Goal: Task Accomplishment & Management: Complete application form

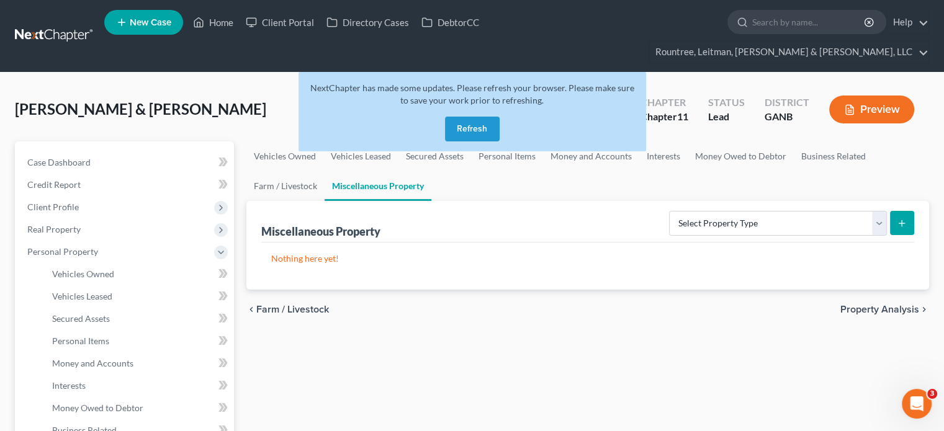
click at [483, 117] on button "Refresh" at bounding box center [472, 129] width 55 height 25
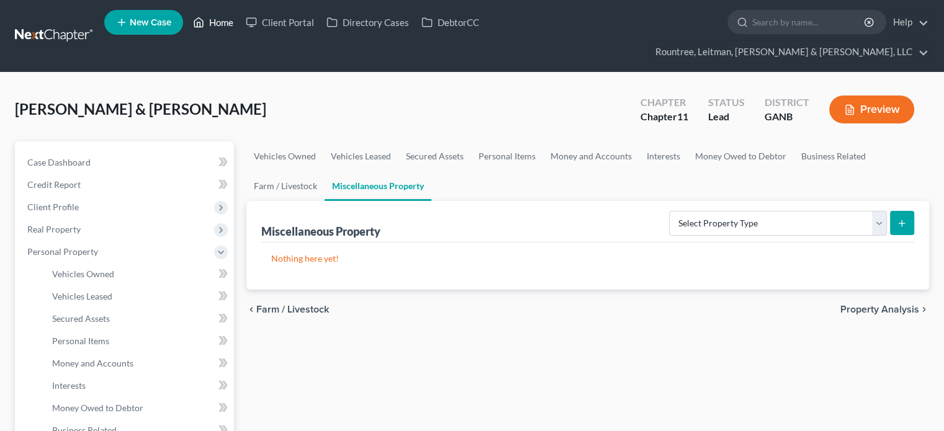
click at [218, 22] on link "Home" at bounding box center [213, 22] width 53 height 22
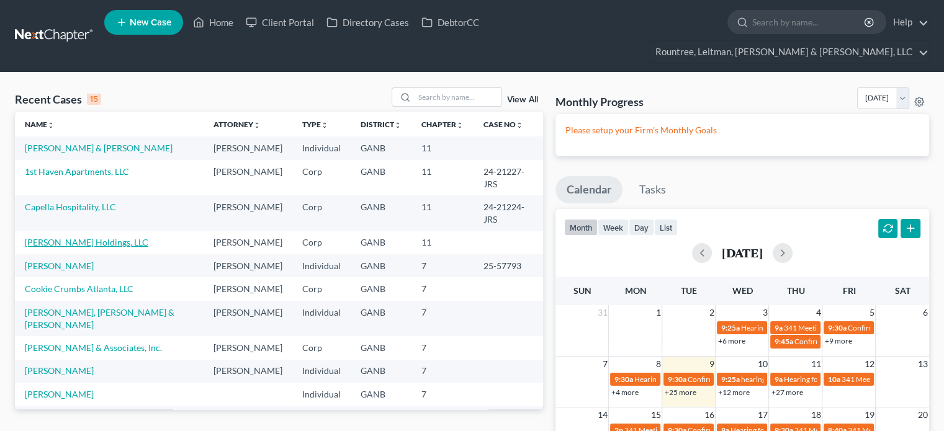
click at [77, 237] on link "[PERSON_NAME] Holdings, LLC" at bounding box center [86, 242] width 123 height 11
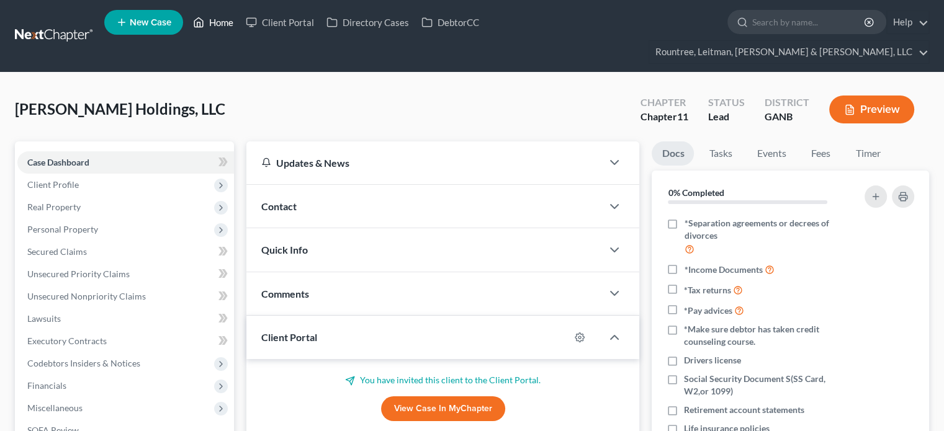
click at [221, 25] on link "Home" at bounding box center [213, 22] width 53 height 22
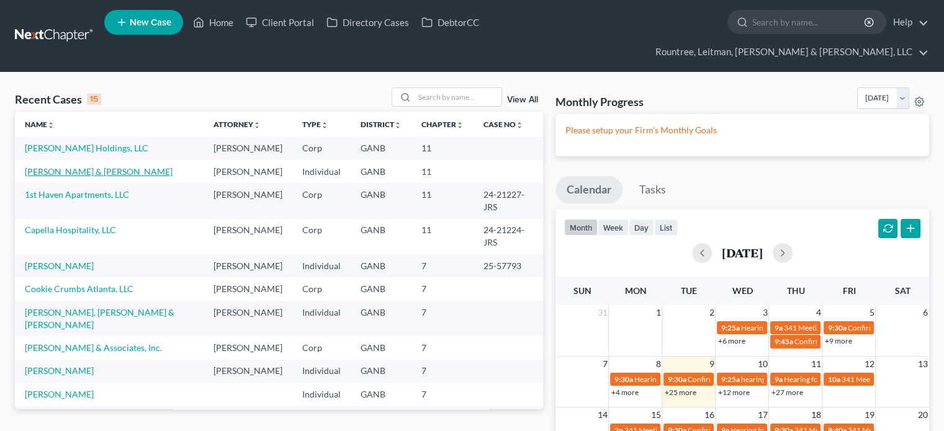
click at [68, 166] on link "[PERSON_NAME] & [PERSON_NAME]" at bounding box center [99, 171] width 148 height 11
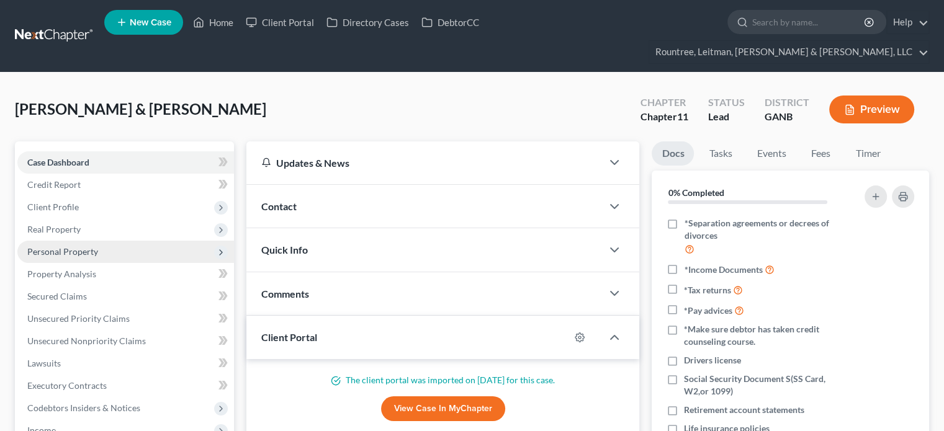
click at [55, 241] on span "Personal Property" at bounding box center [125, 252] width 216 height 22
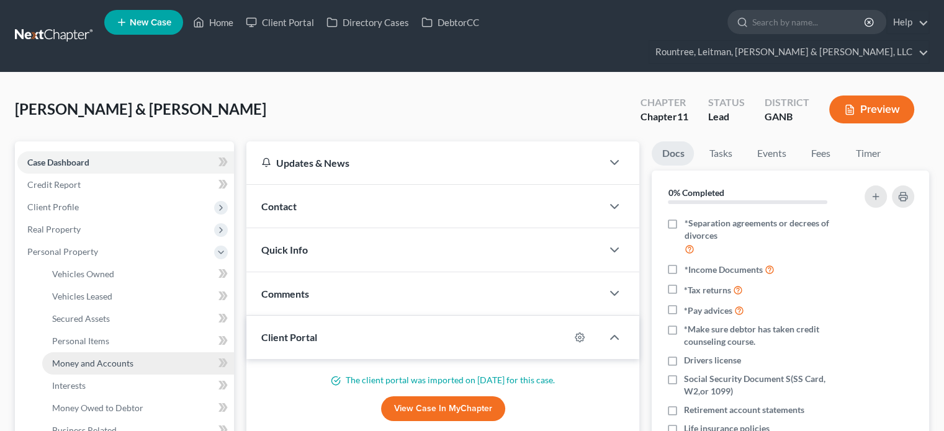
click at [97, 358] on span "Money and Accounts" at bounding box center [92, 363] width 81 height 11
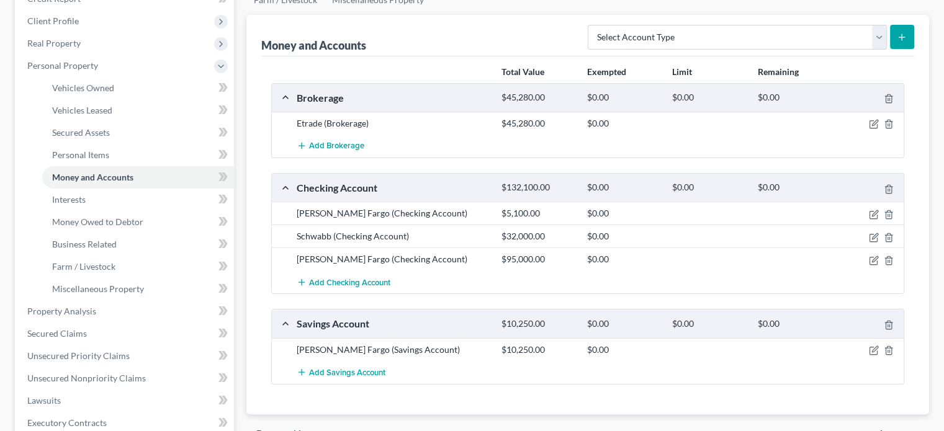
scroll to position [124, 0]
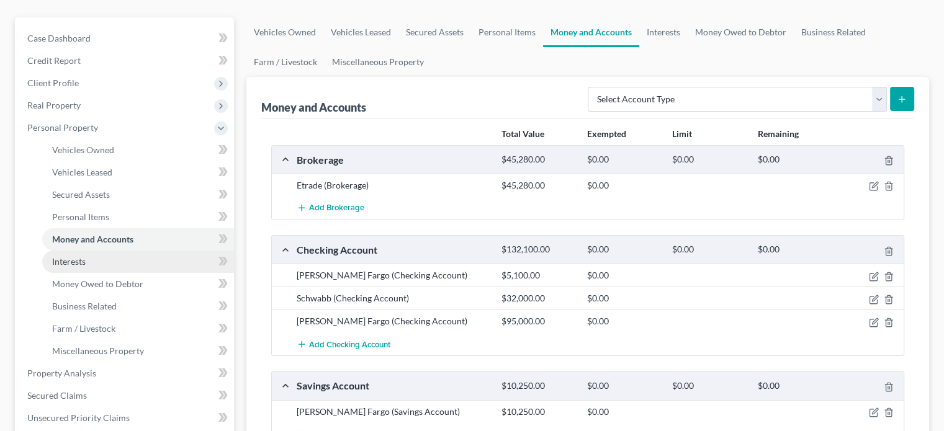
click at [72, 256] on span "Interests" at bounding box center [68, 261] width 33 height 11
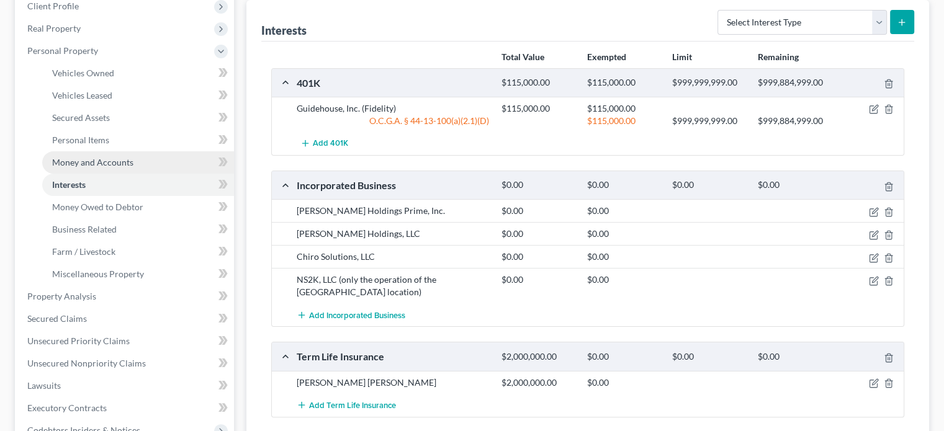
scroll to position [124, 0]
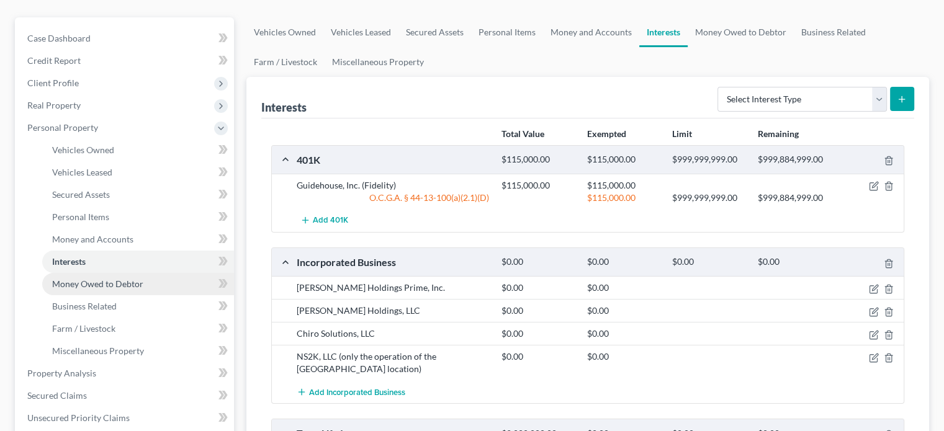
click at [106, 279] on span "Money Owed to Debtor" at bounding box center [97, 284] width 91 height 11
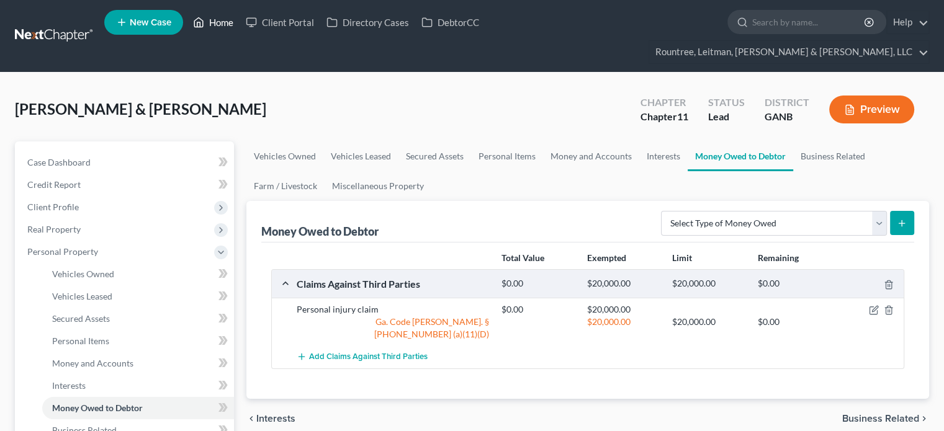
click at [216, 19] on link "Home" at bounding box center [213, 22] width 53 height 22
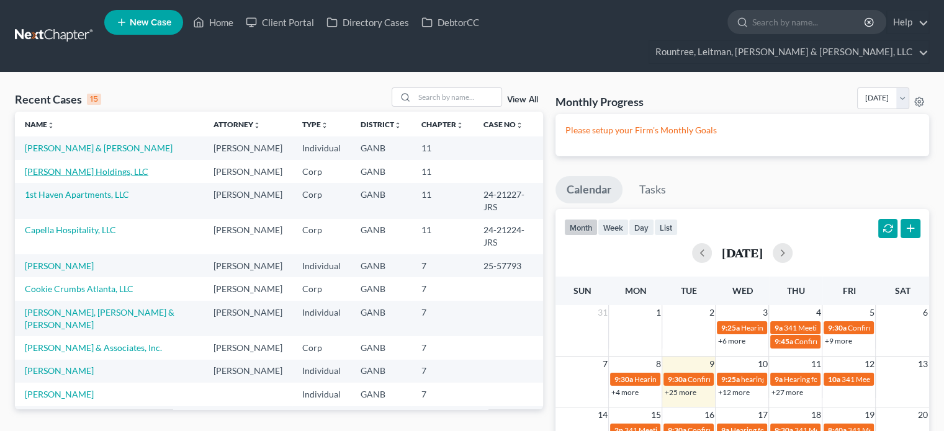
click at [57, 166] on link "[PERSON_NAME] Holdings, LLC" at bounding box center [86, 171] width 123 height 11
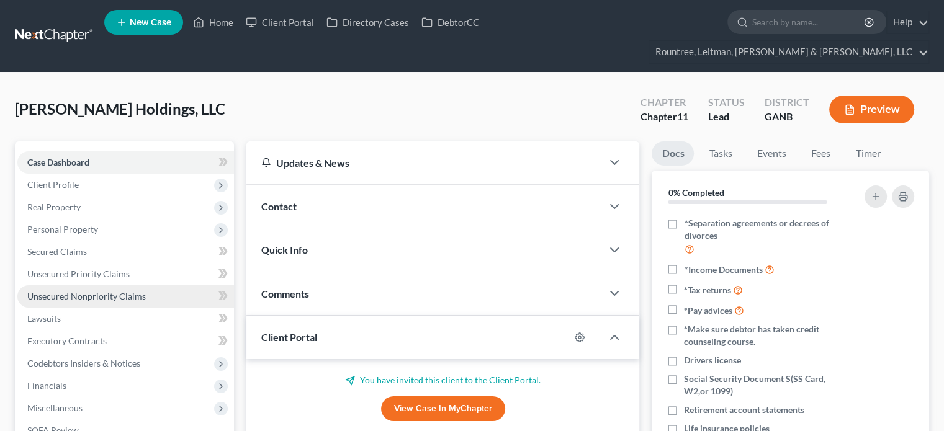
click at [62, 291] on span "Unsecured Nonpriority Claims" at bounding box center [86, 296] width 118 height 11
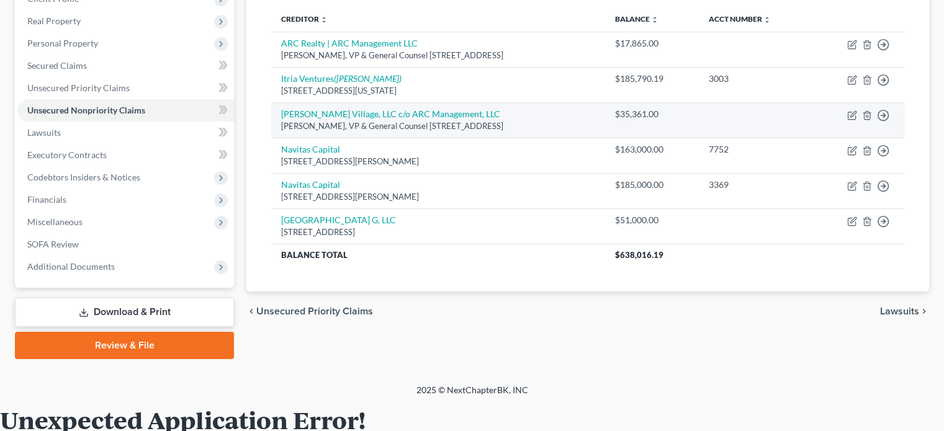
scroll to position [62, 0]
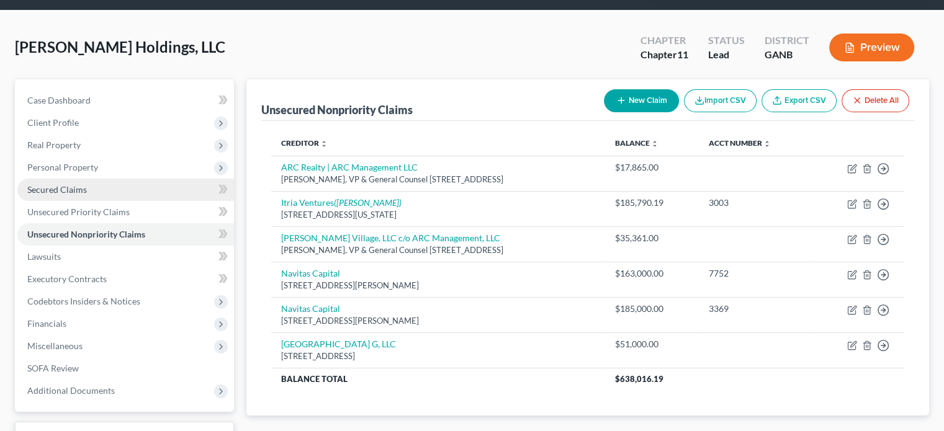
click at [59, 184] on span "Secured Claims" at bounding box center [57, 189] width 60 height 11
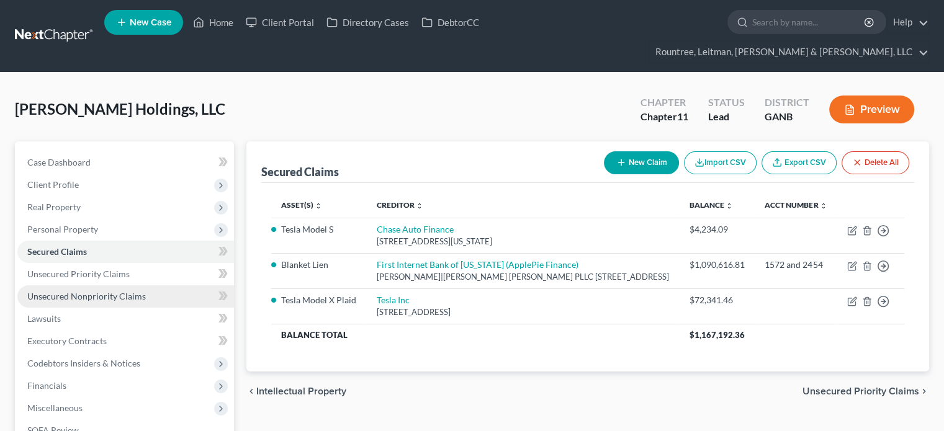
click at [130, 291] on span "Unsecured Nonpriority Claims" at bounding box center [86, 296] width 118 height 11
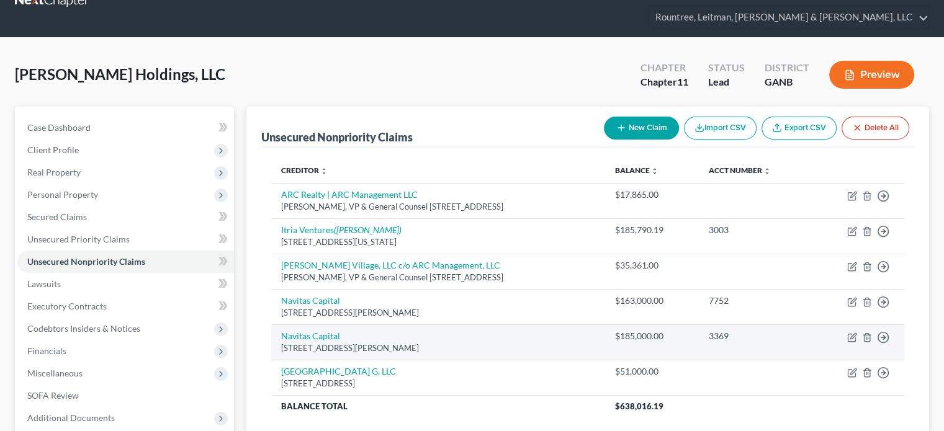
scroll to position [62, 0]
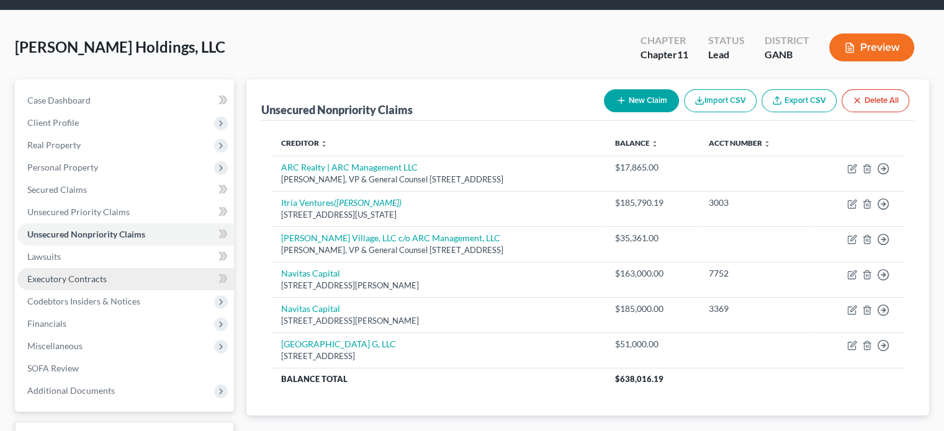
click at [58, 274] on span "Executory Contracts" at bounding box center [66, 279] width 79 height 11
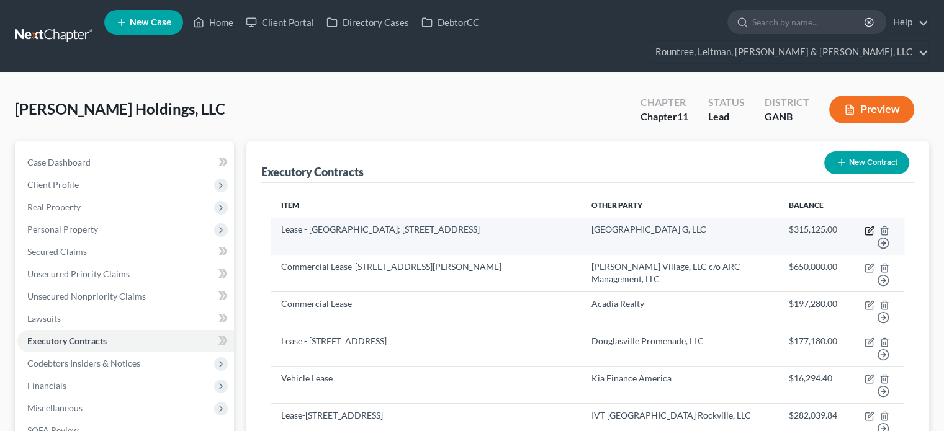
click at [872, 226] on icon "button" at bounding box center [869, 231] width 10 height 10
select select "2"
select select "21"
select select "0"
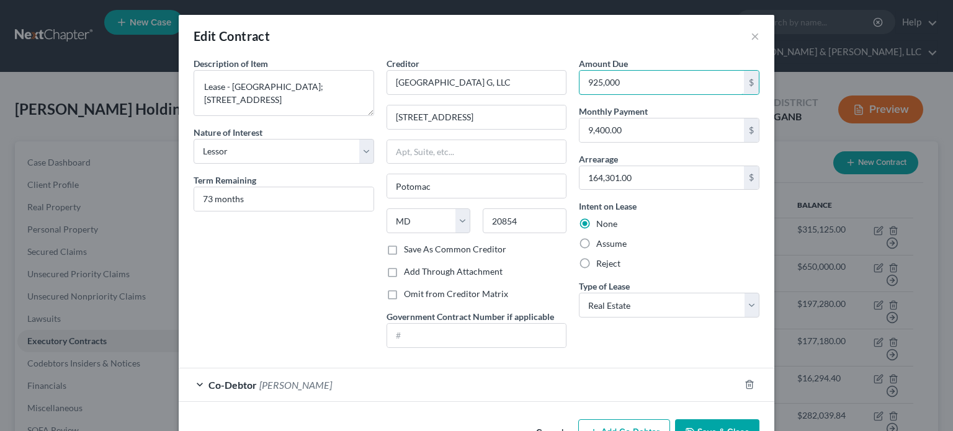
type input "925,000"
click at [645, 142] on div "Amount Due 925,000 $ Monthly Payment 9,400.00 $ Arrearage 164,301.00 $ Intent o…" at bounding box center [669, 207] width 193 height 301
click at [648, 126] on input "9,400.00" at bounding box center [661, 130] width 164 height 24
click at [643, 176] on input "164,301.00" at bounding box center [661, 178] width 164 height 24
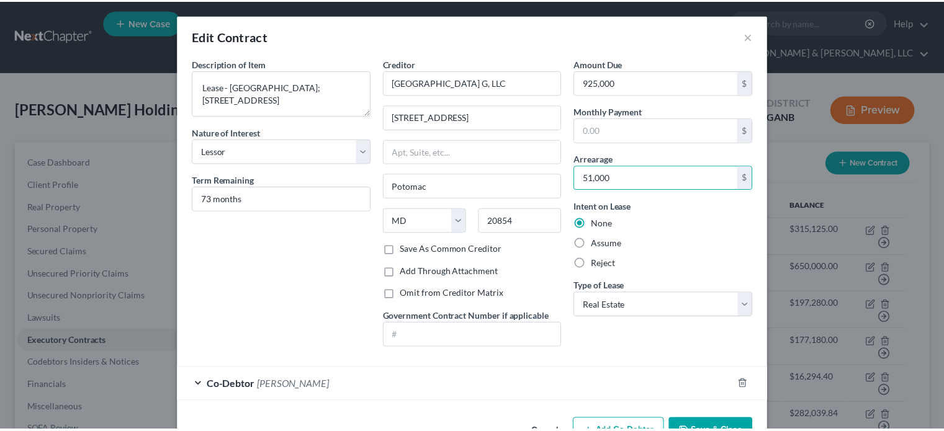
scroll to position [37, 0]
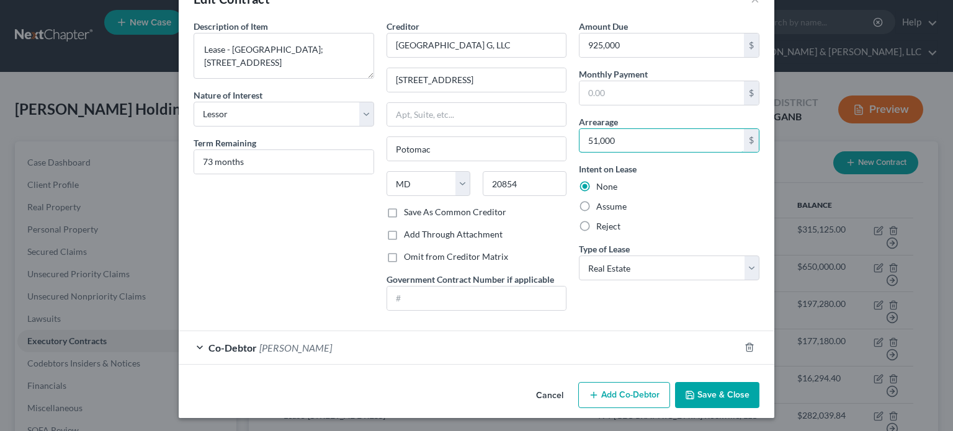
type input "51,000"
click at [723, 387] on button "Save & Close" at bounding box center [717, 395] width 84 height 26
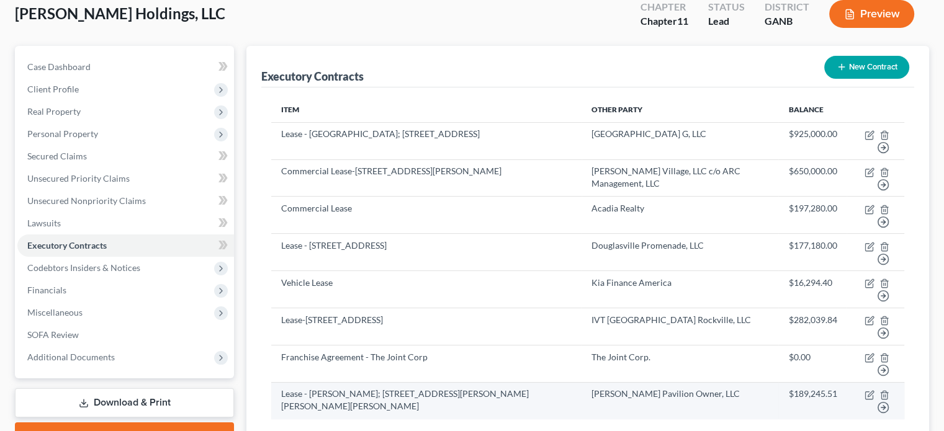
scroll to position [124, 0]
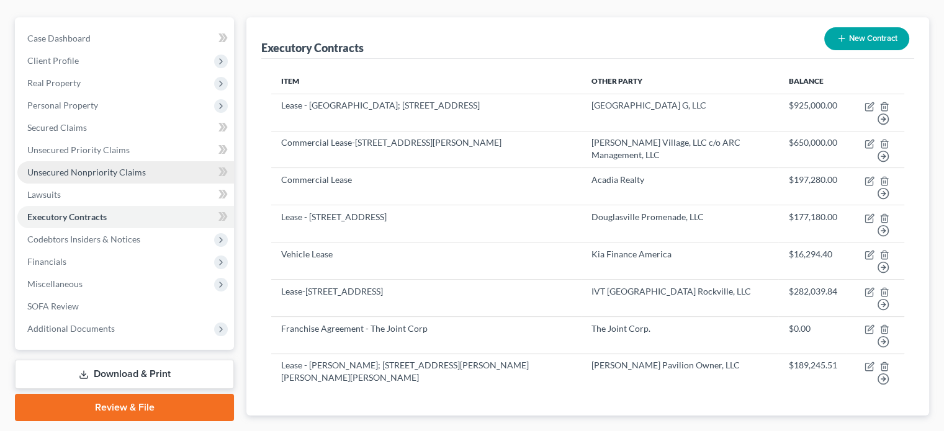
click at [76, 161] on link "Unsecured Nonpriority Claims" at bounding box center [125, 172] width 216 height 22
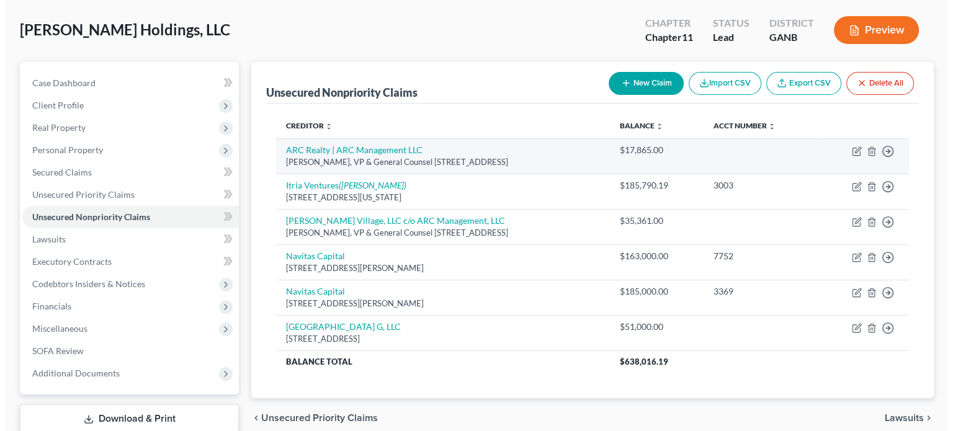
scroll to position [124, 0]
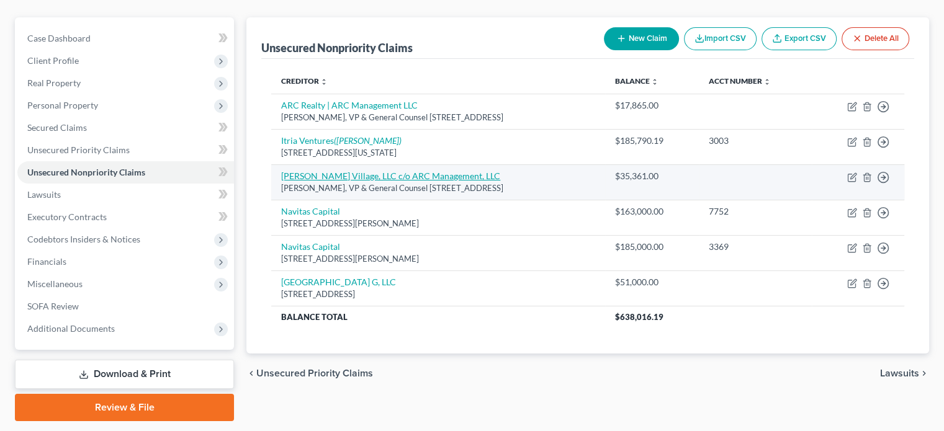
click at [439, 171] on link "[PERSON_NAME] Village, LLC c/o ARC Management, LLC" at bounding box center [390, 176] width 219 height 11
select select "48"
select select "11"
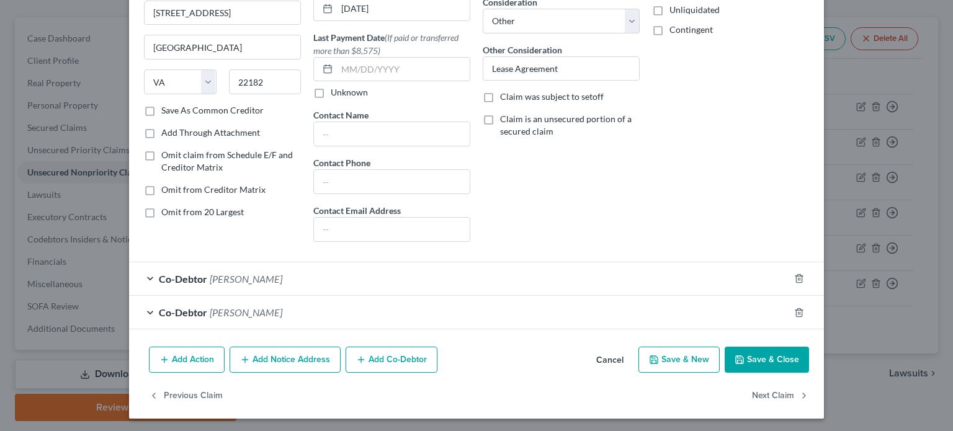
scroll to position [0, 0]
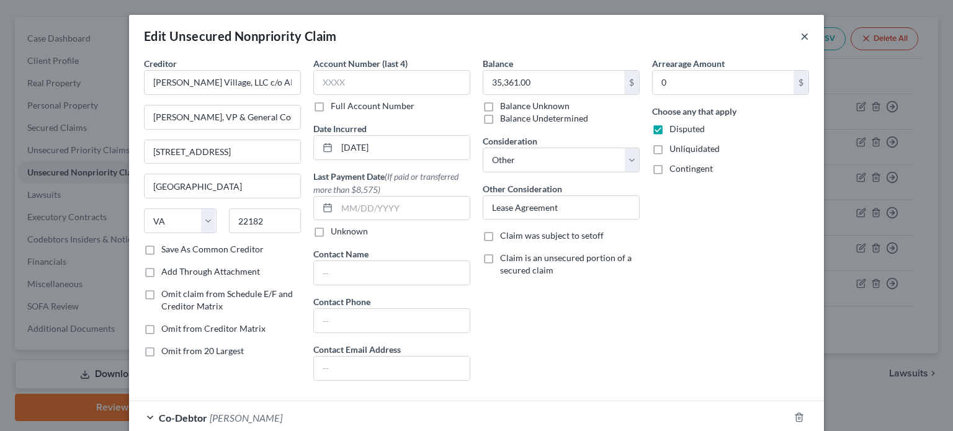
click at [800, 32] on button "×" at bounding box center [804, 36] width 9 height 15
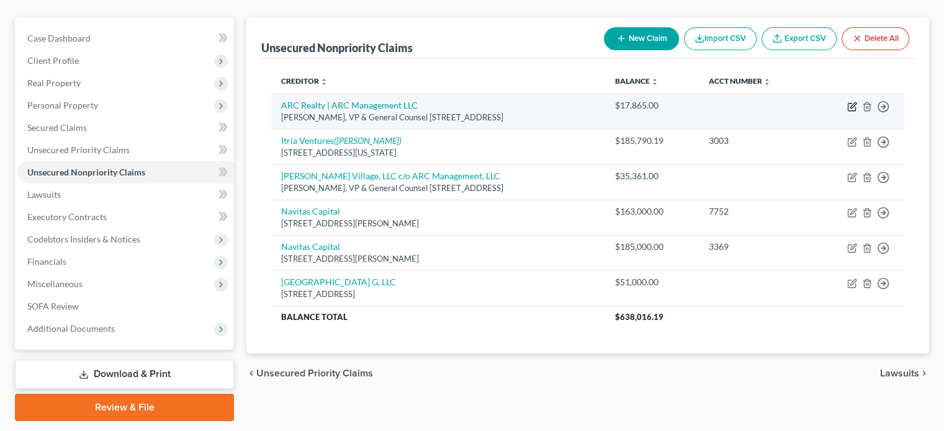
click at [849, 102] on icon "button" at bounding box center [852, 107] width 10 height 10
select select "48"
select select "11"
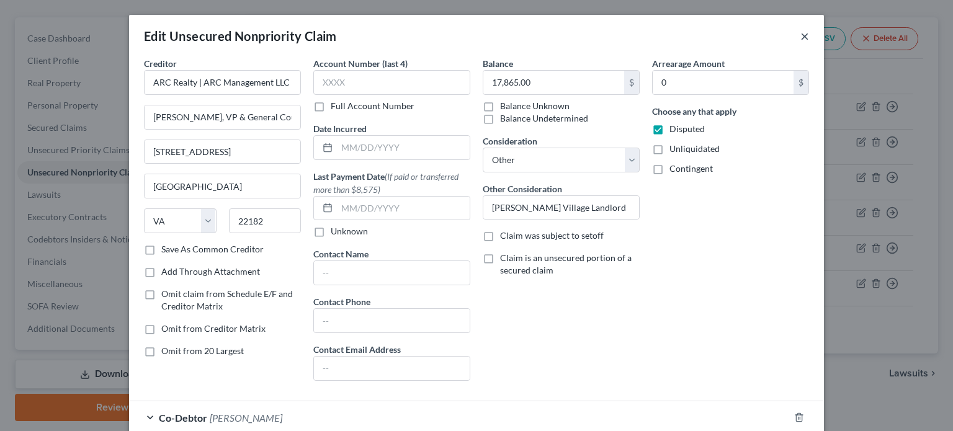
click at [800, 33] on button "×" at bounding box center [804, 36] width 9 height 15
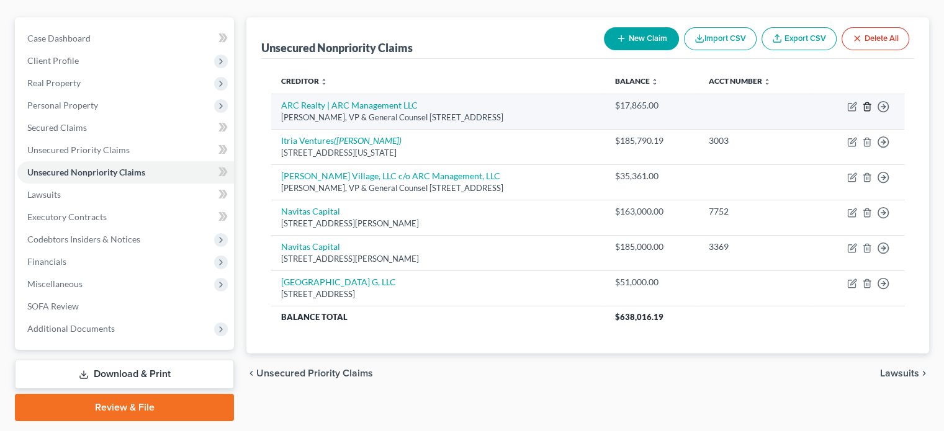
click at [867, 102] on icon "button" at bounding box center [867, 107] width 10 height 10
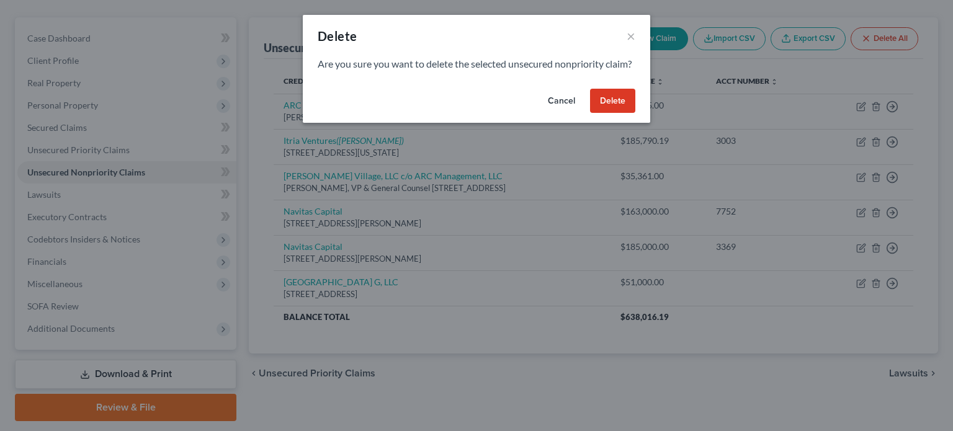
click at [615, 113] on button "Delete" at bounding box center [612, 101] width 45 height 25
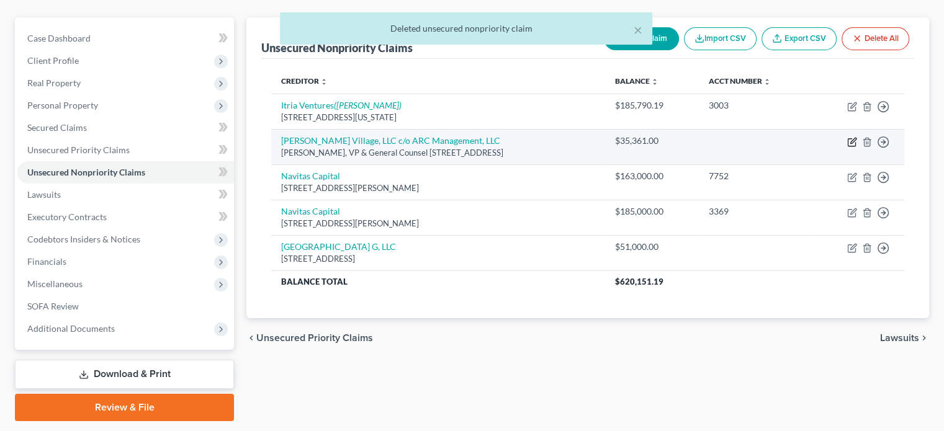
click at [852, 138] on icon "button" at bounding box center [853, 141] width 6 height 6
select select "48"
select select "11"
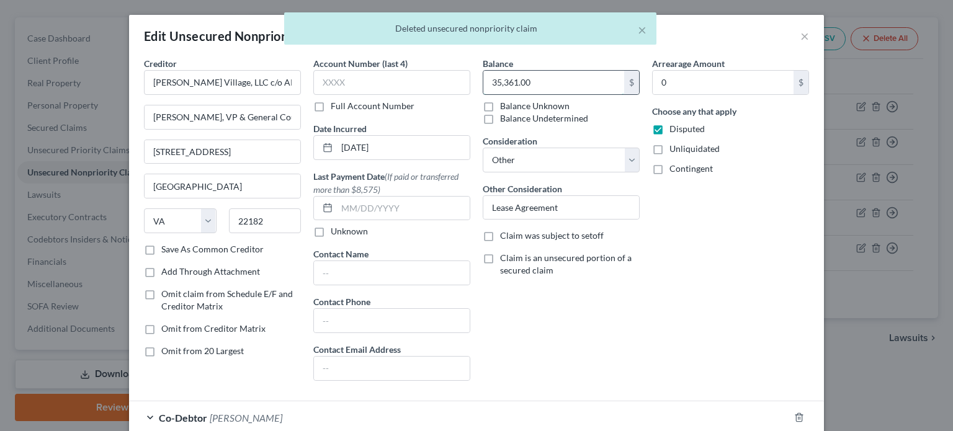
click at [564, 77] on input "35,361.00" at bounding box center [553, 83] width 141 height 24
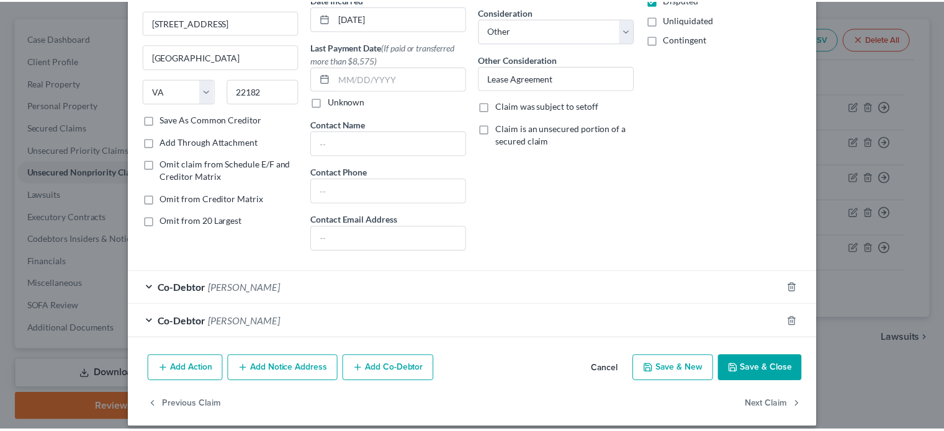
scroll to position [139, 0]
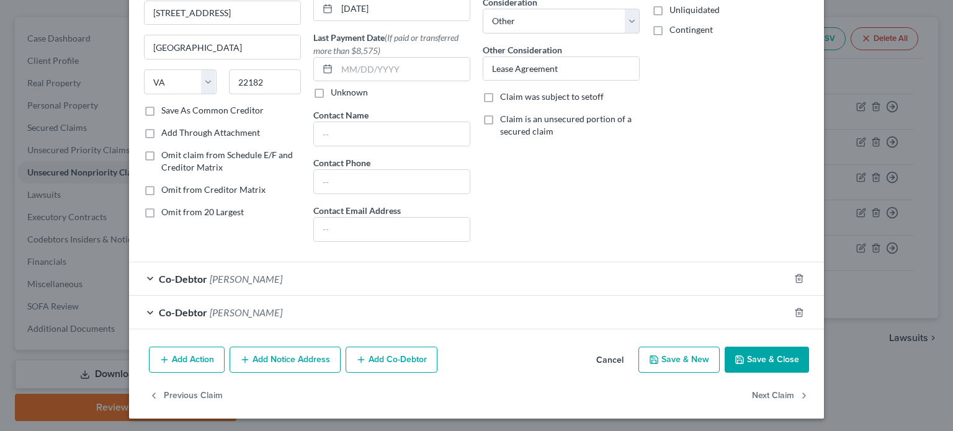
type input "17,865.00"
click at [768, 352] on button "Save & Close" at bounding box center [767, 360] width 84 height 26
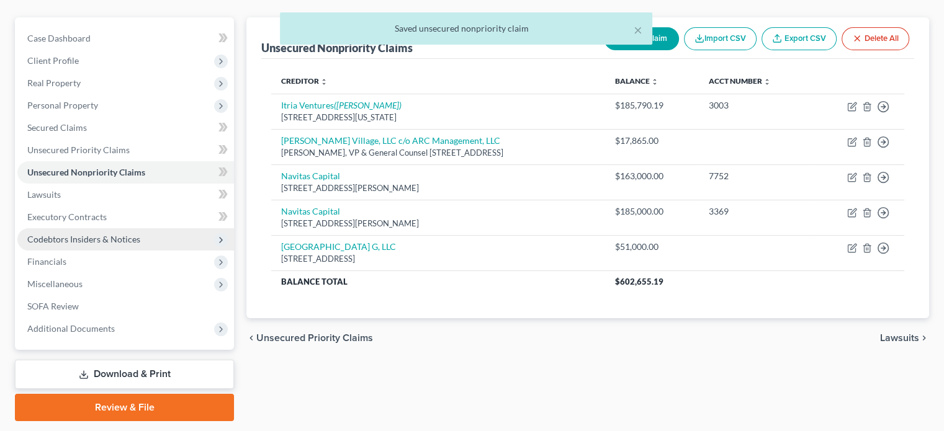
click at [101, 234] on span "Codebtors Insiders & Notices" at bounding box center [83, 239] width 113 height 11
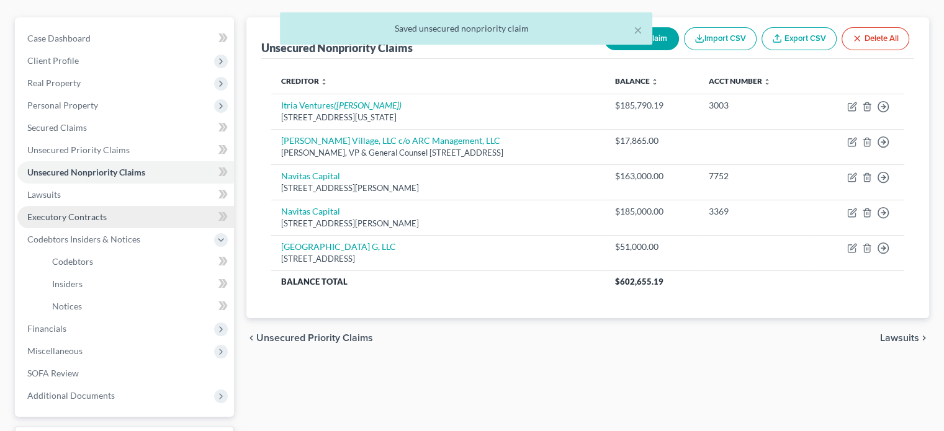
click at [72, 212] on span "Executory Contracts" at bounding box center [66, 217] width 79 height 11
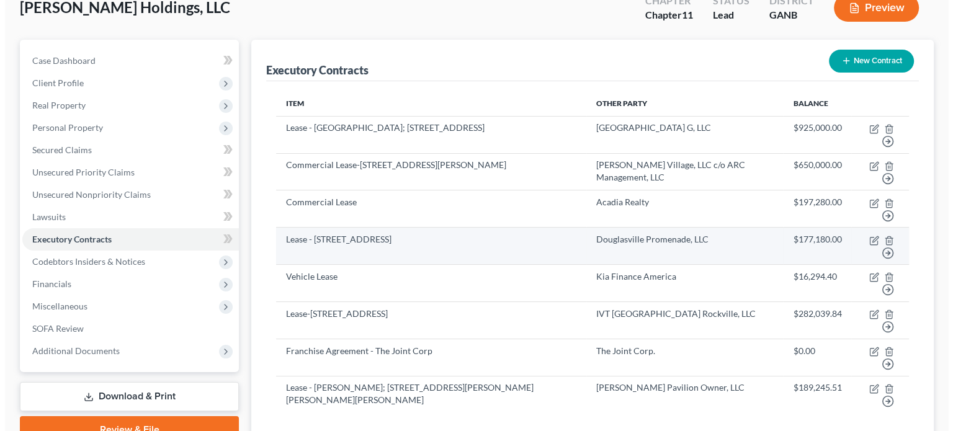
scroll to position [124, 0]
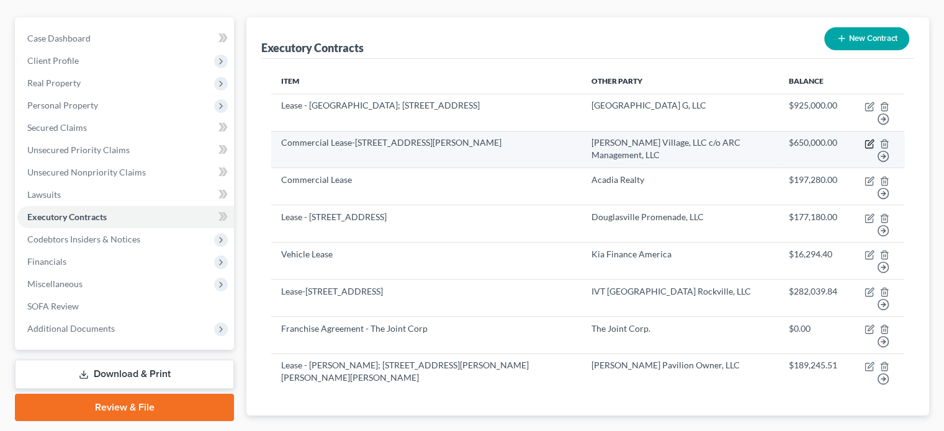
click at [870, 139] on icon "button" at bounding box center [869, 144] width 10 height 10
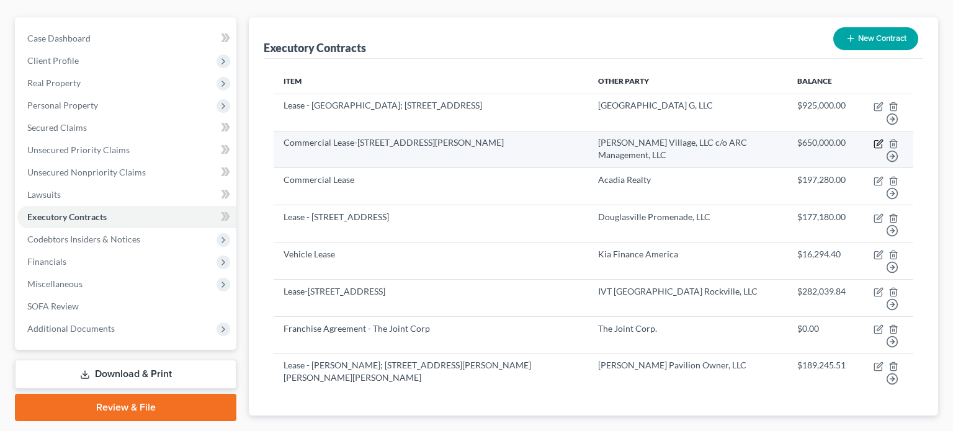
select select "2"
select select "48"
select select "0"
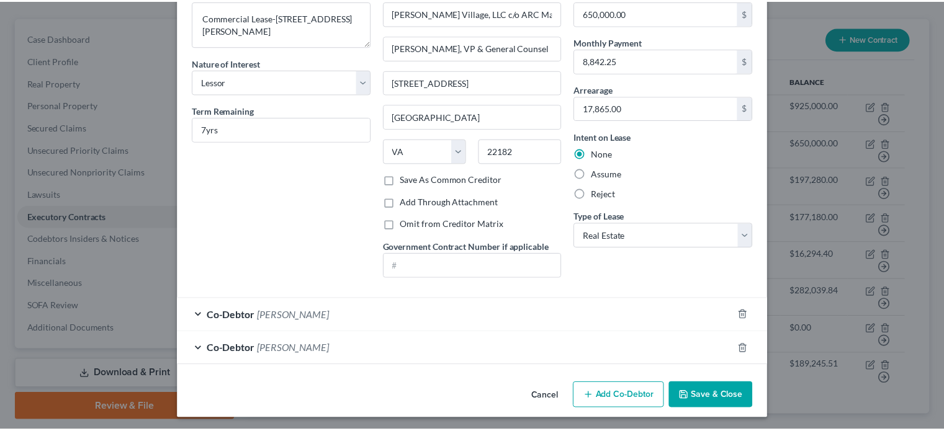
scroll to position [70, 0]
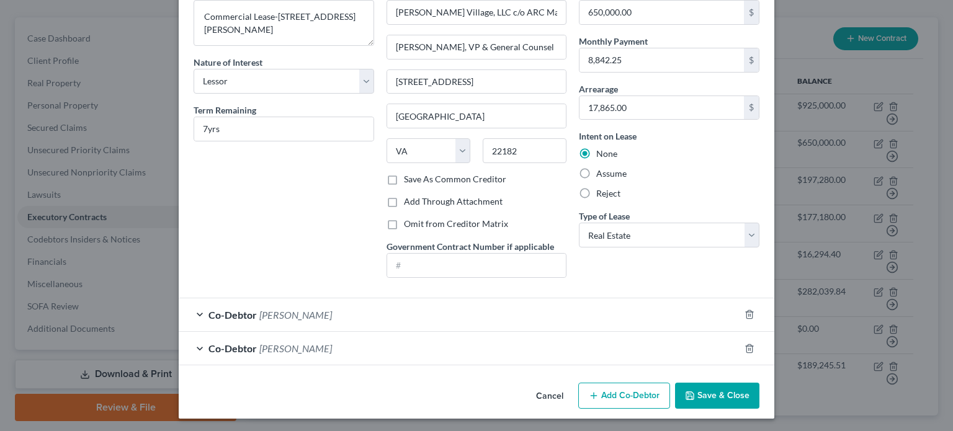
click at [706, 391] on button "Save & Close" at bounding box center [717, 396] width 84 height 26
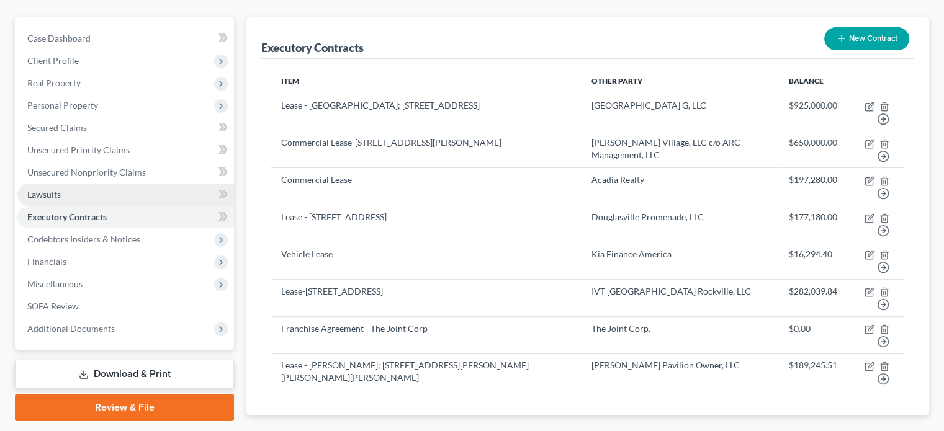
click at [65, 184] on link "Lawsuits" at bounding box center [125, 195] width 216 height 22
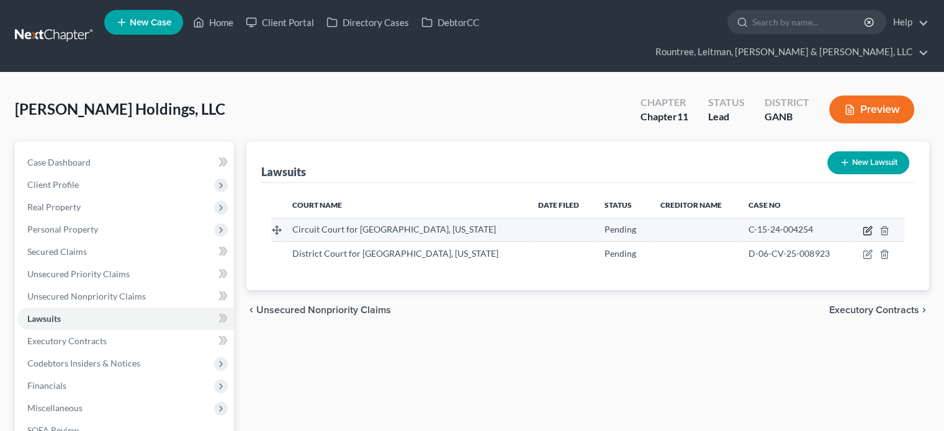
click at [865, 226] on icon "button" at bounding box center [867, 231] width 10 height 10
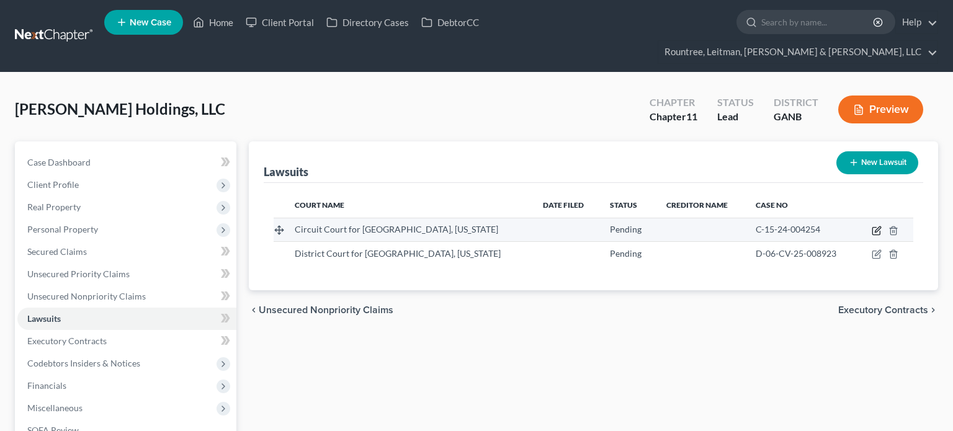
select select "0"
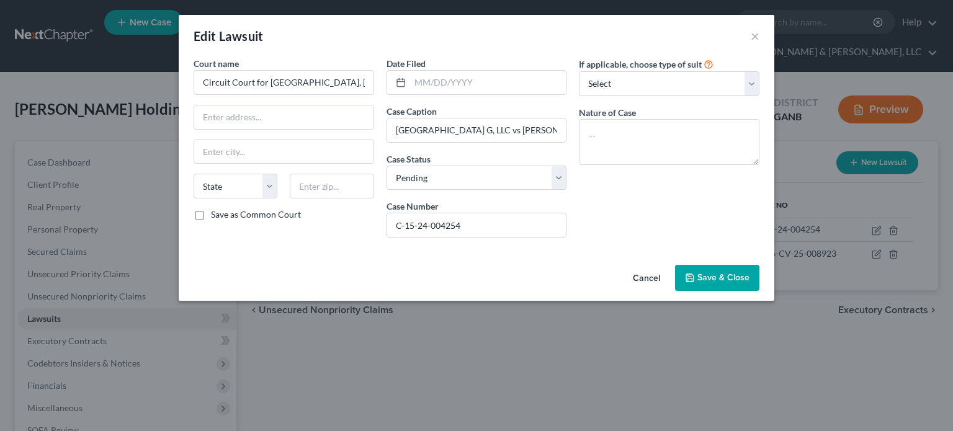
click at [717, 279] on span "Save & Close" at bounding box center [723, 277] width 52 height 11
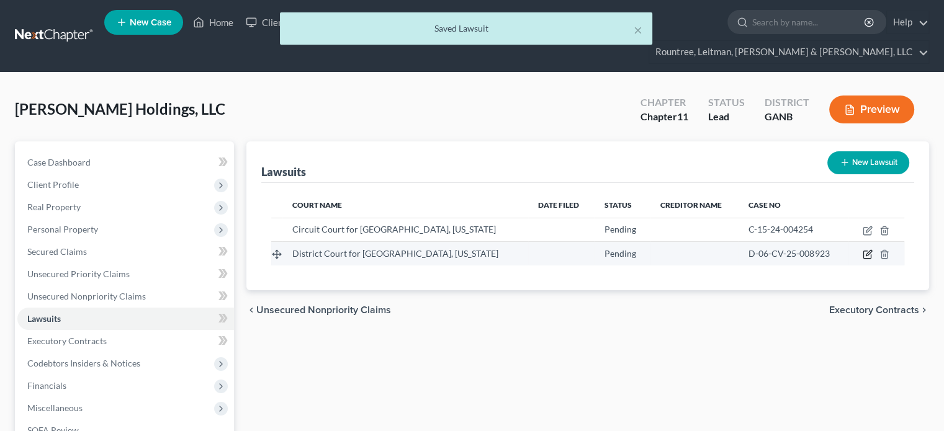
click at [870, 251] on icon "button" at bounding box center [868, 254] width 6 height 6
select select "0"
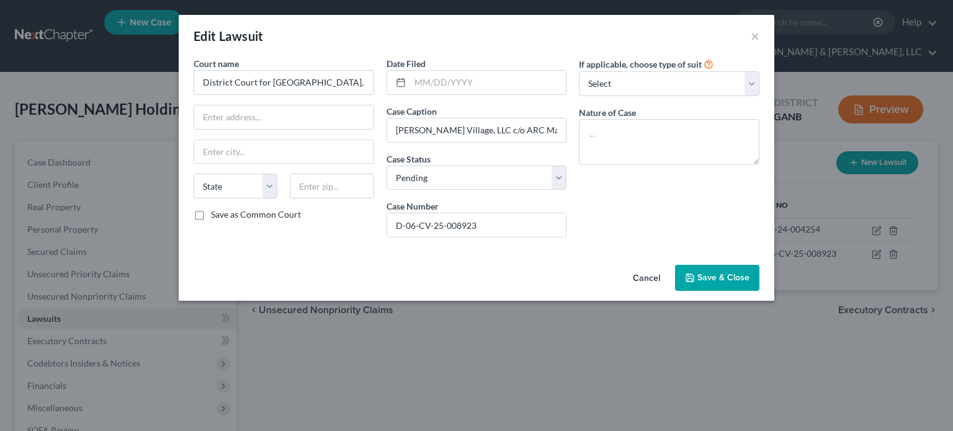
click at [725, 274] on span "Save & Close" at bounding box center [723, 277] width 52 height 11
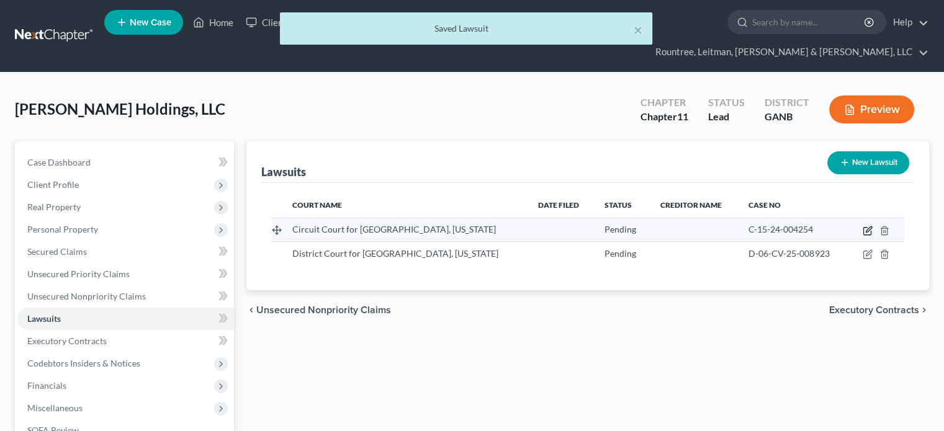
click at [865, 226] on icon "button" at bounding box center [867, 231] width 10 height 10
select select "0"
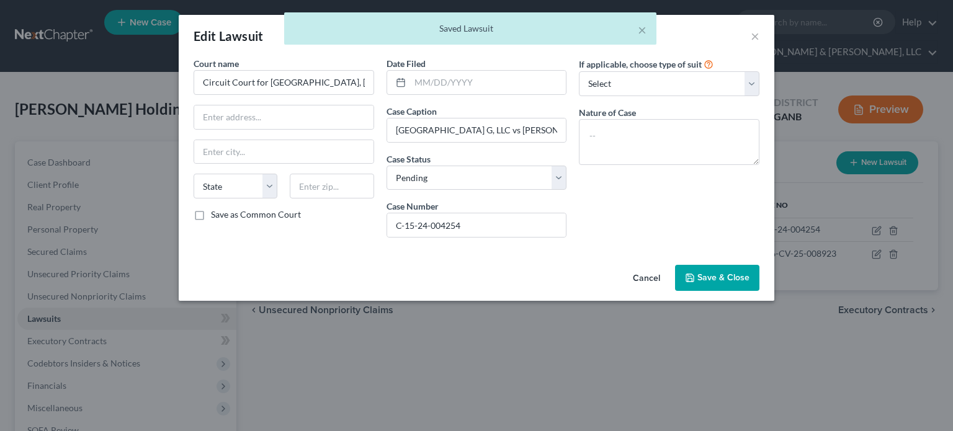
click at [715, 273] on span "Save & Close" at bounding box center [723, 277] width 52 height 11
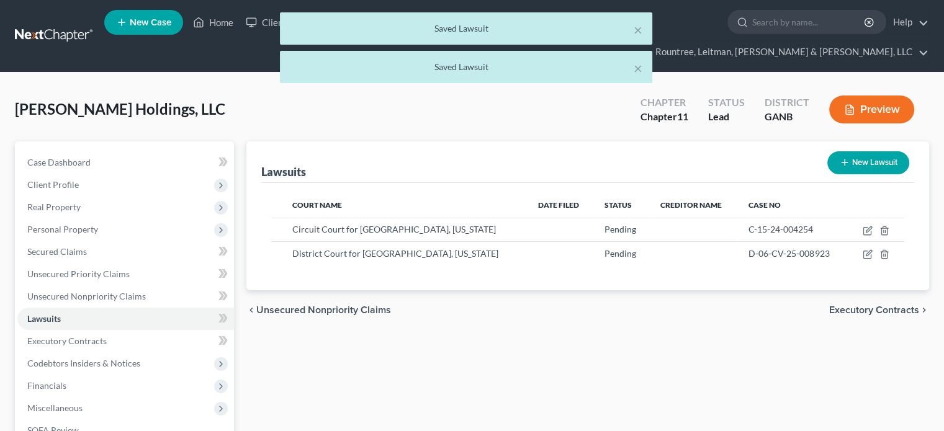
click at [851, 151] on button "New Lawsuit" at bounding box center [868, 162] width 82 height 23
select select "0"
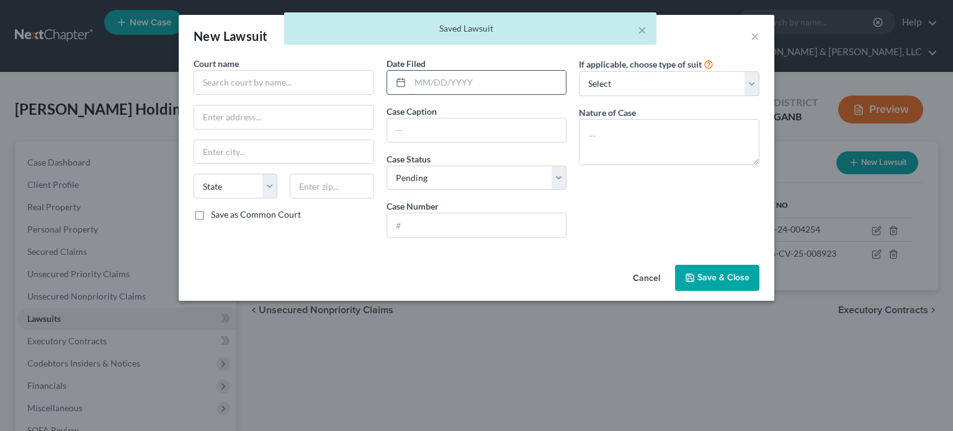
click at [448, 86] on input "text" at bounding box center [488, 83] width 156 height 24
drag, startPoint x: 433, startPoint y: 136, endPoint x: 436, endPoint y: 118, distance: 17.6
click at [433, 136] on input "text" at bounding box center [476, 130] width 179 height 24
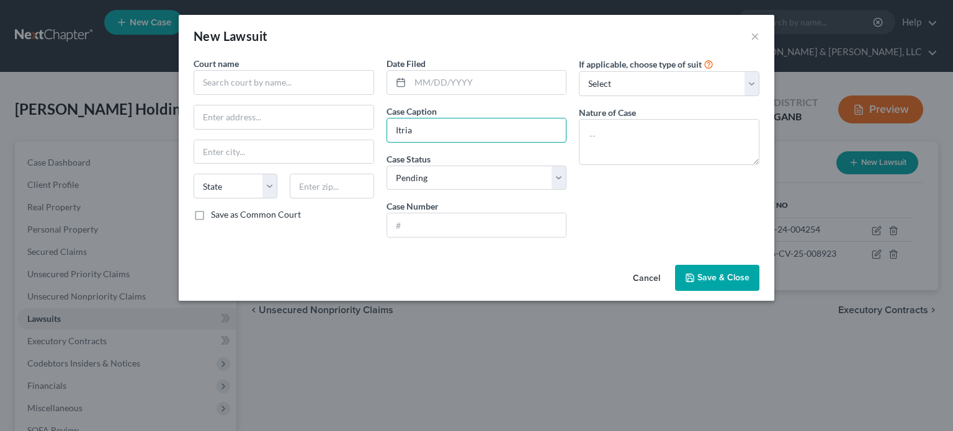
type input "Itria"
click at [710, 277] on span "Save & Close" at bounding box center [723, 277] width 52 height 11
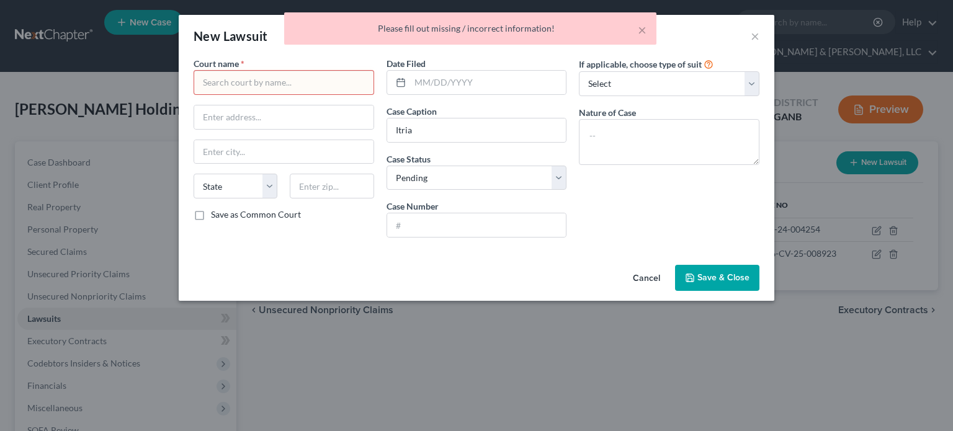
click at [238, 81] on input "text" at bounding box center [284, 82] width 181 height 25
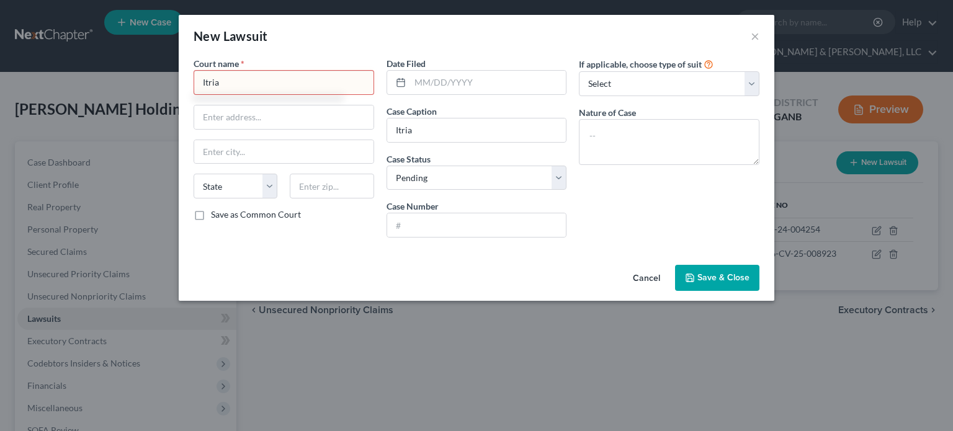
type input "Itria"
click at [707, 279] on span "Save & Close" at bounding box center [723, 277] width 52 height 11
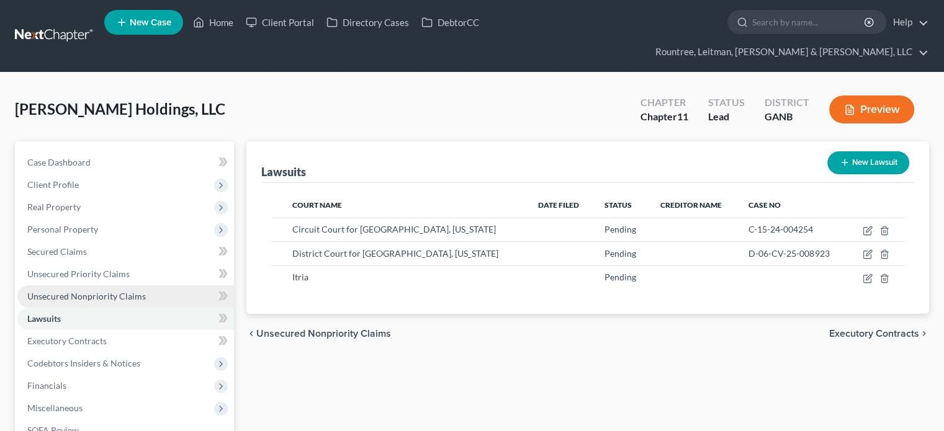
click at [124, 291] on span "Unsecured Nonpriority Claims" at bounding box center [86, 296] width 118 height 11
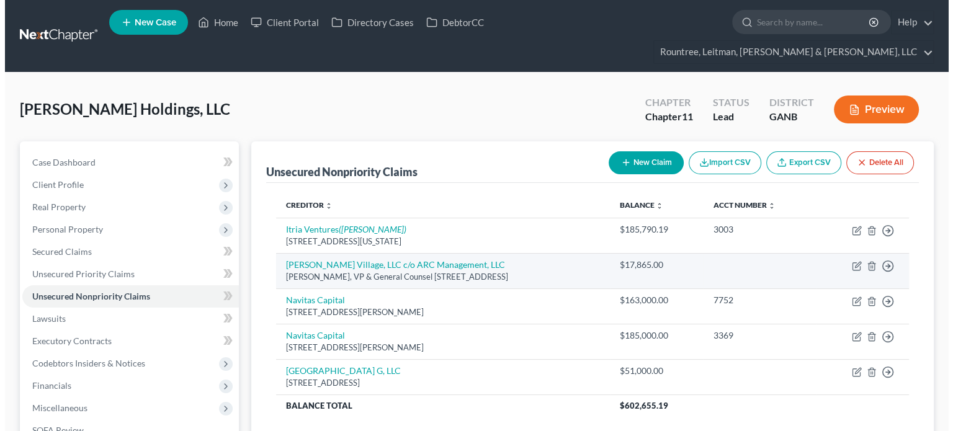
scroll to position [62, 0]
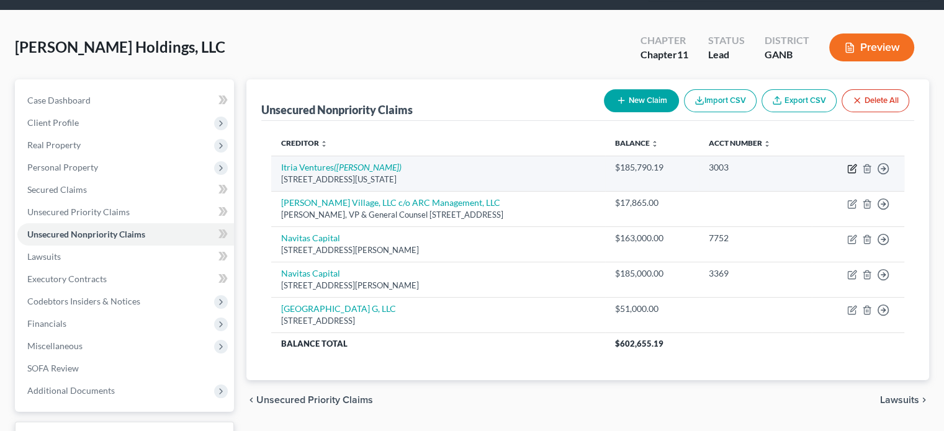
click at [852, 164] on icon "button" at bounding box center [852, 169] width 10 height 10
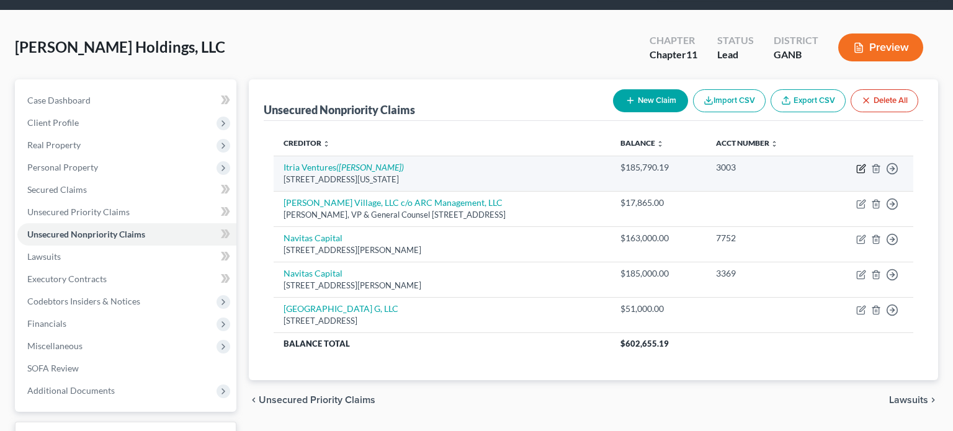
select select "35"
select select "8"
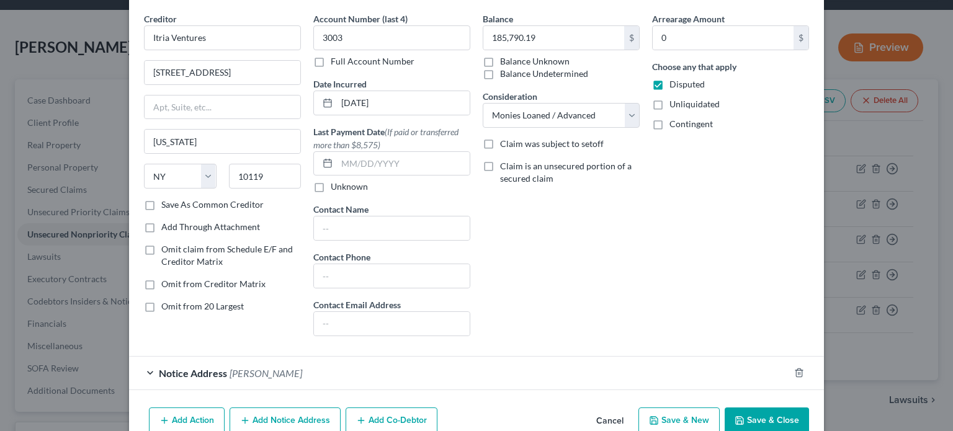
scroll to position [105, 0]
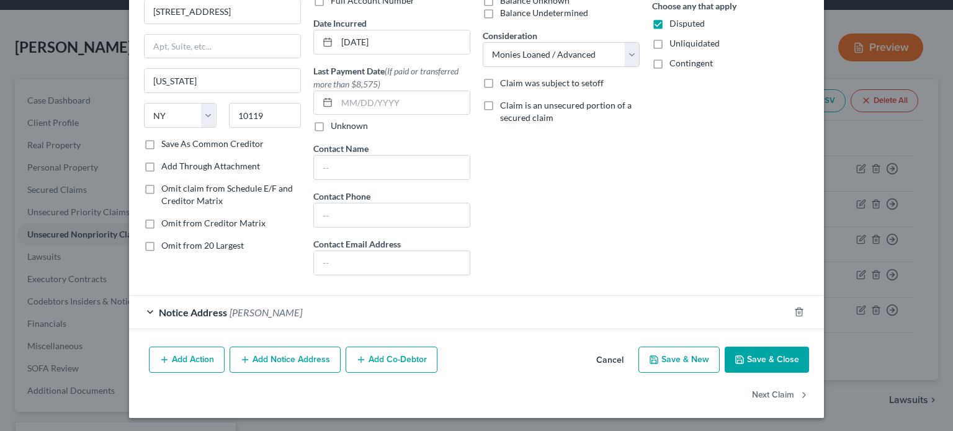
click at [395, 352] on button "Add Co-Debtor" at bounding box center [392, 360] width 92 height 26
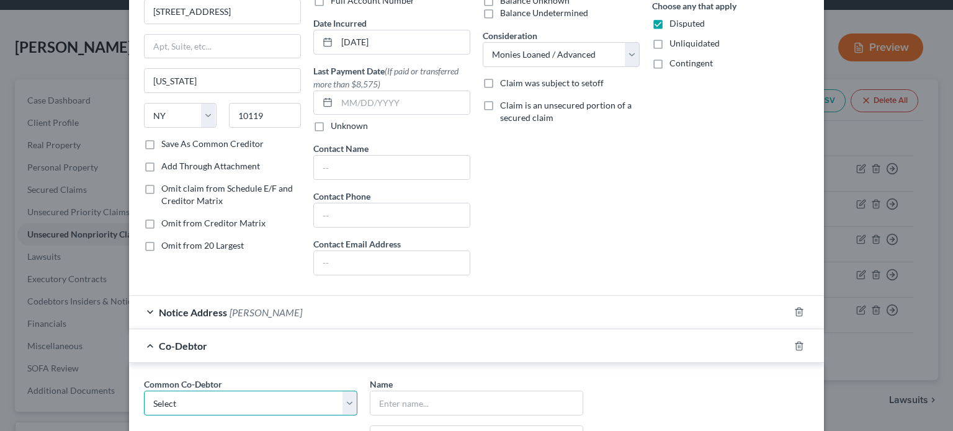
click at [337, 399] on select "Select [PERSON_NAME] [PERSON_NAME]" at bounding box center [250, 403] width 213 height 25
select select "0"
click at [144, 391] on select "Select [PERSON_NAME] [PERSON_NAME]" at bounding box center [250, 403] width 213 height 25
type input "[PERSON_NAME]"
type input "[STREET_ADDRESS]"
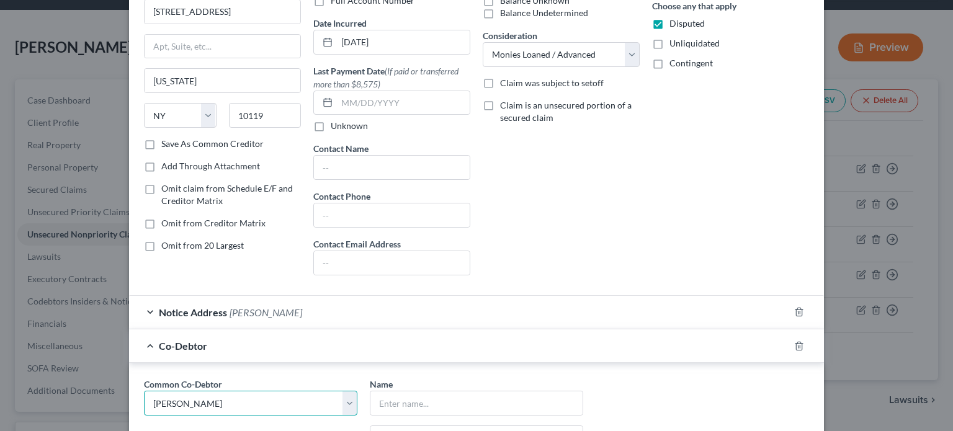
type input "[GEOGRAPHIC_DATA]"
select select "10"
type input "30349"
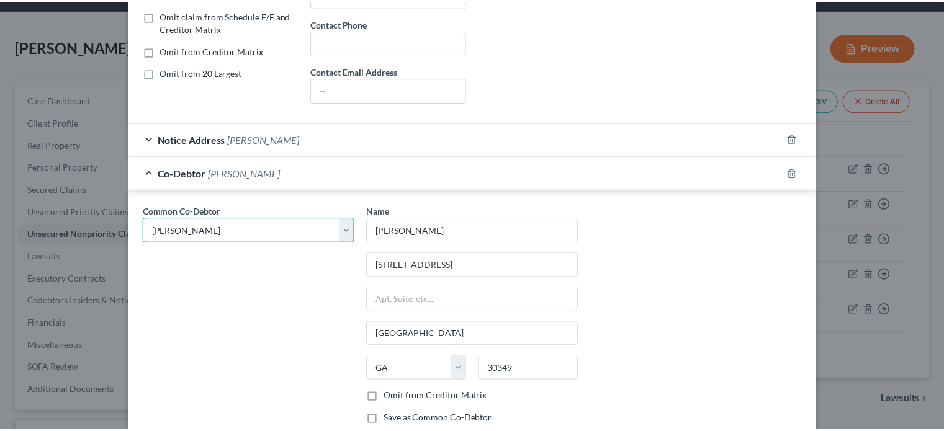
scroll to position [393, 0]
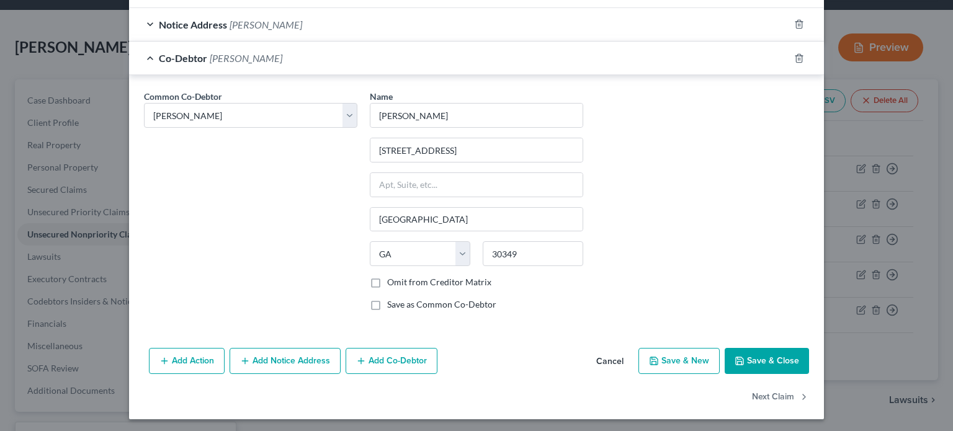
click at [767, 354] on button "Save & Close" at bounding box center [767, 361] width 84 height 26
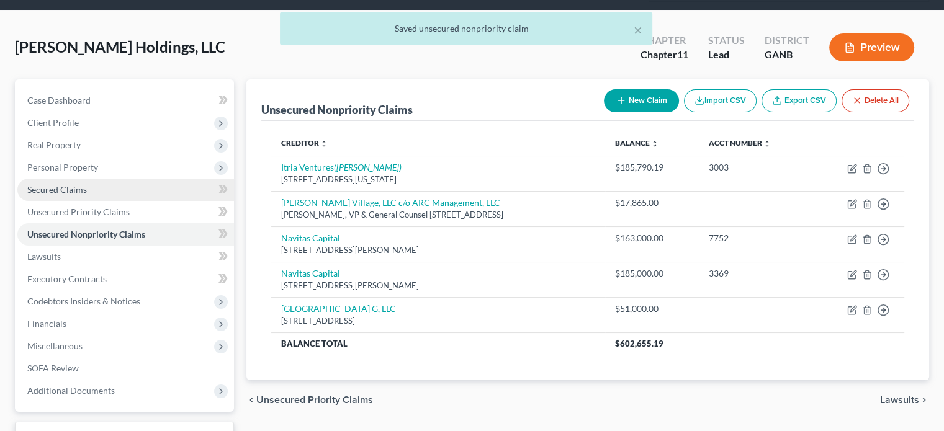
click at [77, 184] on span "Secured Claims" at bounding box center [57, 189] width 60 height 11
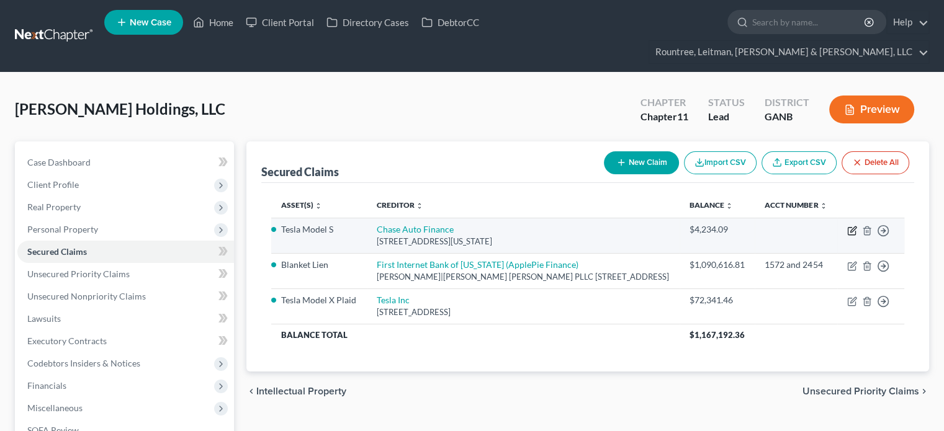
click at [849, 226] on icon "button" at bounding box center [852, 231] width 10 height 10
select select "19"
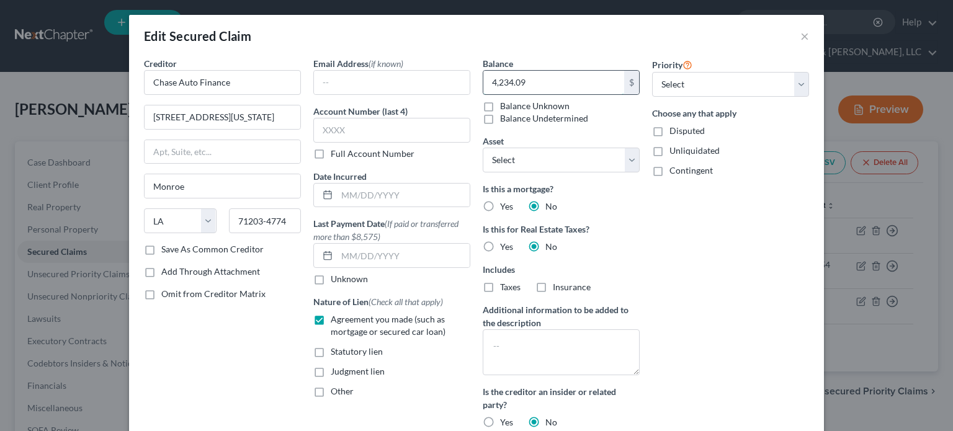
click at [499, 82] on input "4,234.09" at bounding box center [553, 83] width 141 height 24
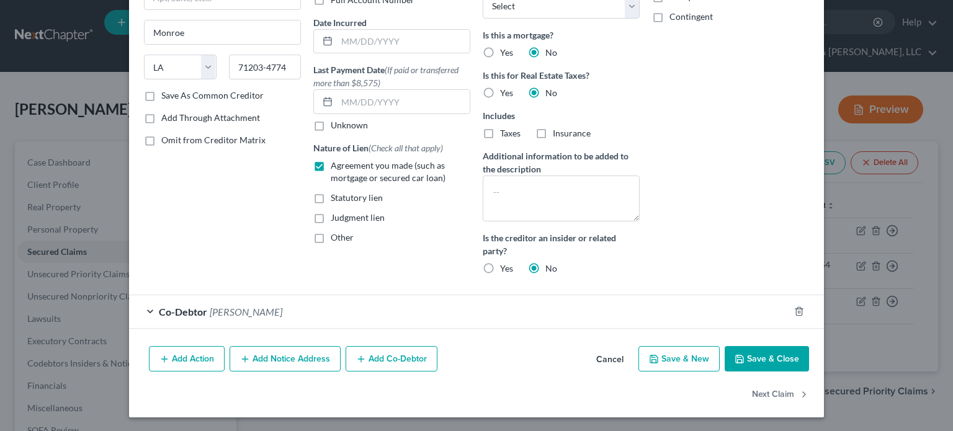
scroll to position [92, 0]
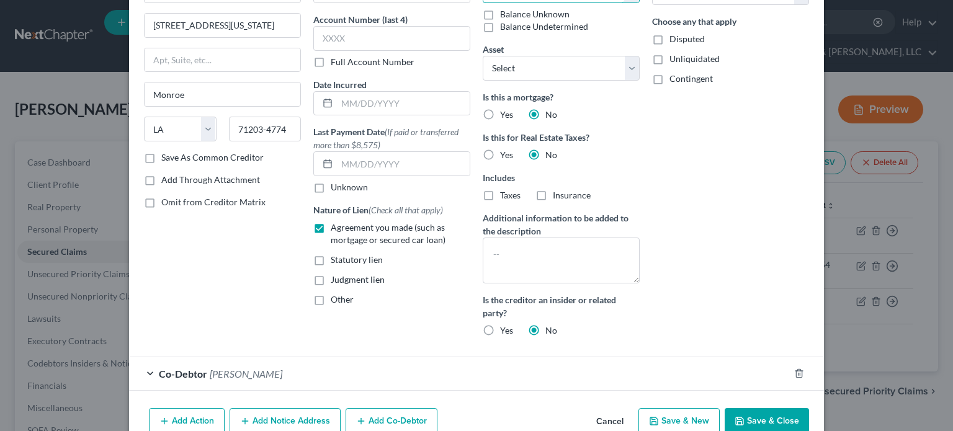
type input "42,334.09"
click at [757, 421] on button "Save & Close" at bounding box center [767, 421] width 84 height 26
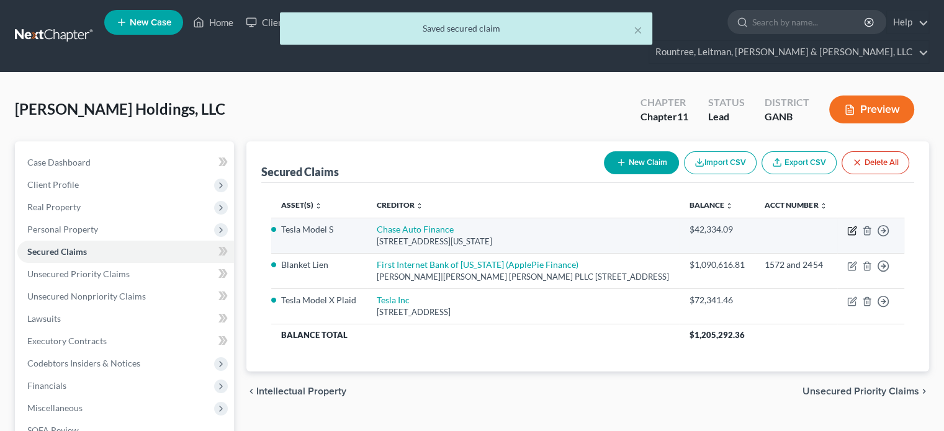
click at [850, 228] on icon "button" at bounding box center [850, 231] width 7 height 7
select select "19"
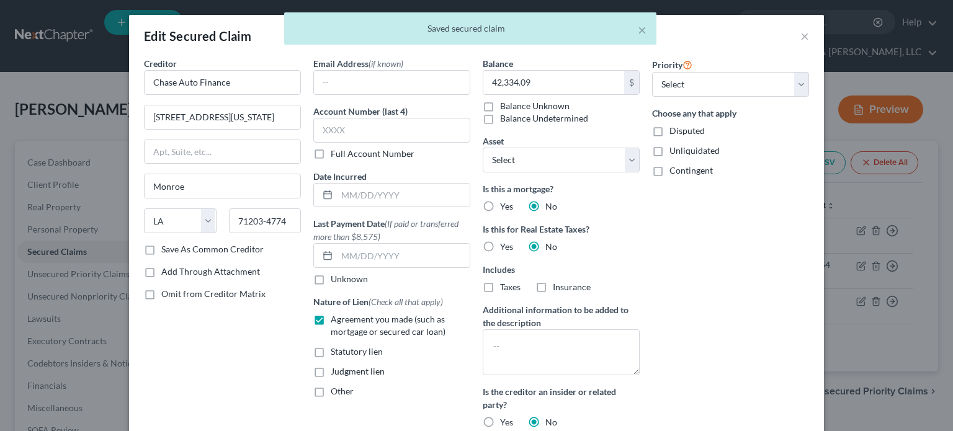
scroll to position [154, 0]
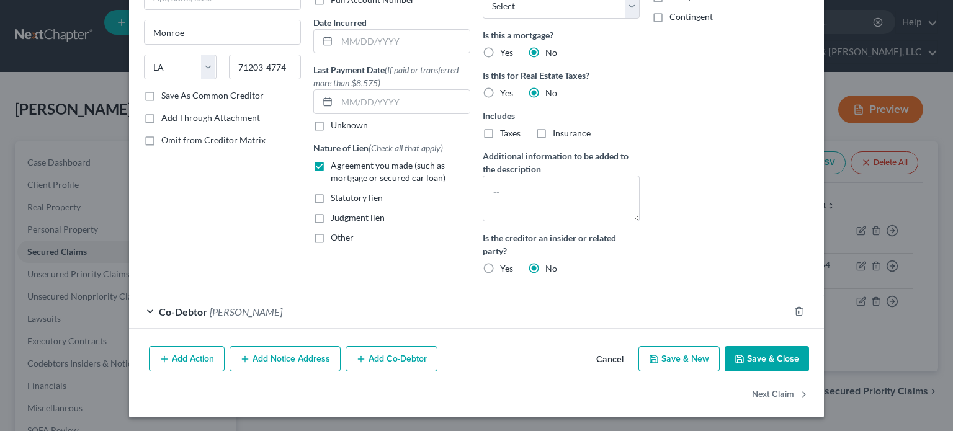
click at [758, 355] on button "Save & Close" at bounding box center [767, 359] width 84 height 26
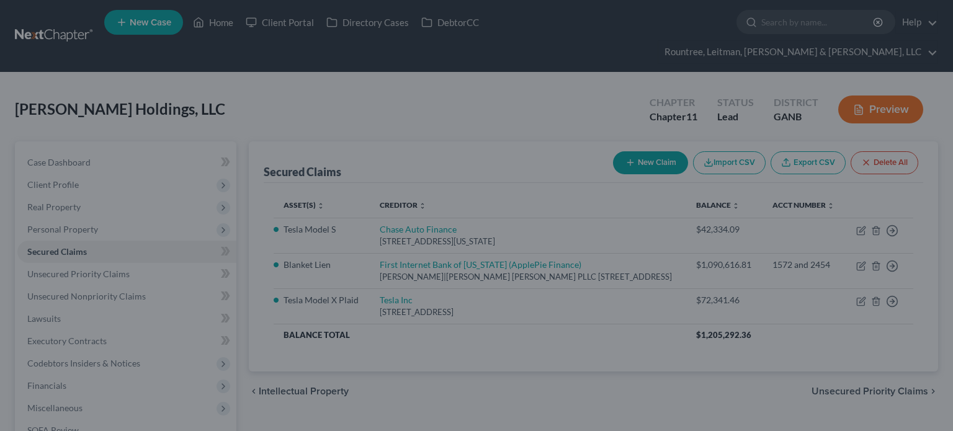
select select "5"
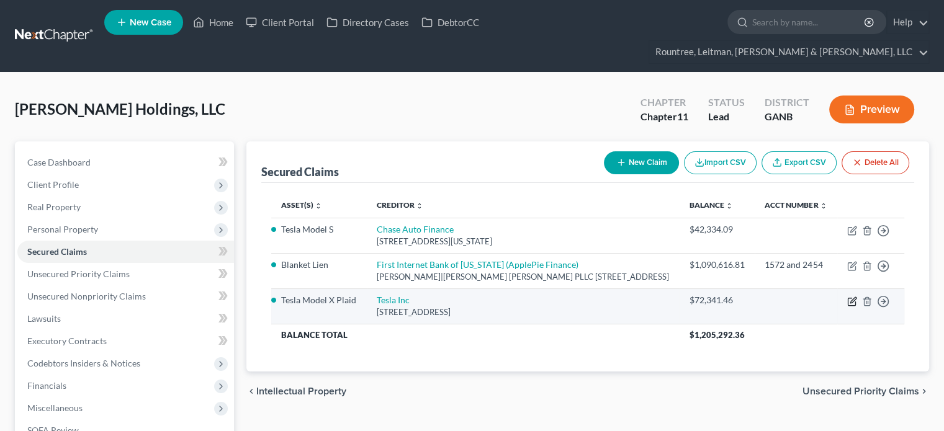
click at [850, 297] on icon "button" at bounding box center [852, 302] width 10 height 10
select select "10"
select select "4"
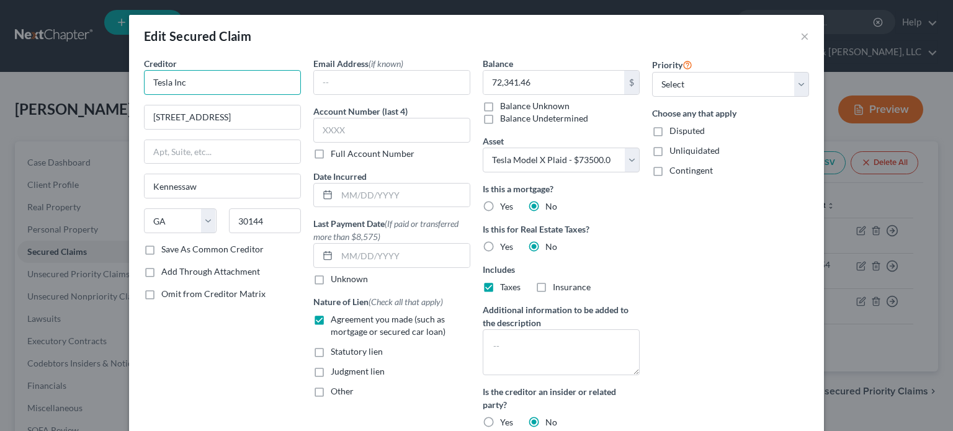
click at [262, 84] on input "Tesla Inc" at bounding box center [222, 82] width 157 height 25
drag, startPoint x: 212, startPoint y: 81, endPoint x: 10, endPoint y: 68, distance: 202.0
click at [10, 68] on div "Edit Secured Claim × Creditor * Tesla Inc [STREET_ADDRESS][GEOGRAPHIC_DATA] [US…" at bounding box center [476, 215] width 953 height 431
type input "Tesla Auto Finance"
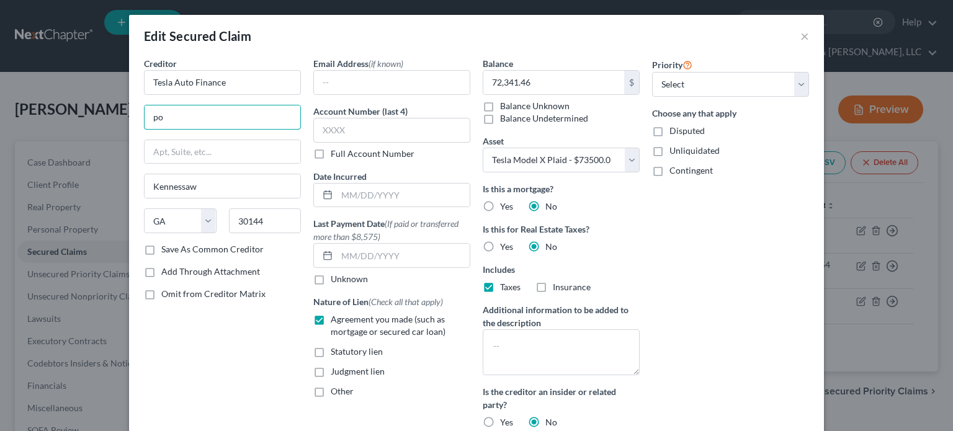
type input "p"
type input "PO Box 4387"
drag, startPoint x: 268, startPoint y: 223, endPoint x: 94, endPoint y: 210, distance: 174.1
click at [94, 210] on div "Edit Secured Claim × Creditor * Tesla Auto Finance PO Box 4387 Kennessaw State …" at bounding box center [476, 215] width 953 height 431
type input "97208"
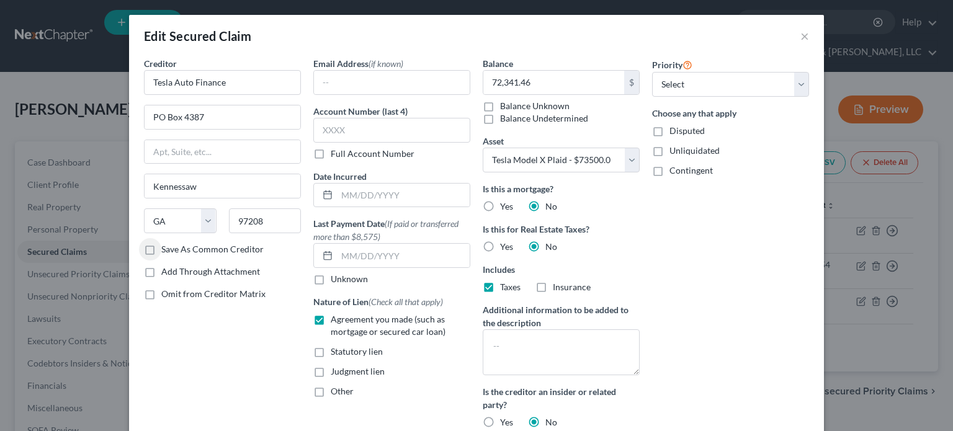
type input "[GEOGRAPHIC_DATA]"
select select "38"
click at [161, 246] on label "Save As Common Creditor" at bounding box center [212, 249] width 102 height 12
click at [166, 246] on input "Save As Common Creditor" at bounding box center [170, 247] width 8 height 8
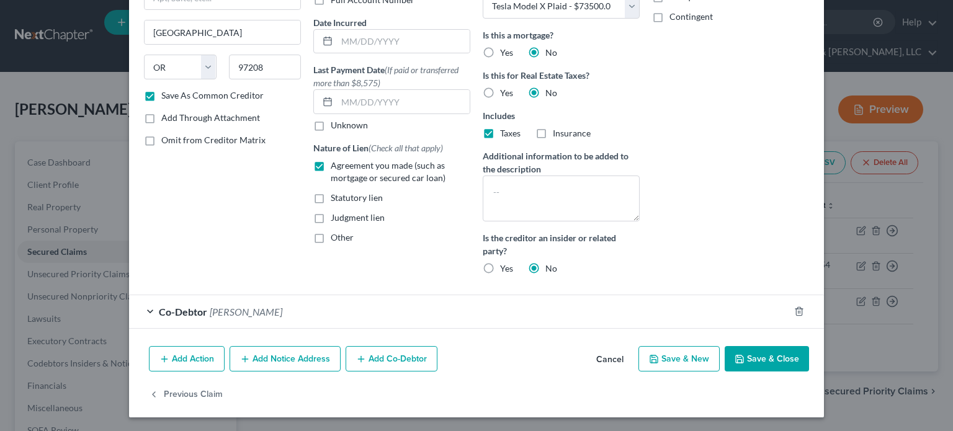
click at [778, 357] on button "Save & Close" at bounding box center [767, 359] width 84 height 26
checkbox input "false"
select select
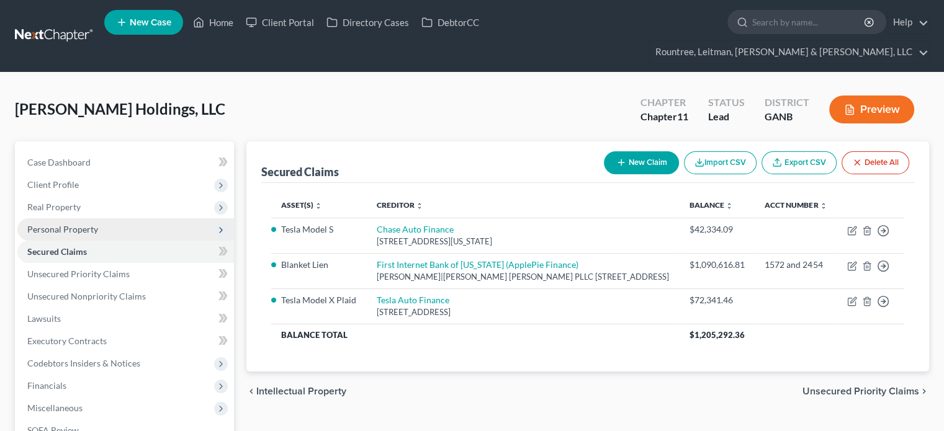
click at [74, 224] on span "Personal Property" at bounding box center [62, 229] width 71 height 11
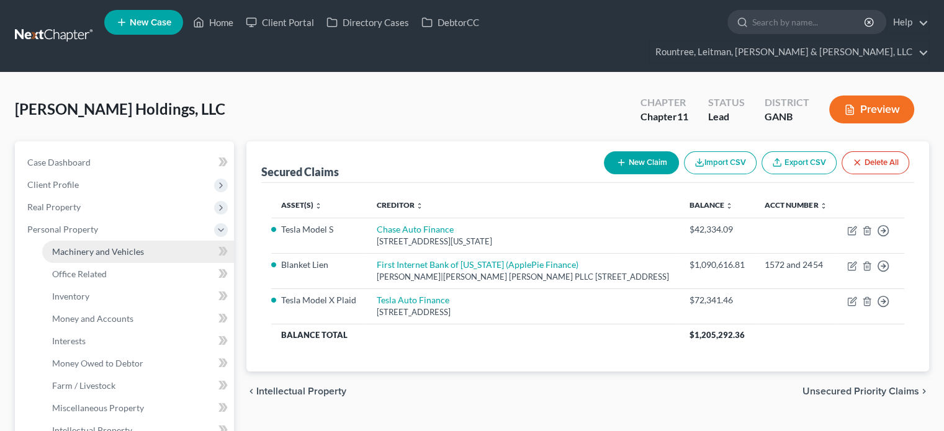
click at [83, 246] on span "Machinery and Vehicles" at bounding box center [98, 251] width 92 height 11
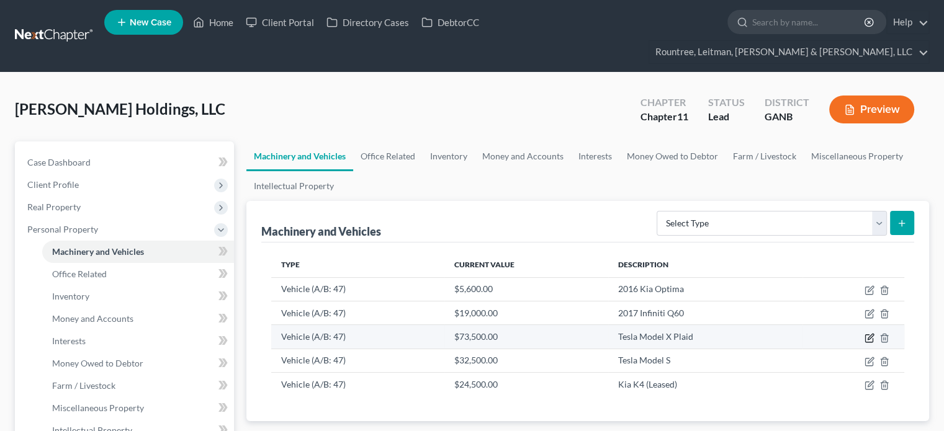
click at [870, 333] on icon "button" at bounding box center [869, 338] width 10 height 10
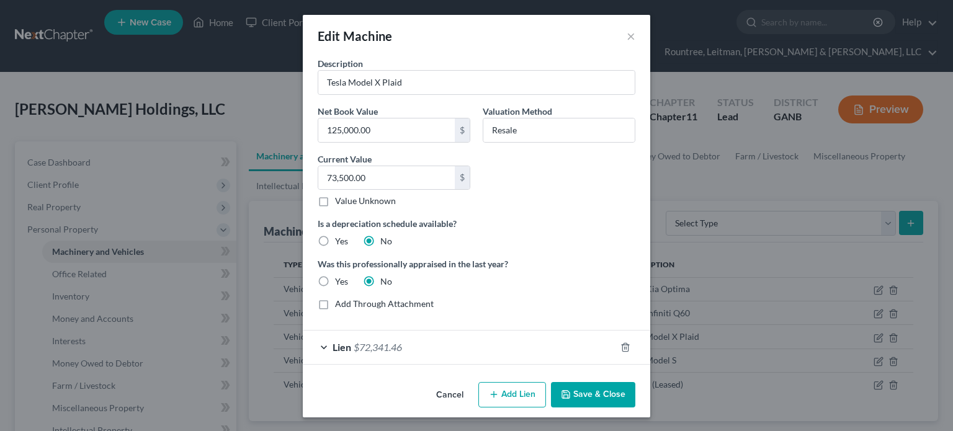
click at [590, 394] on button "Save & Close" at bounding box center [593, 395] width 84 height 26
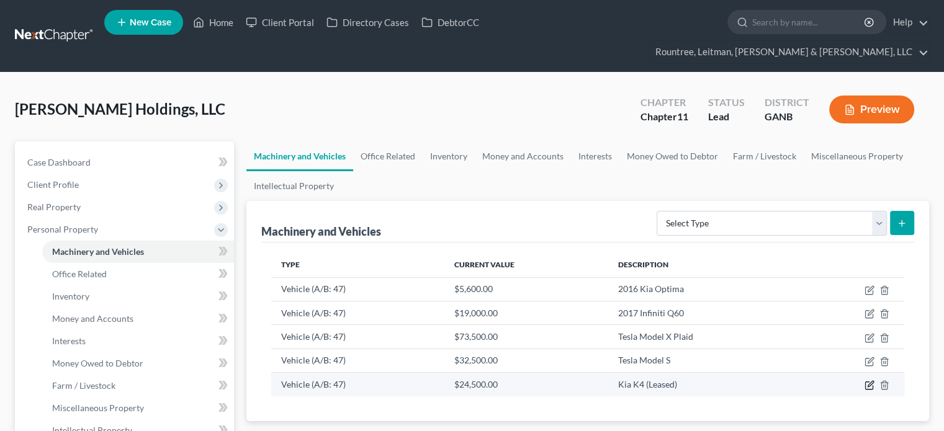
click at [868, 380] on icon "button" at bounding box center [869, 385] width 10 height 10
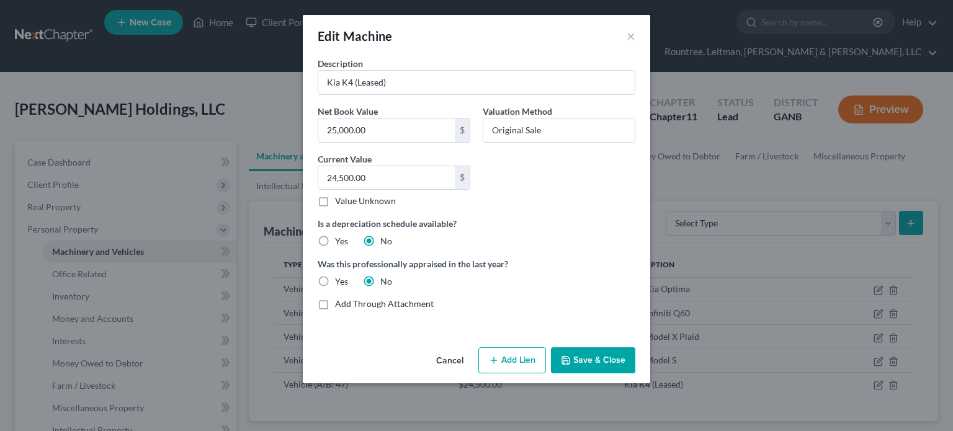
click at [603, 361] on button "Save & Close" at bounding box center [593, 360] width 84 height 26
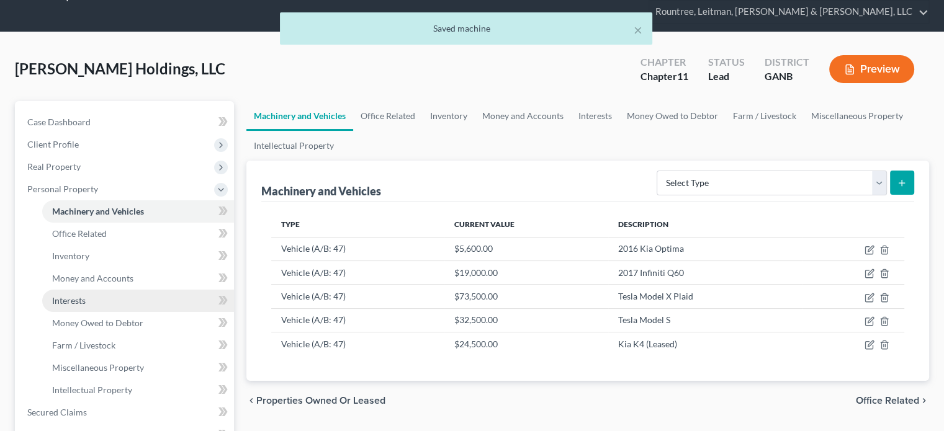
scroll to position [62, 0]
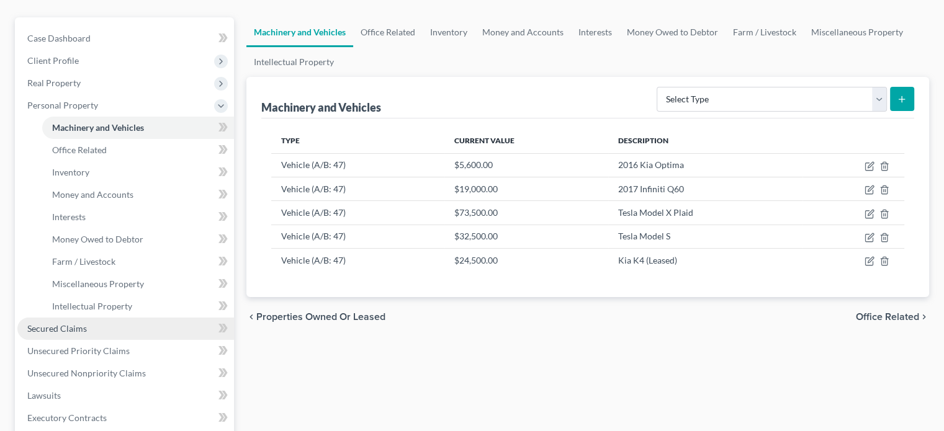
click at [72, 323] on span "Secured Claims" at bounding box center [57, 328] width 60 height 11
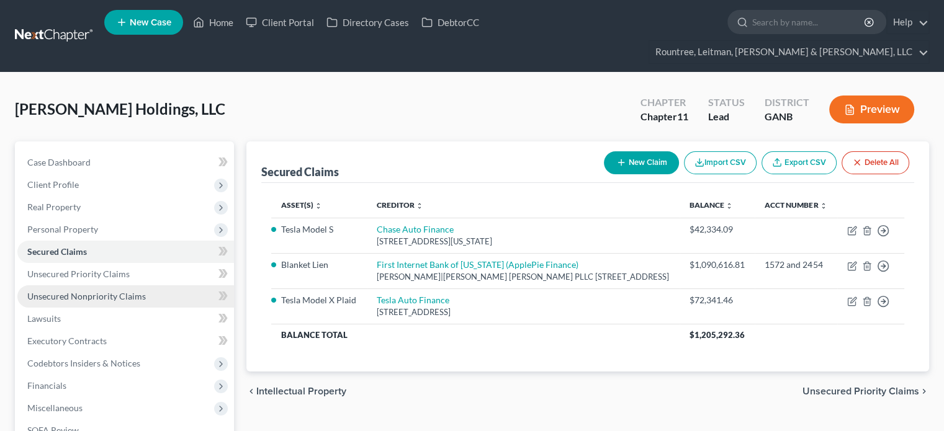
click at [92, 291] on span "Unsecured Nonpriority Claims" at bounding box center [86, 296] width 118 height 11
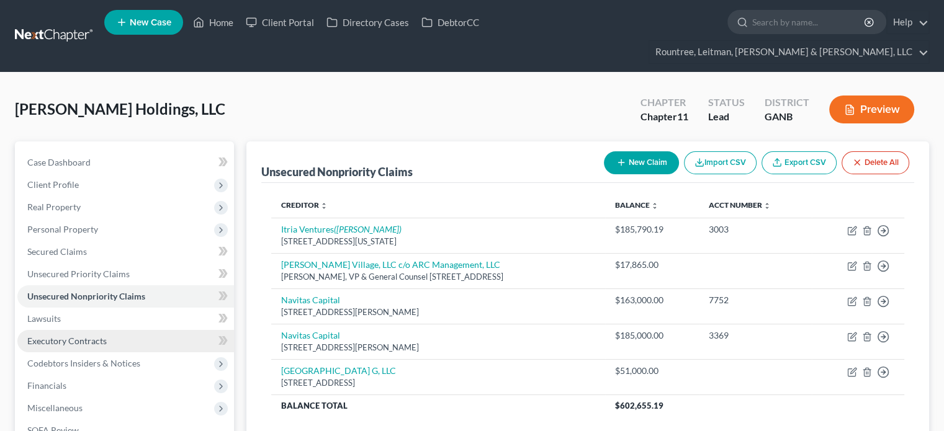
click at [110, 330] on link "Executory Contracts" at bounding box center [125, 341] width 216 height 22
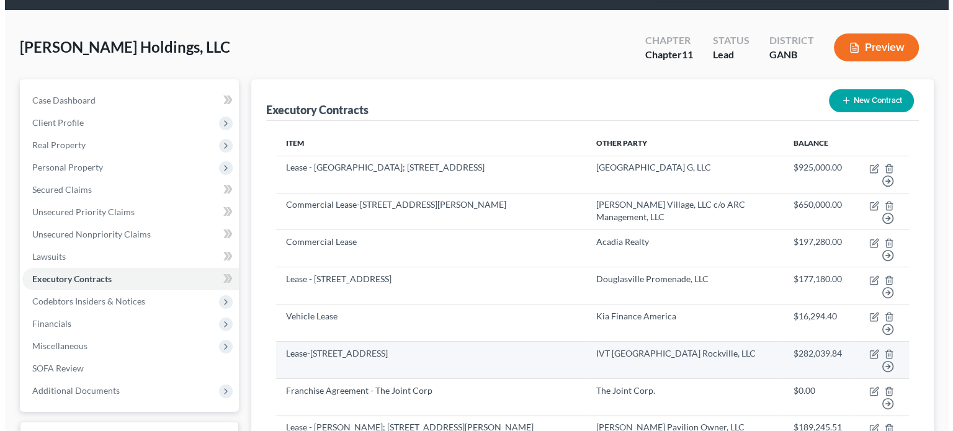
scroll to position [124, 0]
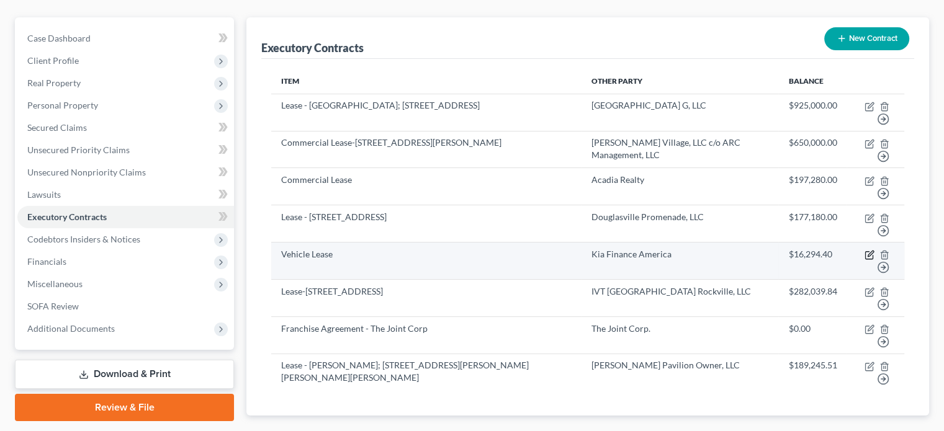
click at [870, 251] on icon "button" at bounding box center [870, 254] width 6 height 6
select select "3"
select select "4"
select select "1"
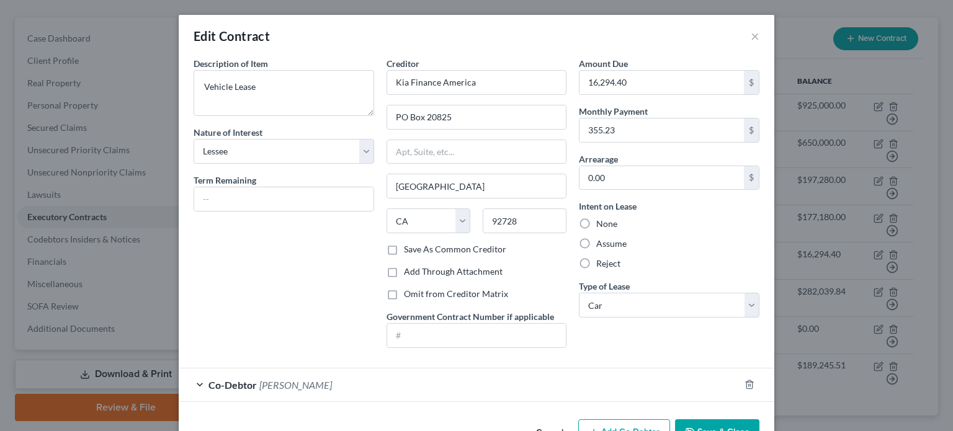
scroll to position [37, 0]
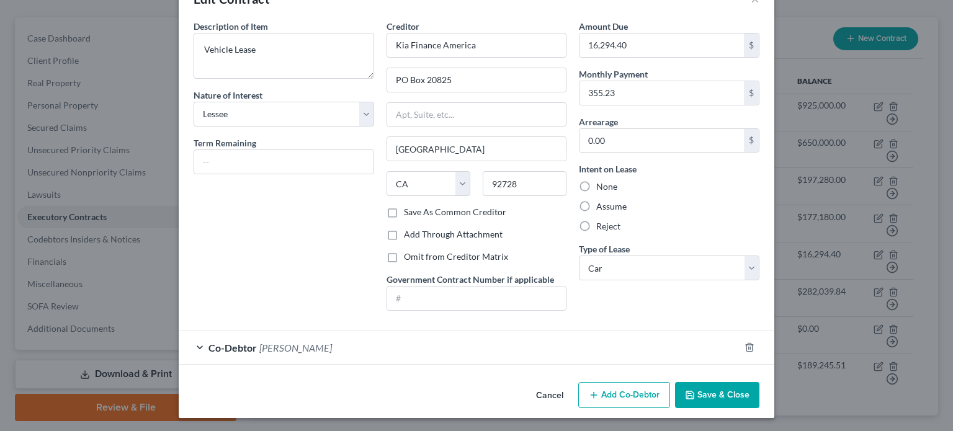
click at [710, 394] on button "Save & Close" at bounding box center [717, 395] width 84 height 26
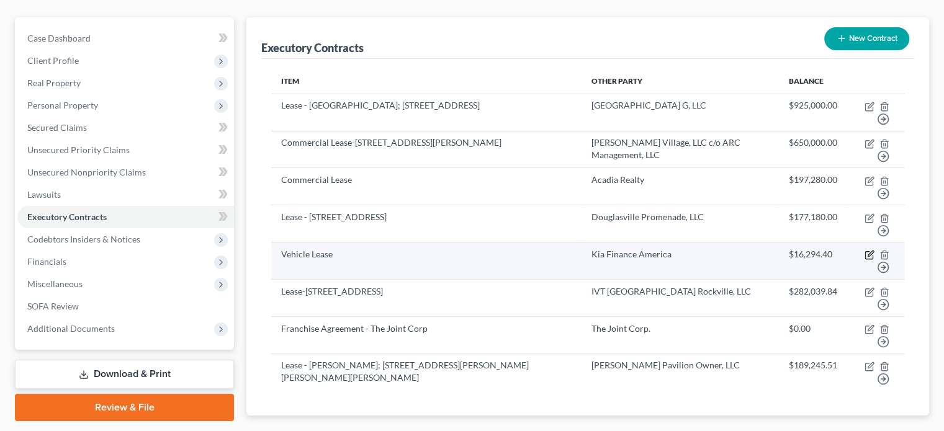
click at [871, 251] on icon "button" at bounding box center [870, 254] width 6 height 6
select select "3"
select select "4"
select select "1"
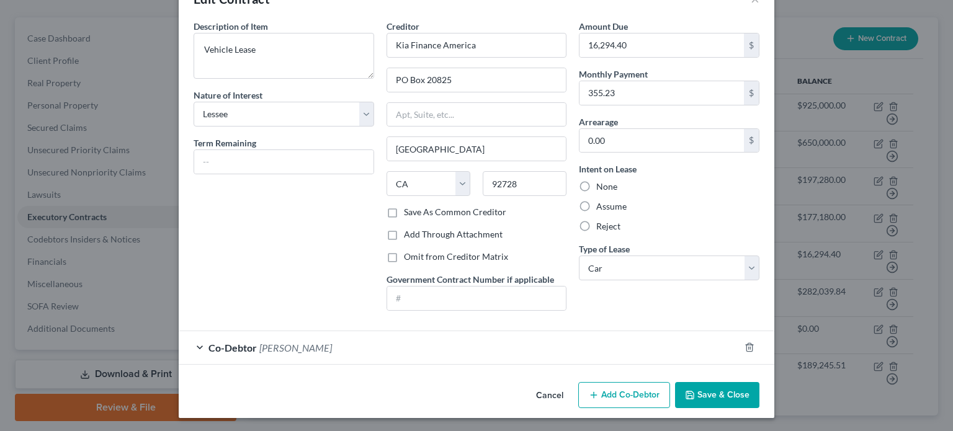
click at [717, 392] on button "Save & Close" at bounding box center [717, 395] width 84 height 26
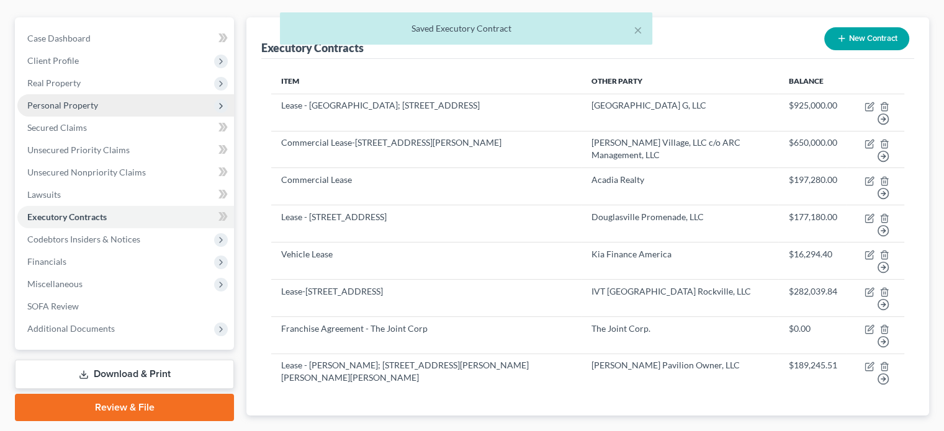
click at [48, 100] on span "Personal Property" at bounding box center [62, 105] width 71 height 11
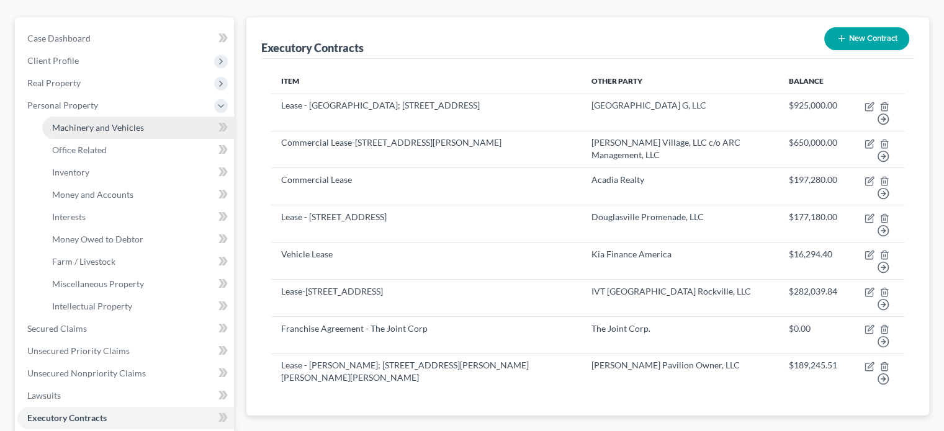
click at [81, 122] on span "Machinery and Vehicles" at bounding box center [98, 127] width 92 height 11
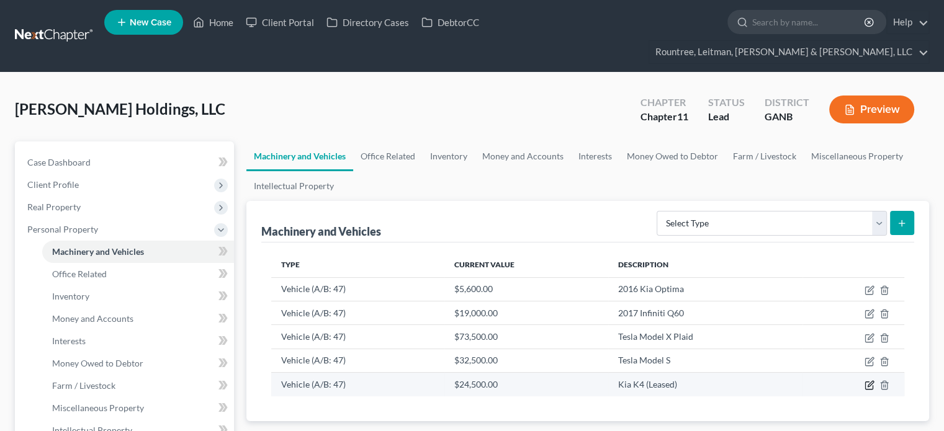
click at [871, 380] on icon "button" at bounding box center [869, 385] width 10 height 10
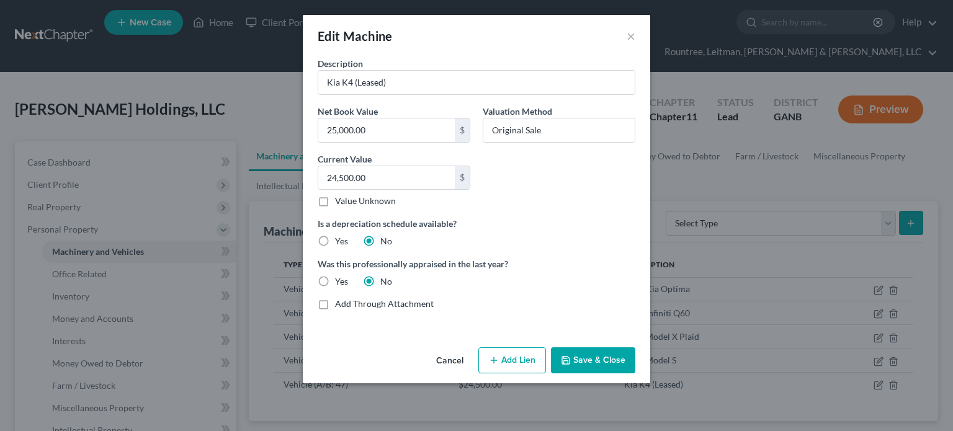
click at [595, 357] on button "Save & Close" at bounding box center [593, 360] width 84 height 26
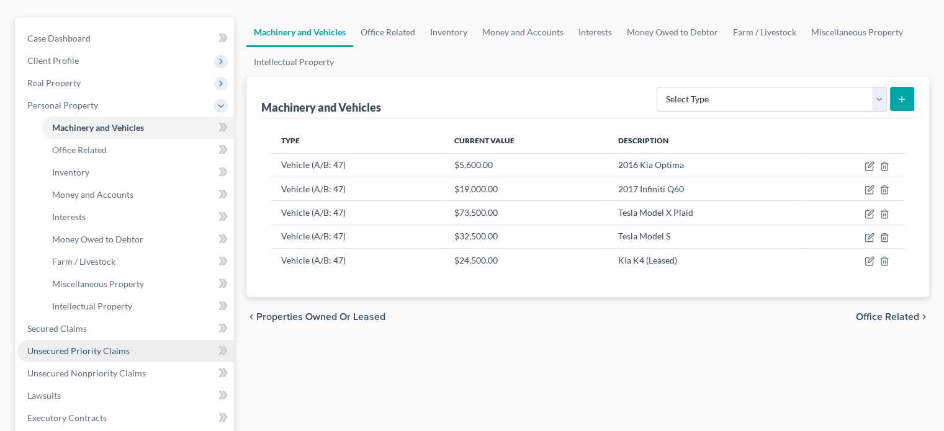
scroll to position [186, 0]
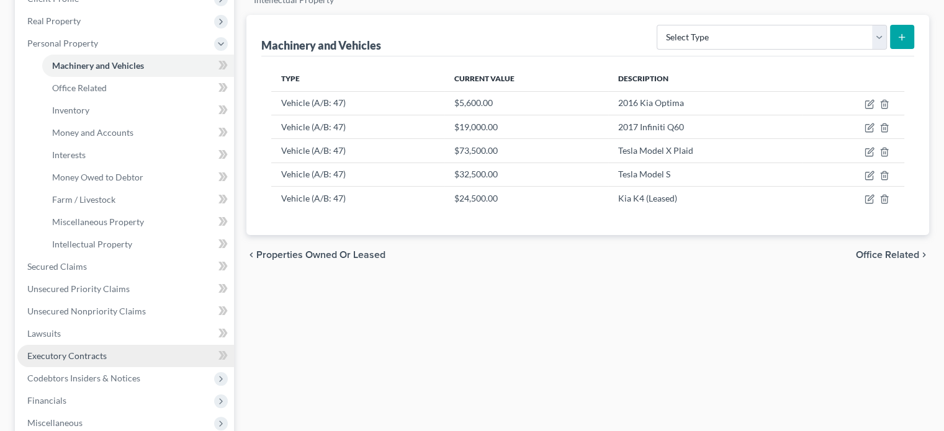
click at [105, 350] on span "Executory Contracts" at bounding box center [66, 355] width 79 height 11
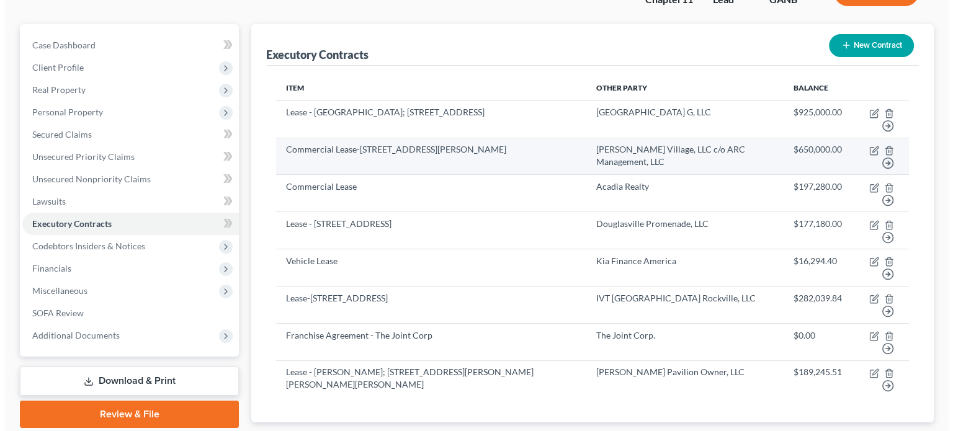
scroll to position [124, 0]
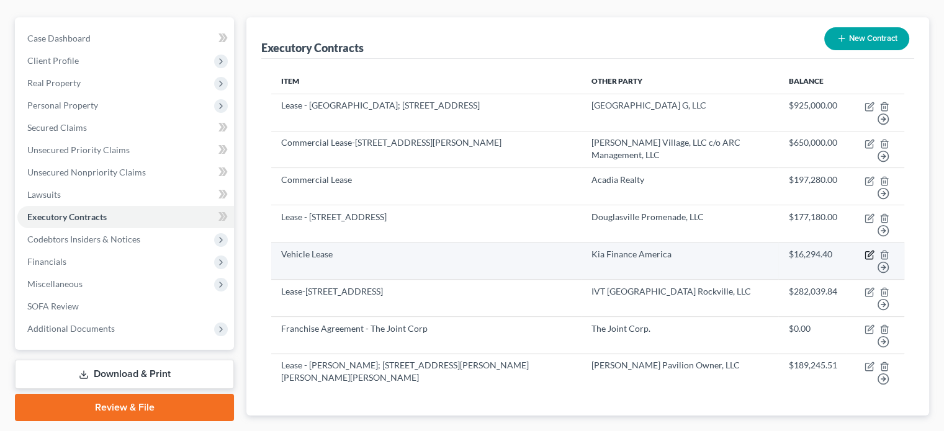
click at [867, 250] on icon "button" at bounding box center [869, 255] width 10 height 10
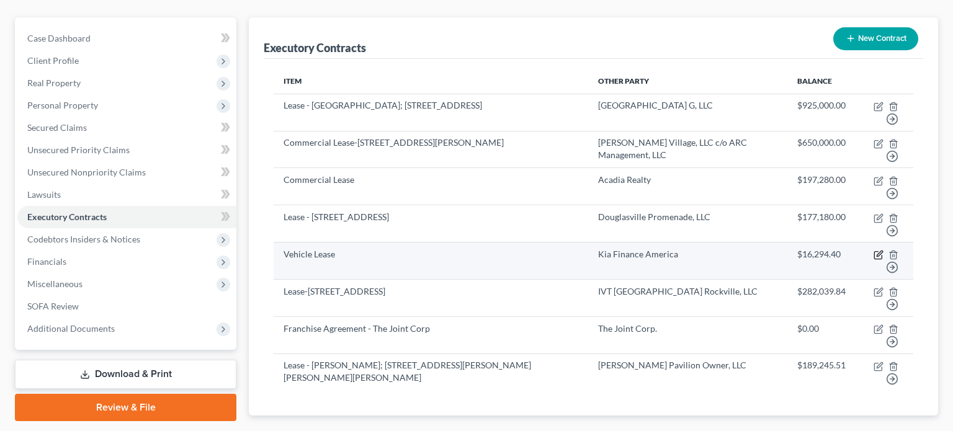
select select "3"
select select "4"
select select "1"
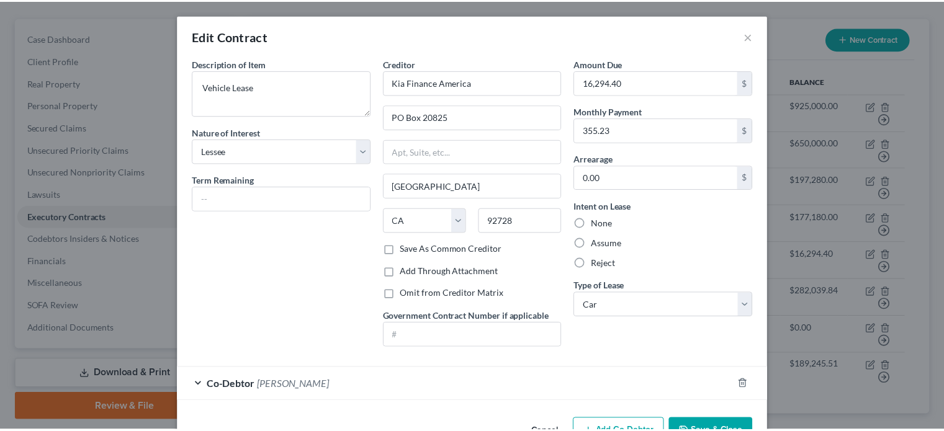
scroll to position [37, 0]
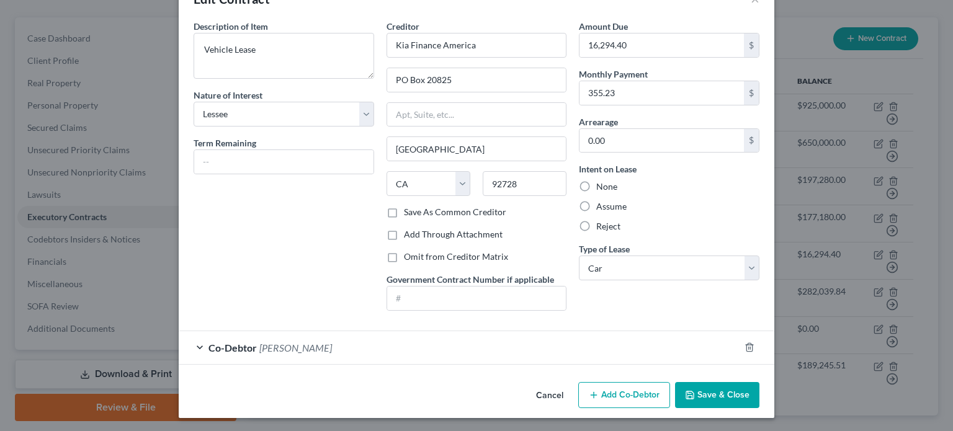
click at [713, 390] on button "Save & Close" at bounding box center [717, 395] width 84 height 26
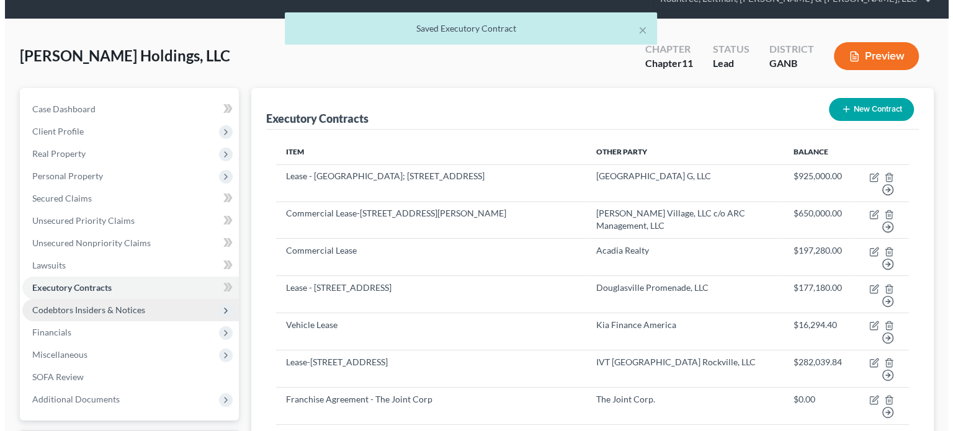
scroll to position [0, 0]
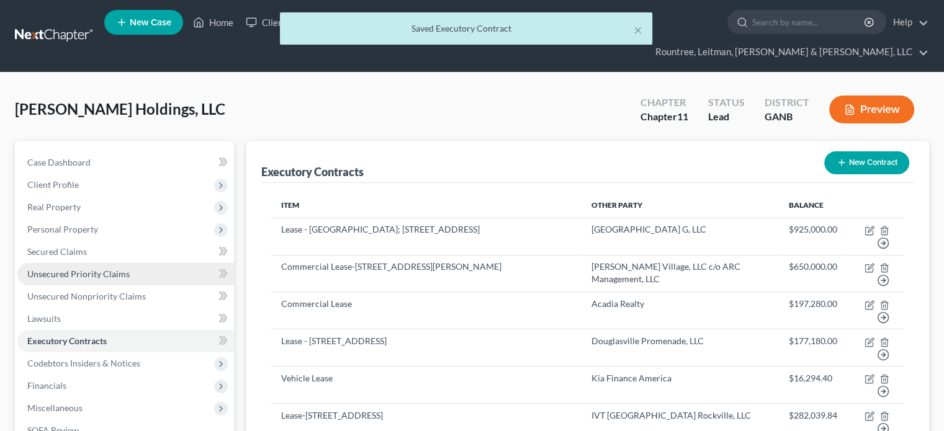
click at [128, 263] on link "Unsecured Priority Claims" at bounding box center [125, 274] width 216 height 22
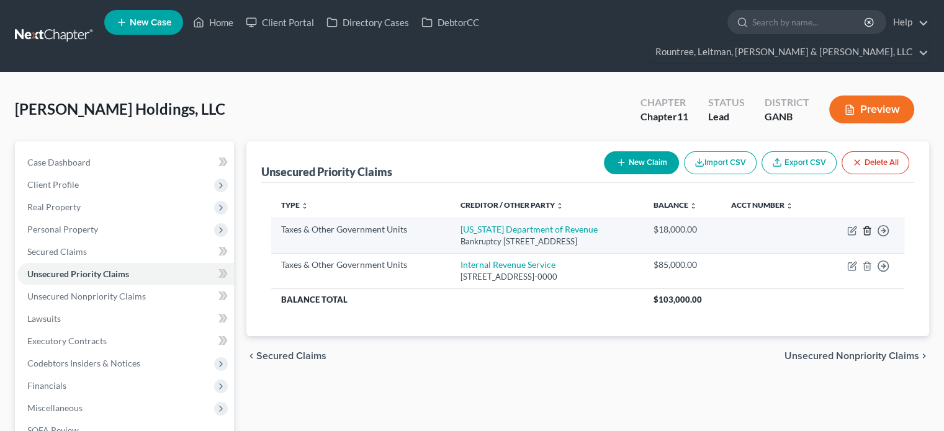
click at [868, 226] on icon "button" at bounding box center [867, 231] width 10 height 10
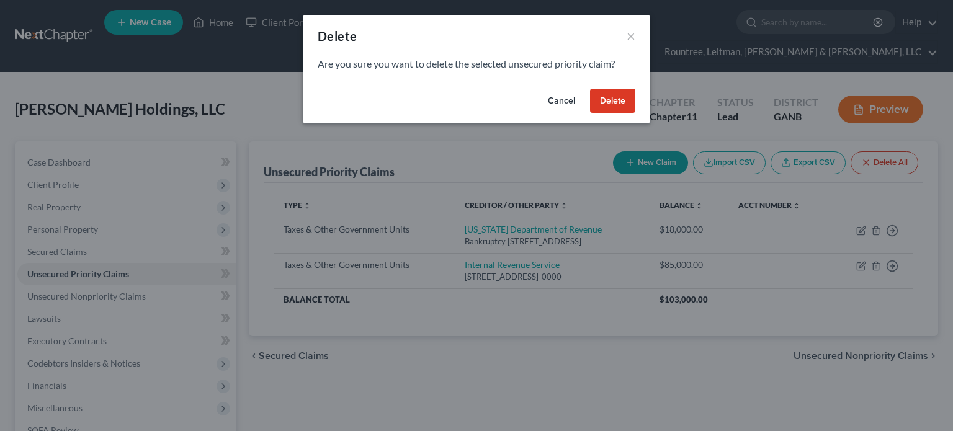
click at [615, 102] on button "Delete" at bounding box center [612, 101] width 45 height 25
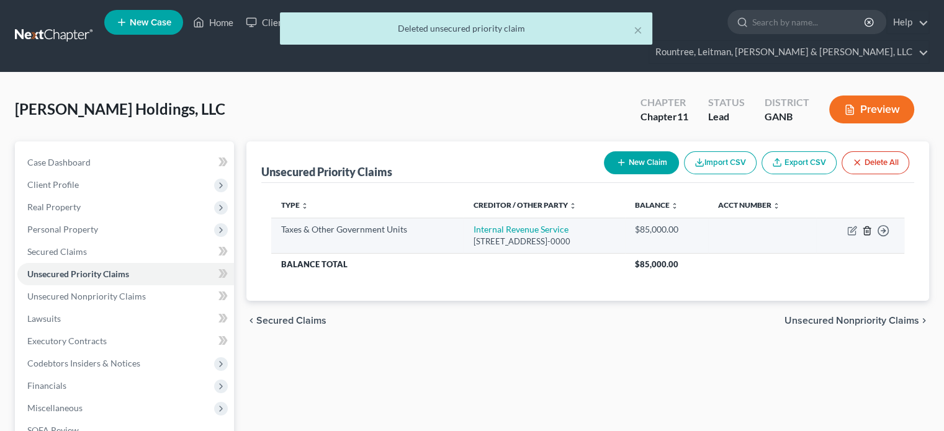
click at [866, 228] on polyline "button" at bounding box center [866, 228] width 7 height 0
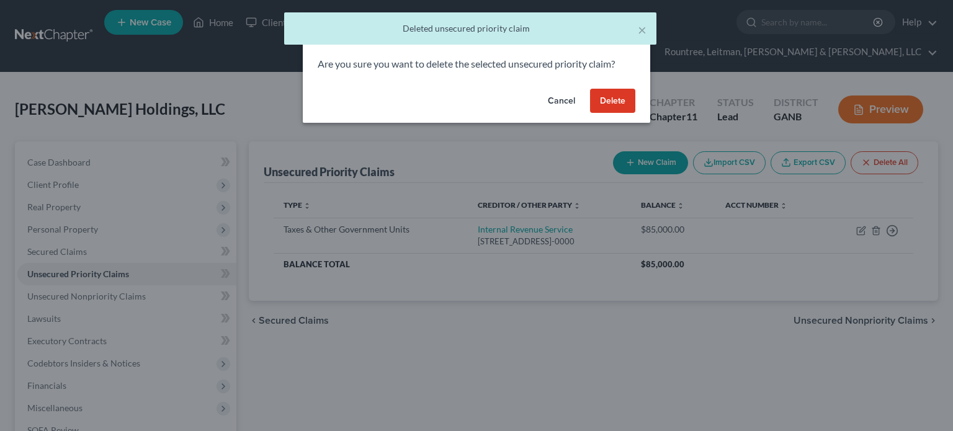
click at [613, 104] on button "Delete" at bounding box center [612, 101] width 45 height 25
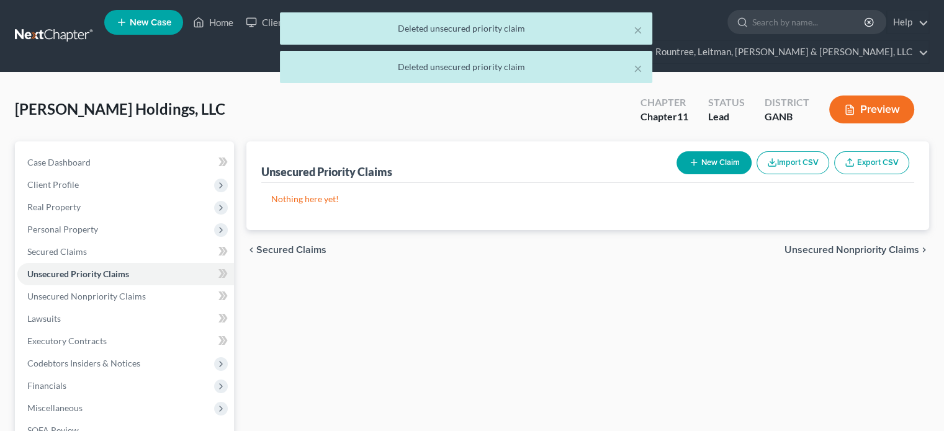
click at [218, 25] on div "× Deleted unsecured priority claim × Deleted unsecured priority claim" at bounding box center [466, 50] width 944 height 77
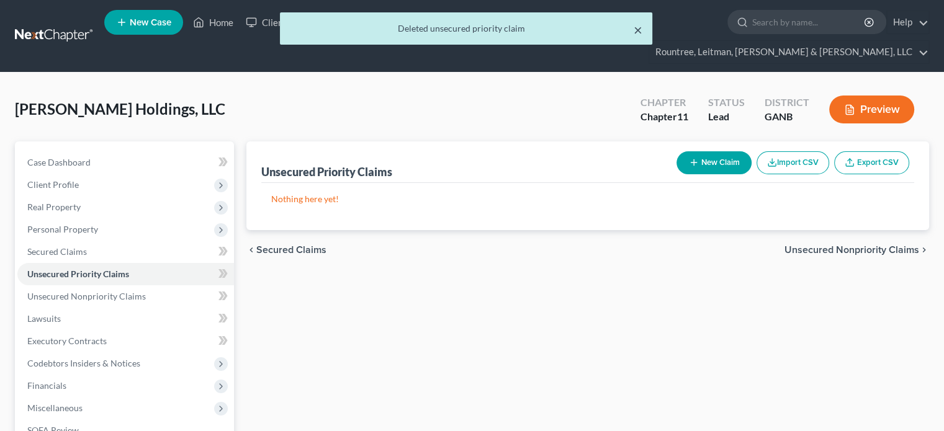
click at [635, 27] on button "×" at bounding box center [637, 29] width 9 height 15
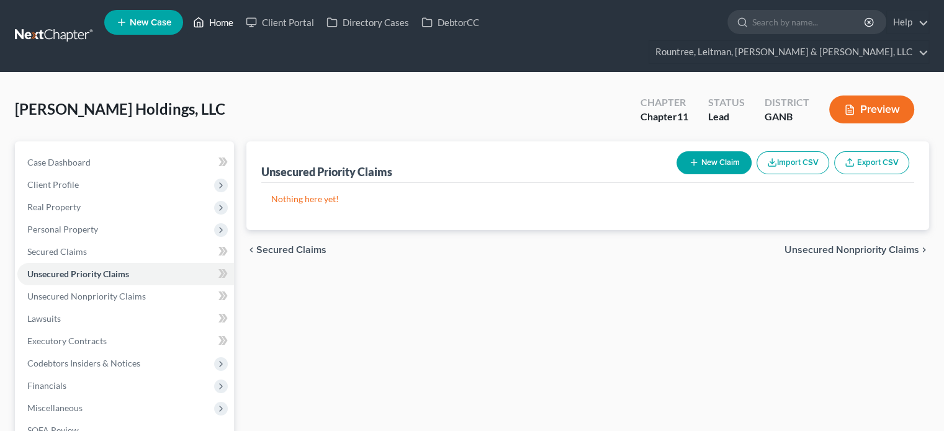
click at [215, 25] on link "Home" at bounding box center [213, 22] width 53 height 22
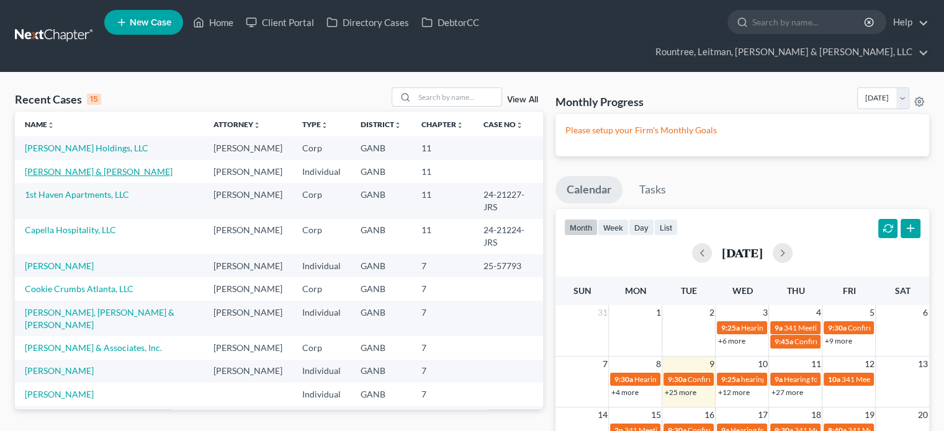
click at [77, 166] on link "[PERSON_NAME] & [PERSON_NAME]" at bounding box center [99, 171] width 148 height 11
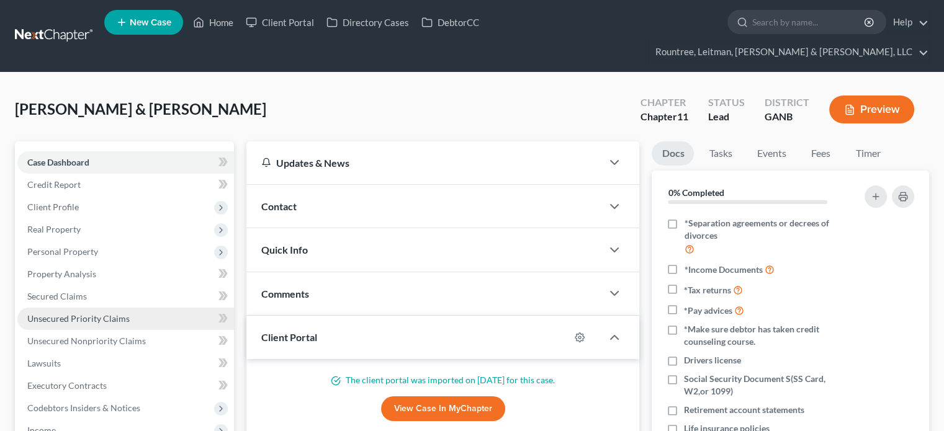
click at [63, 313] on span "Unsecured Priority Claims" at bounding box center [78, 318] width 102 height 11
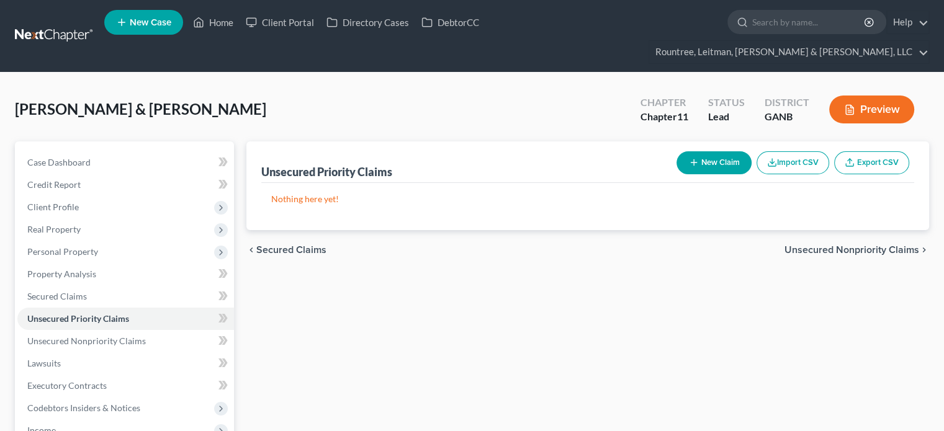
click at [710, 146] on div "New Claim Import CSV Export CSV" at bounding box center [792, 162] width 243 height 33
click at [721, 151] on button "New Claim" at bounding box center [713, 162] width 75 height 23
select select "2"
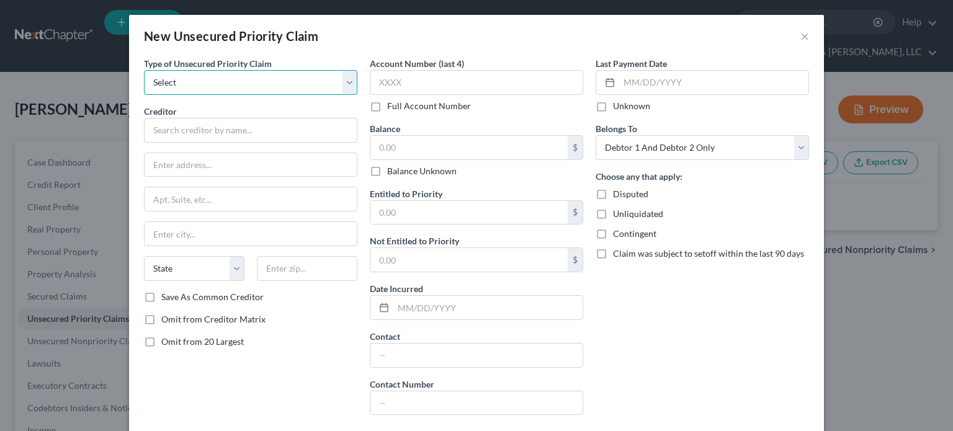
click at [236, 80] on select "Select Taxes & Other Government Units Domestic Support Obligations Extensions o…" at bounding box center [250, 82] width 213 height 25
select select "0"
click at [144, 70] on select "Select Taxes & Other Government Units Domestic Support Obligations Extensions o…" at bounding box center [250, 82] width 213 height 25
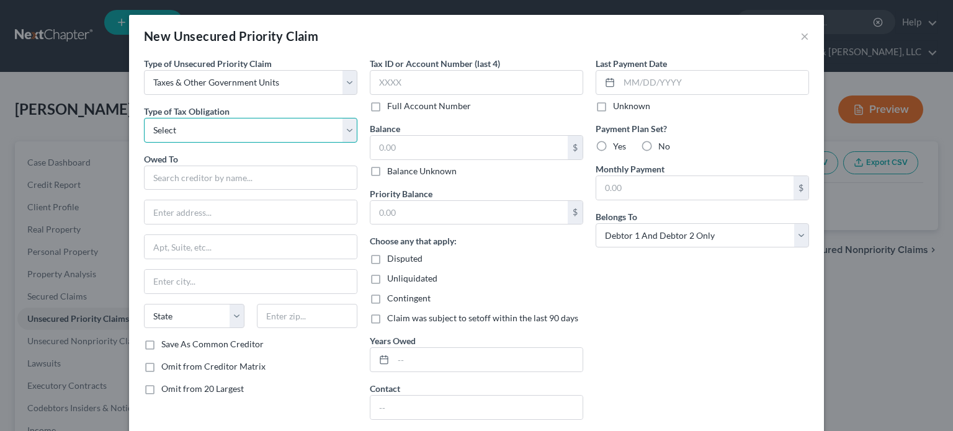
click at [245, 128] on select "Select Federal City State Franchise Tax Board Other" at bounding box center [250, 130] width 213 height 25
select select "0"
click at [144, 118] on select "Select Federal City State Franchise Tax Board Other" at bounding box center [250, 130] width 213 height 25
click at [250, 180] on input "text" at bounding box center [250, 178] width 213 height 25
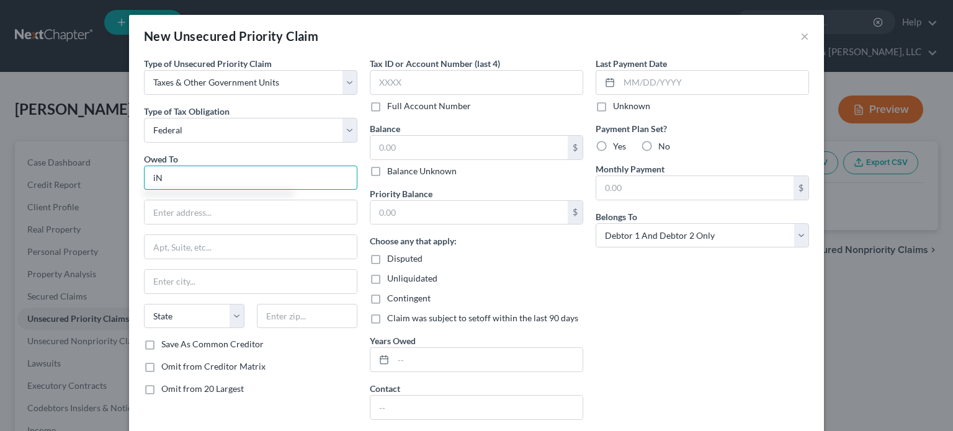
type input "i"
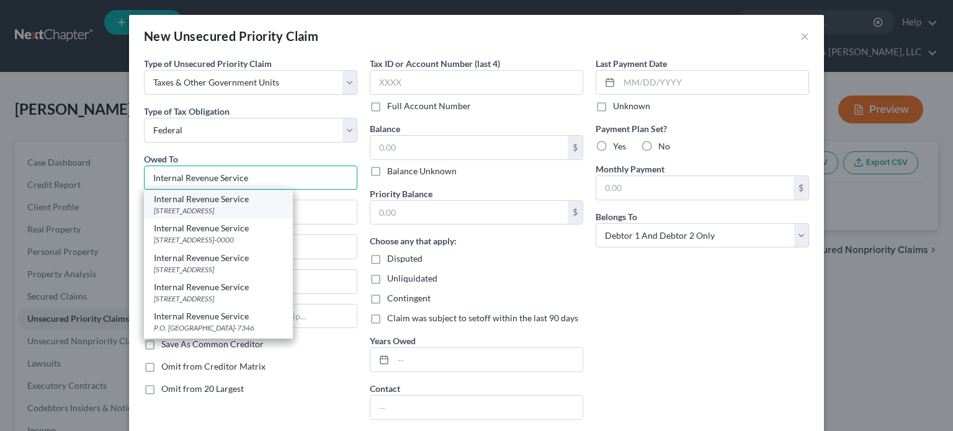
type input "Internal Revenue Service"
click at [240, 200] on div "Internal Revenue Service" at bounding box center [218, 199] width 129 height 12
type input "PO BOX 7346"
type input "[GEOGRAPHIC_DATA]"
select select "39"
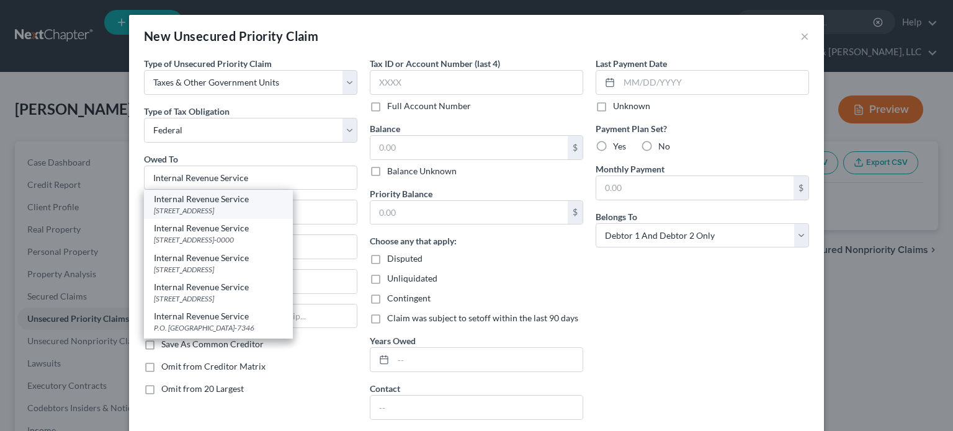
type input "19101"
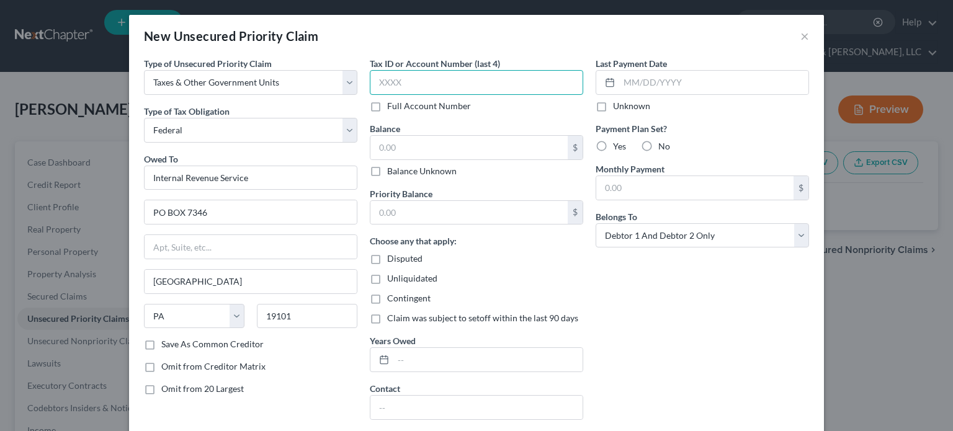
click at [424, 89] on input "text" at bounding box center [476, 82] width 213 height 25
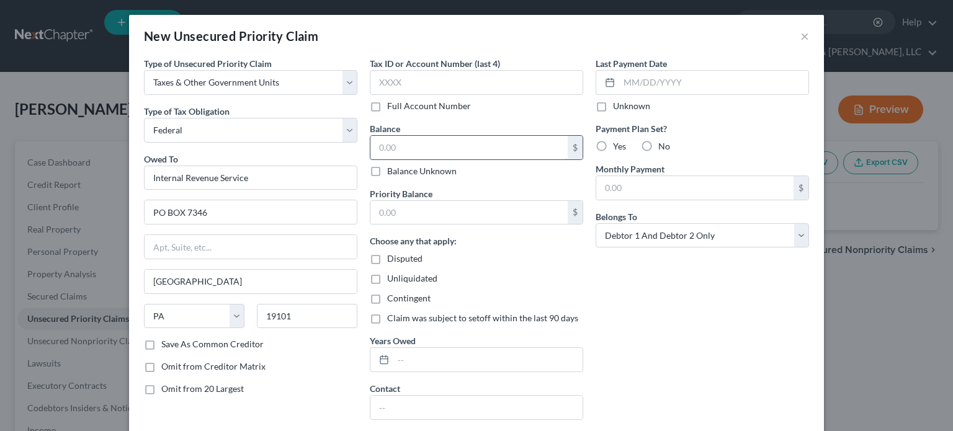
click at [440, 150] on input "text" at bounding box center [468, 148] width 197 height 24
type input "85,000"
click at [426, 206] on input "text" at bounding box center [468, 213] width 197 height 24
type input "85,000"
click at [651, 328] on div "Last Payment Date Unknown Payment Plan Set? Yes No Monthly Payment $ Belongs To…" at bounding box center [702, 267] width 226 height 421
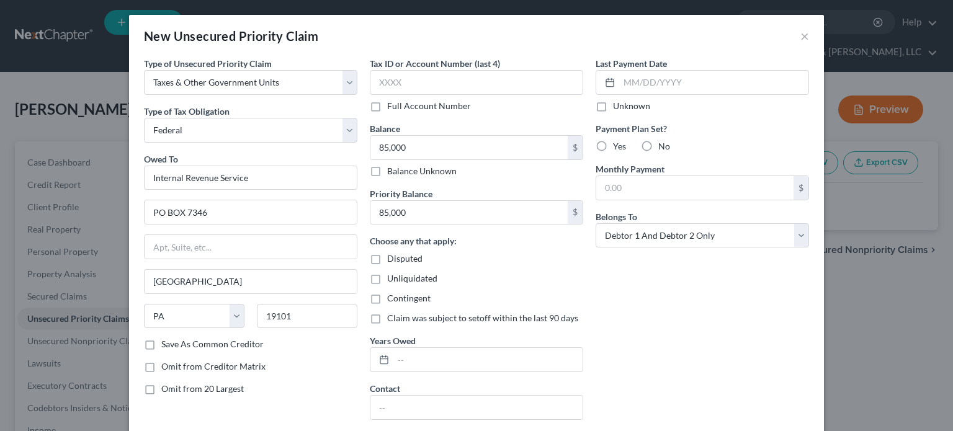
click at [613, 141] on label "Yes" at bounding box center [619, 146] width 13 height 12
click at [618, 141] on input "Yes" at bounding box center [622, 144] width 8 height 8
radio input "true"
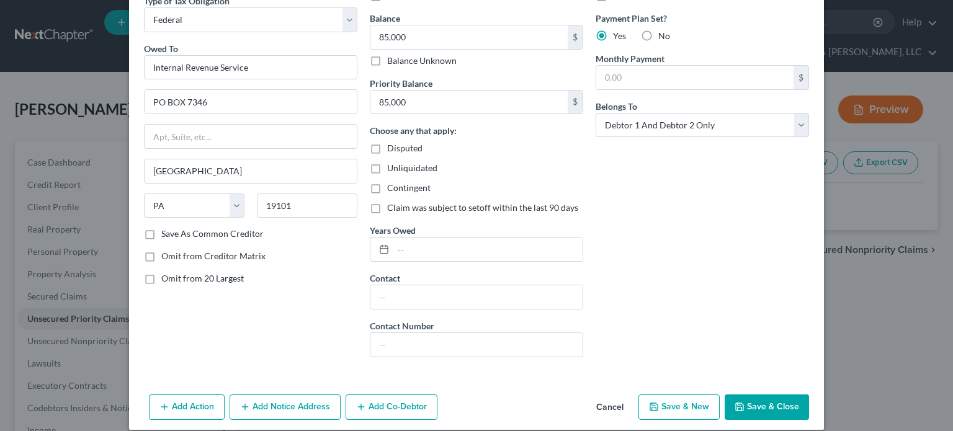
scroll to position [122, 0]
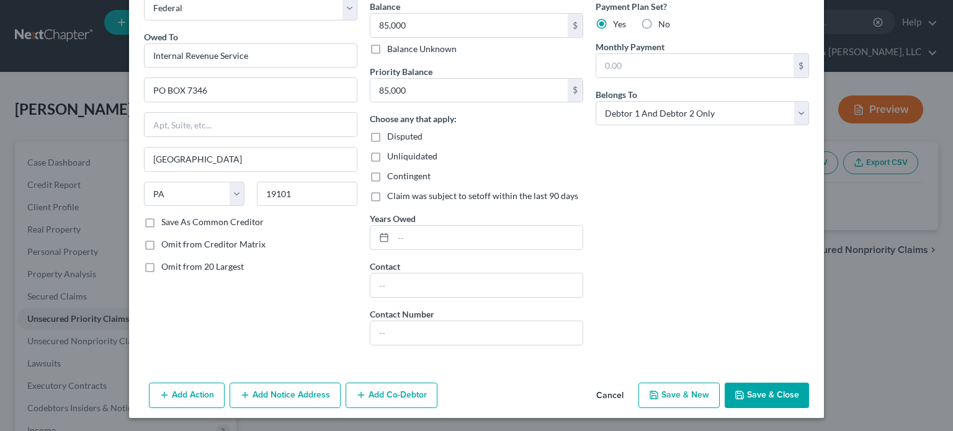
click at [752, 396] on button "Save & Close" at bounding box center [767, 396] width 84 height 26
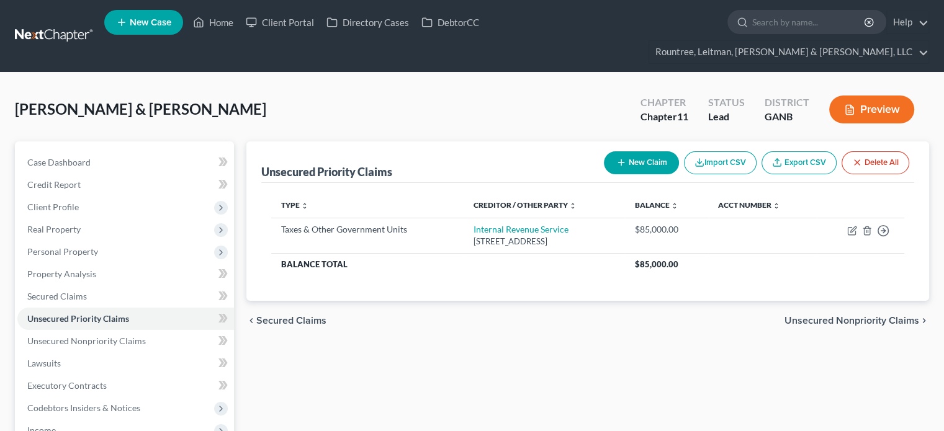
click at [649, 146] on div "New Claim Import CSV Export CSV Delete All" at bounding box center [756, 162] width 315 height 33
click at [642, 151] on button "New Claim" at bounding box center [641, 162] width 75 height 23
select select "2"
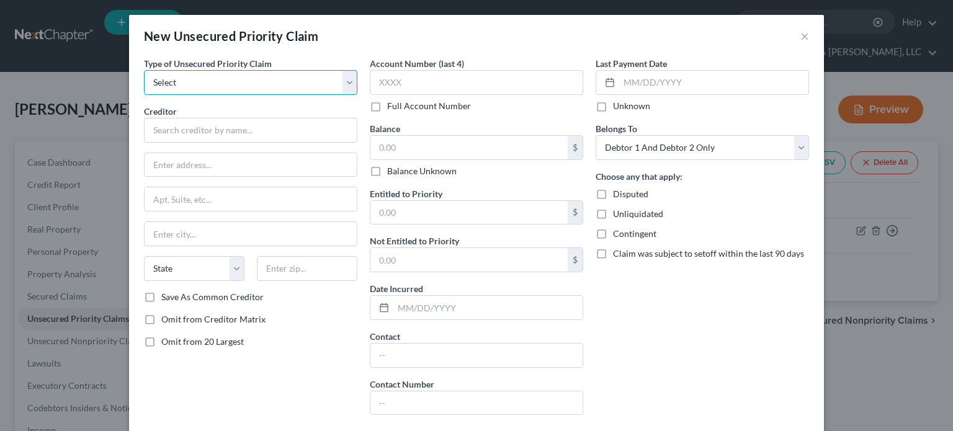
click at [208, 84] on select "Select Taxes & Other Government Units Domestic Support Obligations Extensions o…" at bounding box center [250, 82] width 213 height 25
select select "0"
click at [144, 70] on select "Select Taxes & Other Government Units Domestic Support Obligations Extensions o…" at bounding box center [250, 82] width 213 height 25
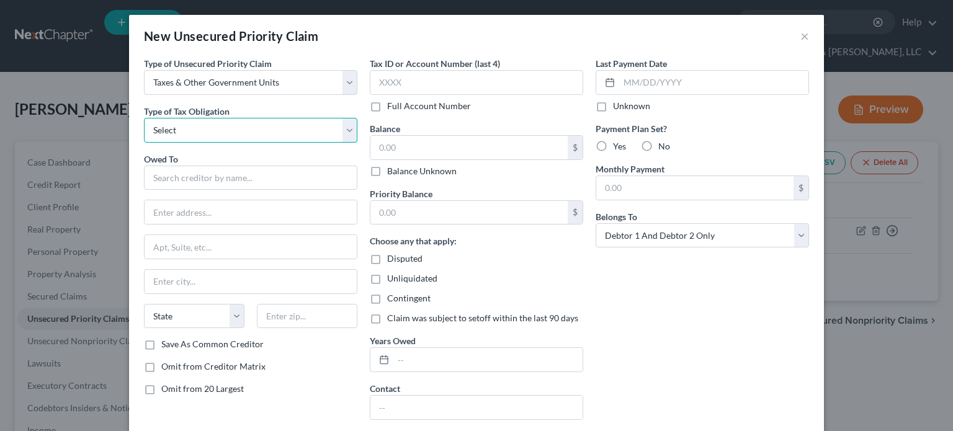
click at [210, 130] on select "Select Federal City State Franchise Tax Board Other" at bounding box center [250, 130] width 213 height 25
select select "2"
click at [144, 118] on select "Select Federal City State Franchise Tax Board Other" at bounding box center [250, 130] width 213 height 25
click at [213, 181] on input "text" at bounding box center [250, 178] width 213 height 25
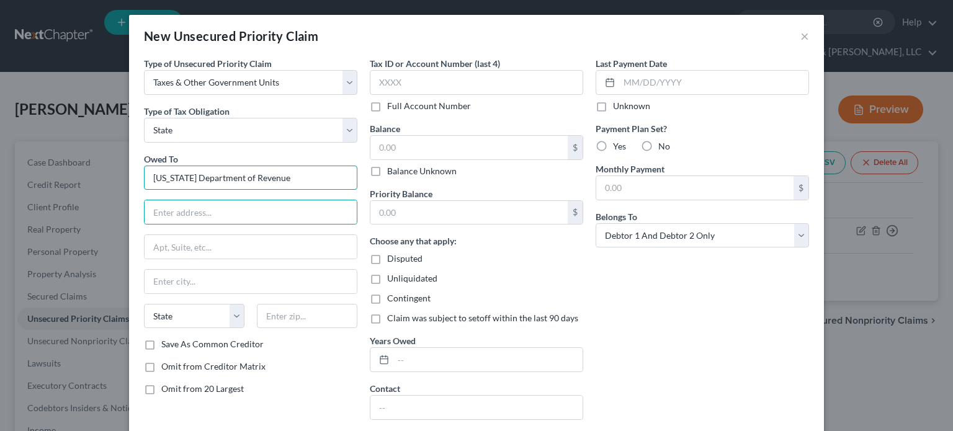
click at [328, 183] on input "[US_STATE] Department of Revenue" at bounding box center [250, 178] width 213 height 25
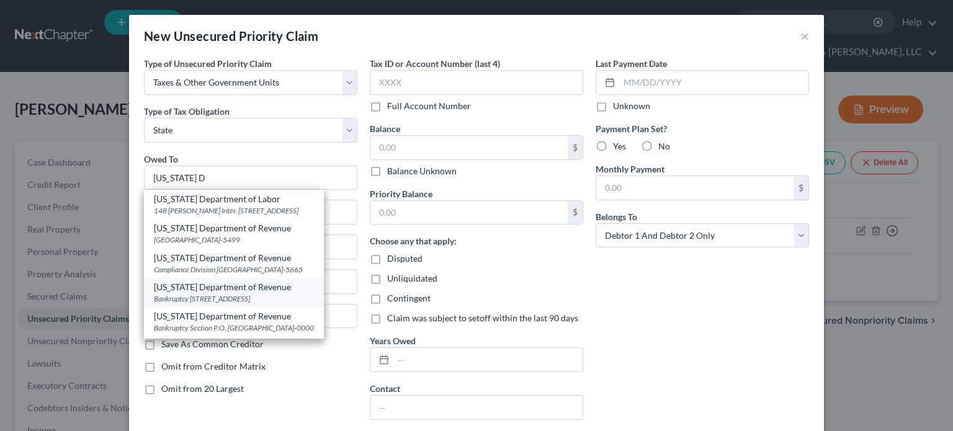
click at [221, 304] on div "Bankruptcy [STREET_ADDRESS]" at bounding box center [234, 298] width 160 height 11
type input "[US_STATE] Department of Revenue"
type input "Bankruptcy"
type input "[STREET_ADDRESS]"
type input "[GEOGRAPHIC_DATA]"
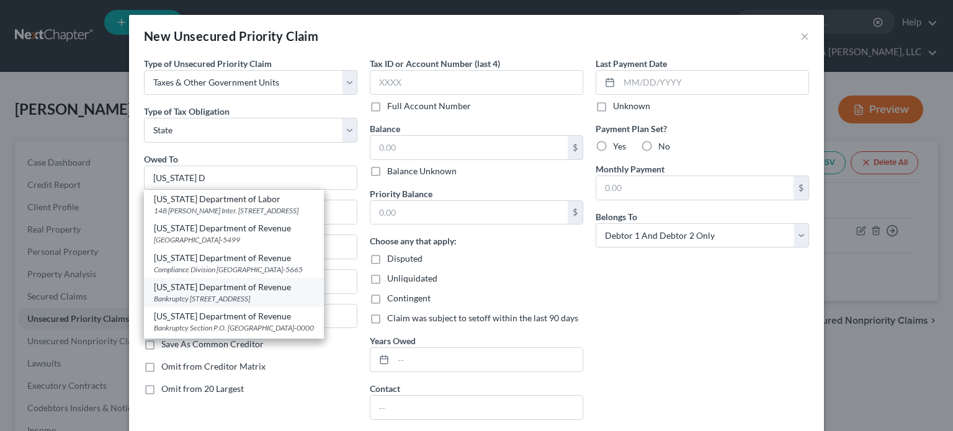
select select "10"
type input "30345"
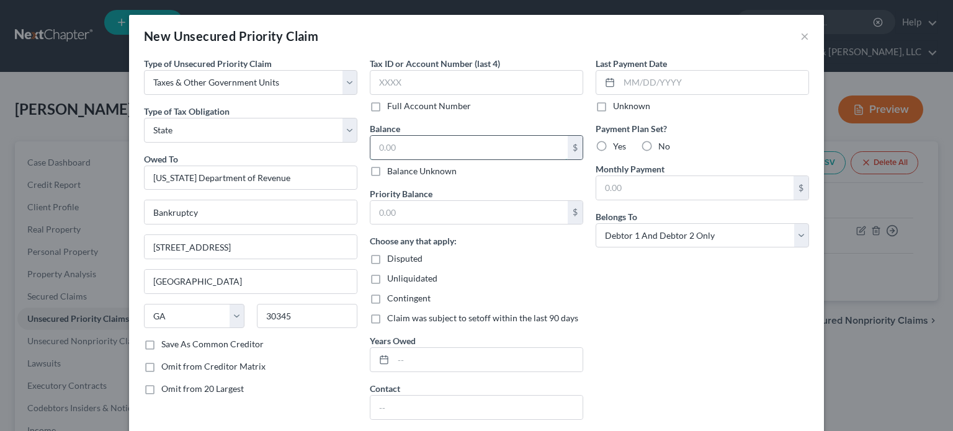
click at [439, 153] on input "text" at bounding box center [468, 148] width 197 height 24
type input "18,000"
click at [430, 215] on input "text" at bounding box center [468, 213] width 197 height 24
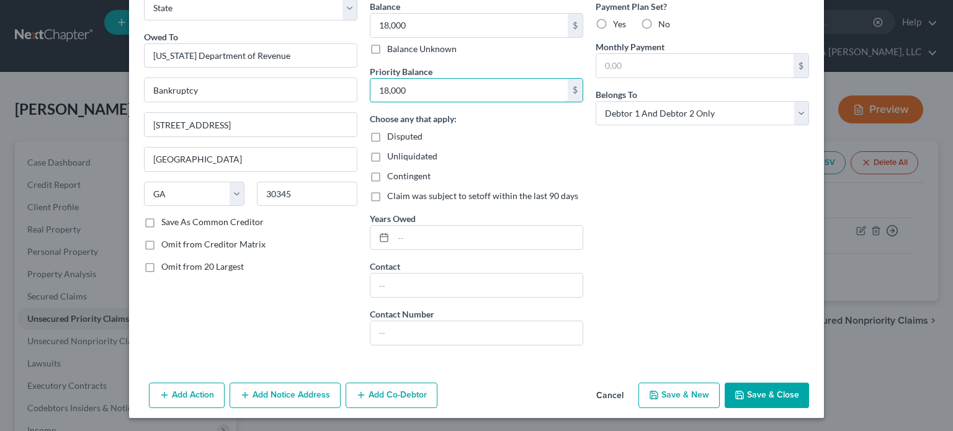
type input "18,000"
click at [762, 391] on button "Save & Close" at bounding box center [767, 396] width 84 height 26
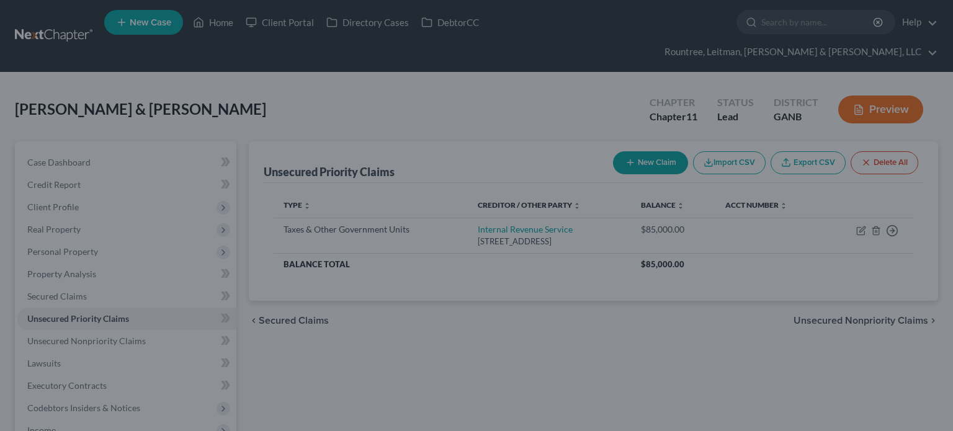
type input "18,000.00"
type input "0.00"
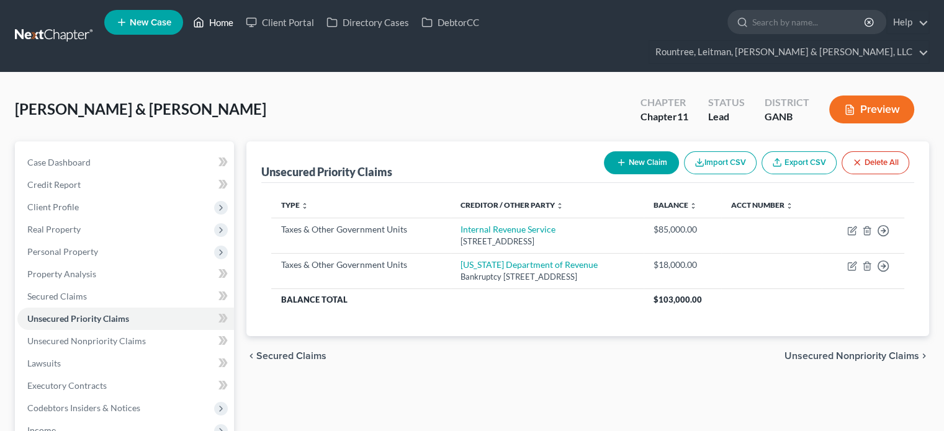
click at [222, 22] on link "Home" at bounding box center [213, 22] width 53 height 22
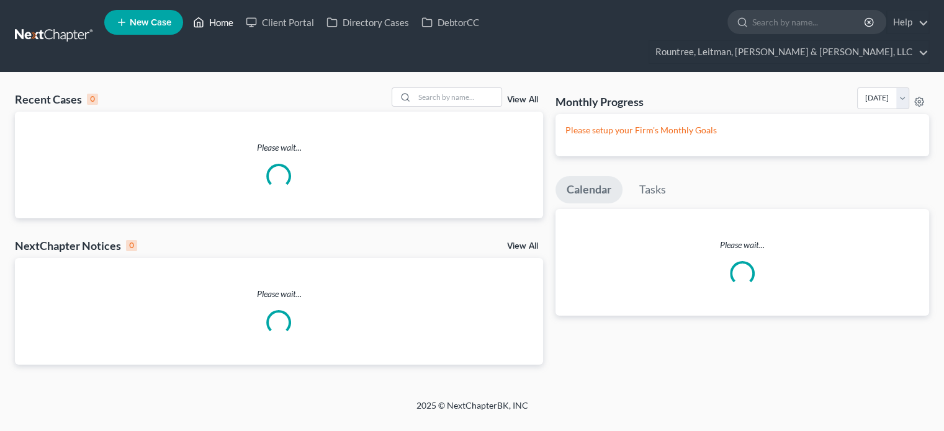
click at [225, 25] on link "Home" at bounding box center [213, 22] width 53 height 22
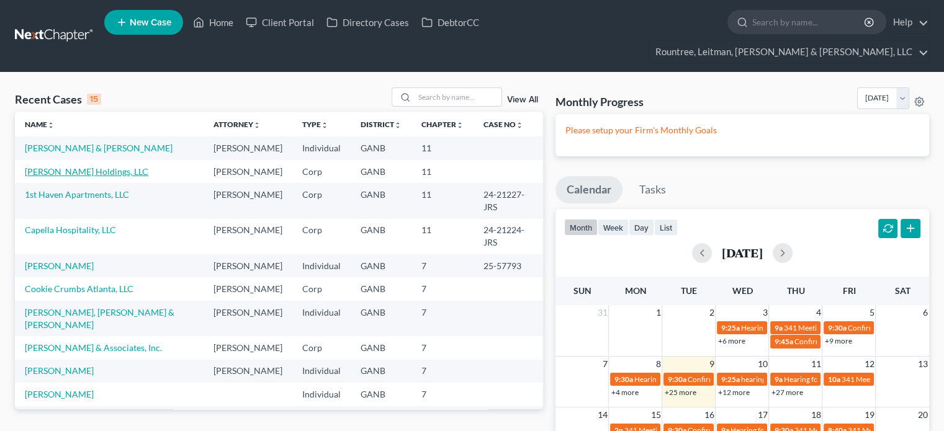
click at [66, 166] on link "[PERSON_NAME] Holdings, LLC" at bounding box center [86, 171] width 123 height 11
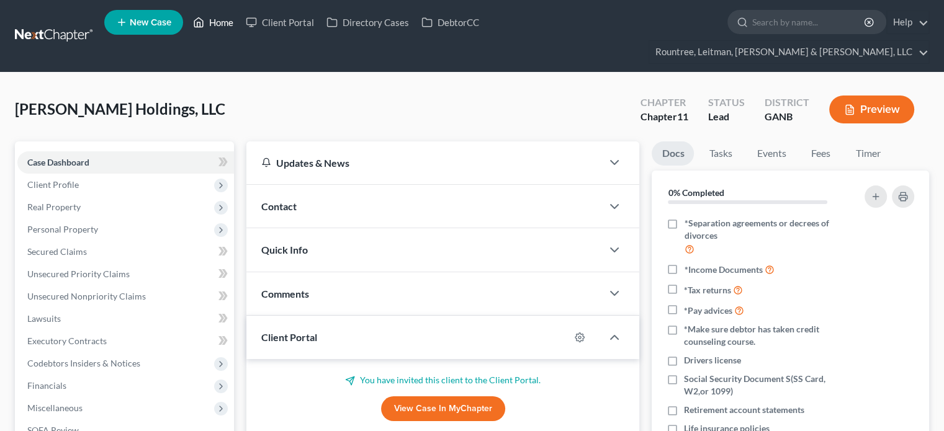
click at [228, 25] on link "Home" at bounding box center [213, 22] width 53 height 22
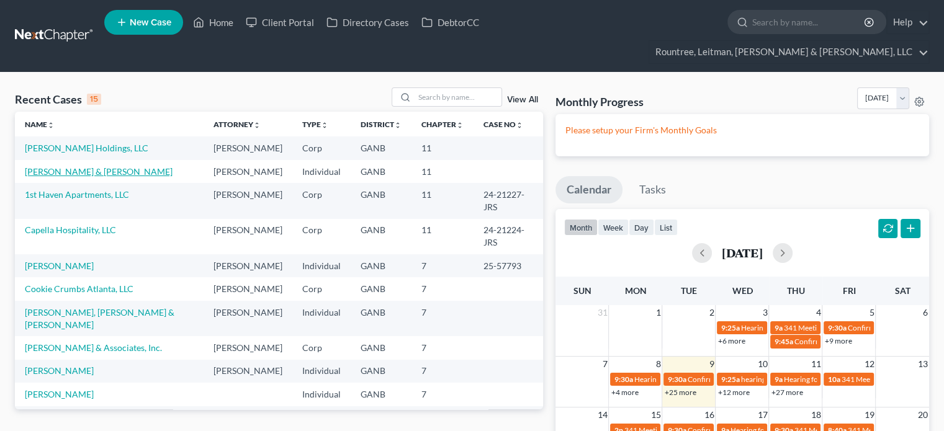
click at [51, 166] on link "[PERSON_NAME] & [PERSON_NAME]" at bounding box center [99, 171] width 148 height 11
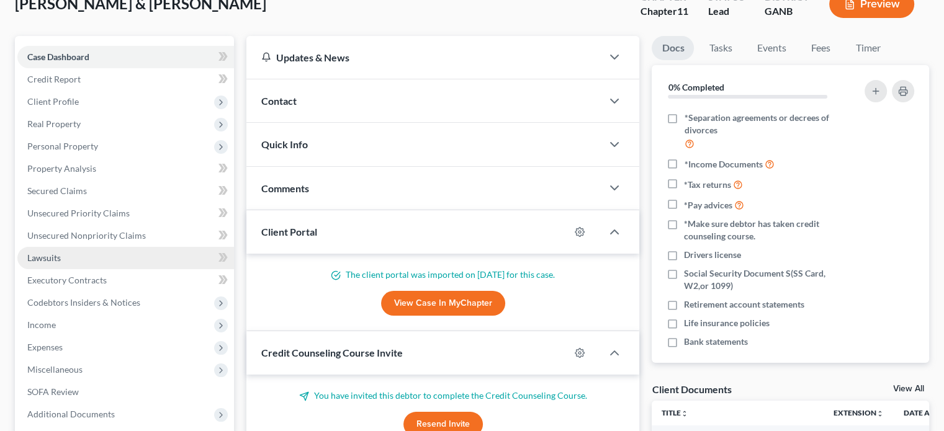
scroll to position [186, 0]
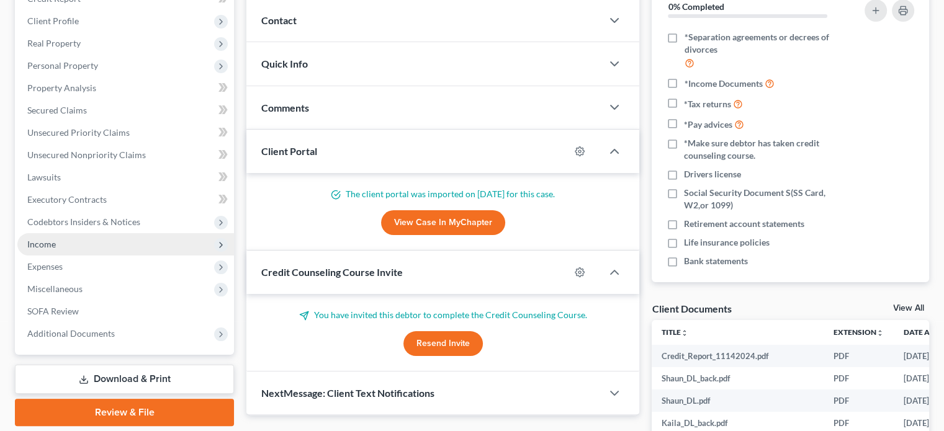
click at [76, 233] on span "Income" at bounding box center [125, 244] width 216 height 22
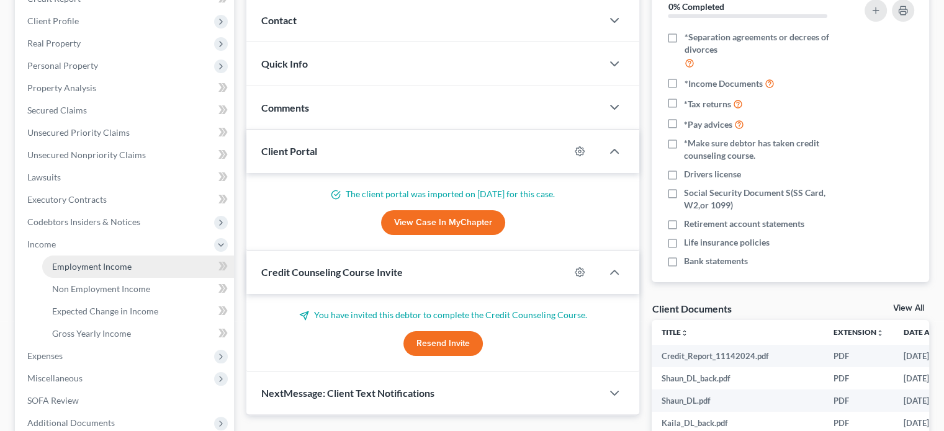
click at [89, 261] on span "Employment Income" at bounding box center [91, 266] width 79 height 11
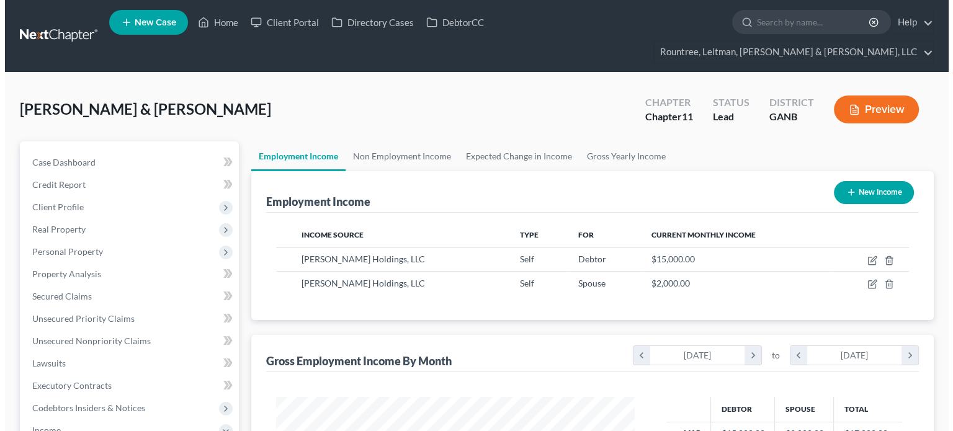
scroll to position [221, 383]
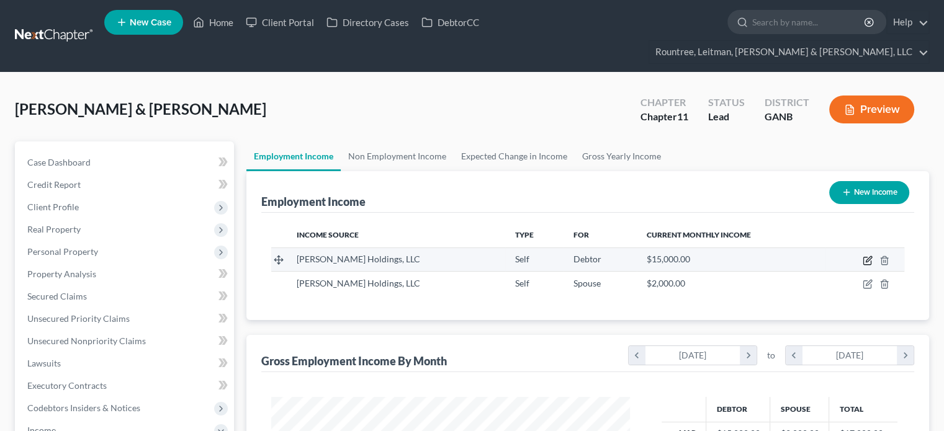
click at [863, 257] on icon "button" at bounding box center [866, 260] width 7 height 7
select select "1"
select select "10"
select select "1"
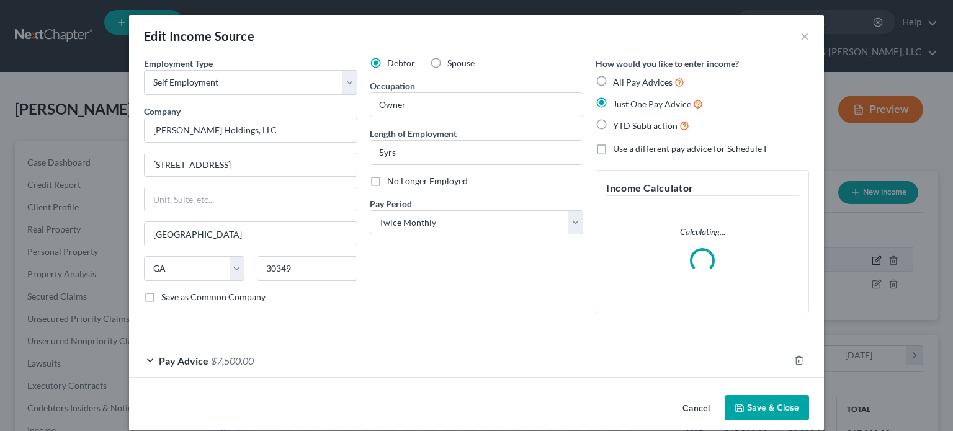
scroll to position [221, 387]
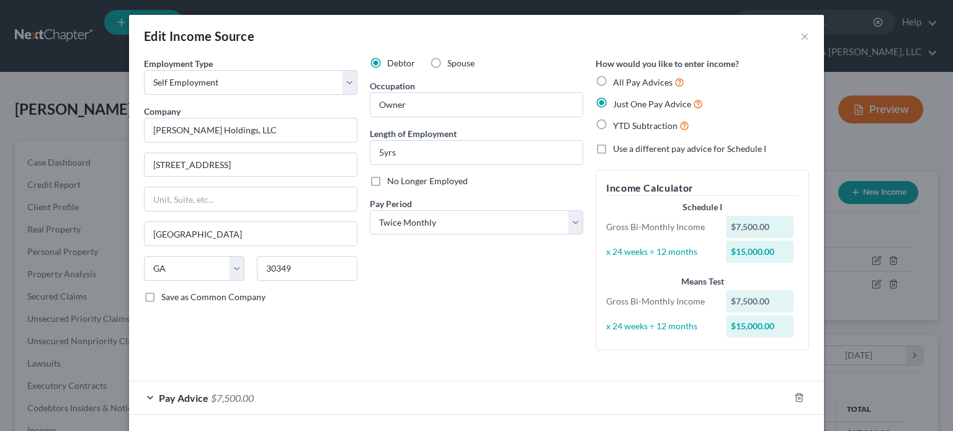
click at [613, 76] on label "All Pay Advices" at bounding box center [648, 82] width 71 height 14
click at [618, 76] on input "All Pay Advices" at bounding box center [622, 79] width 8 height 8
radio input "true"
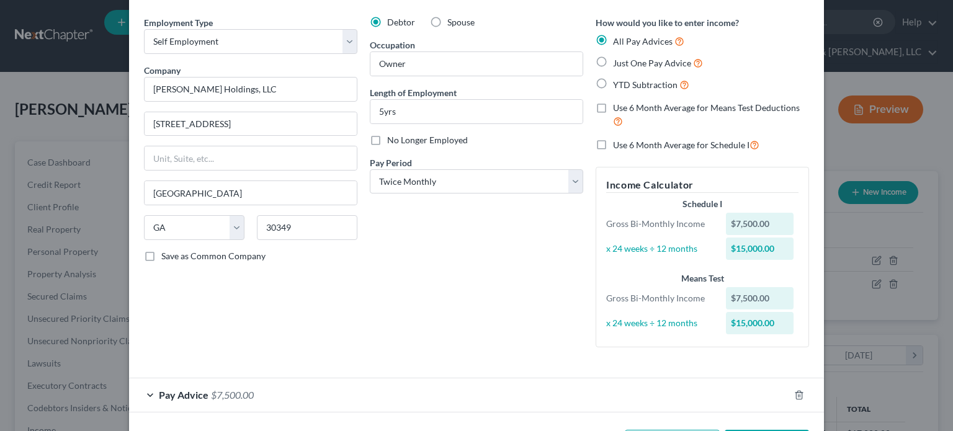
scroll to position [89, 0]
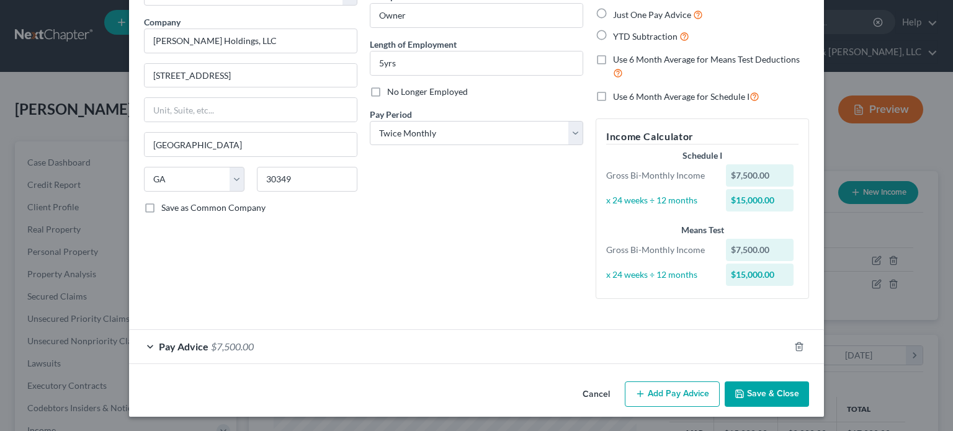
click at [202, 346] on span "Pay Advice" at bounding box center [184, 347] width 50 height 12
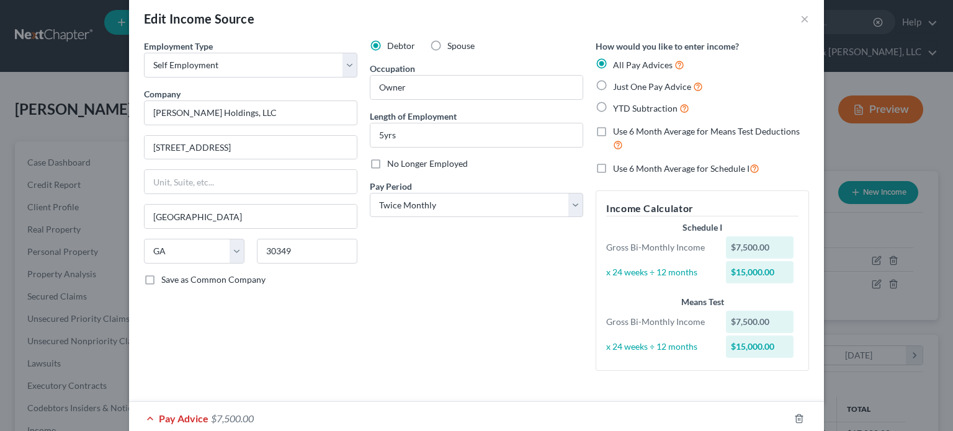
scroll to position [0, 0]
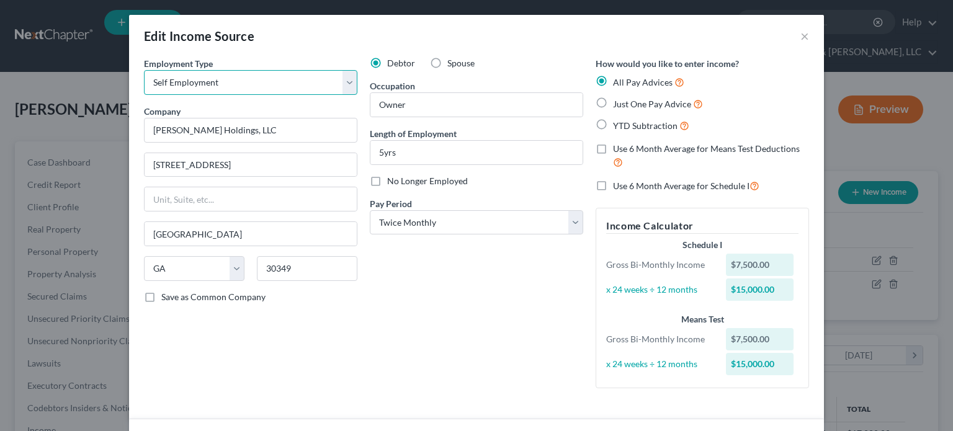
click at [346, 80] on select "Select Full or [DEMOGRAPHIC_DATA] Employment Self Employment" at bounding box center [250, 82] width 213 height 25
select select "0"
click at [144, 70] on select "Select Full or [DEMOGRAPHIC_DATA] Employment Self Employment" at bounding box center [250, 82] width 213 height 25
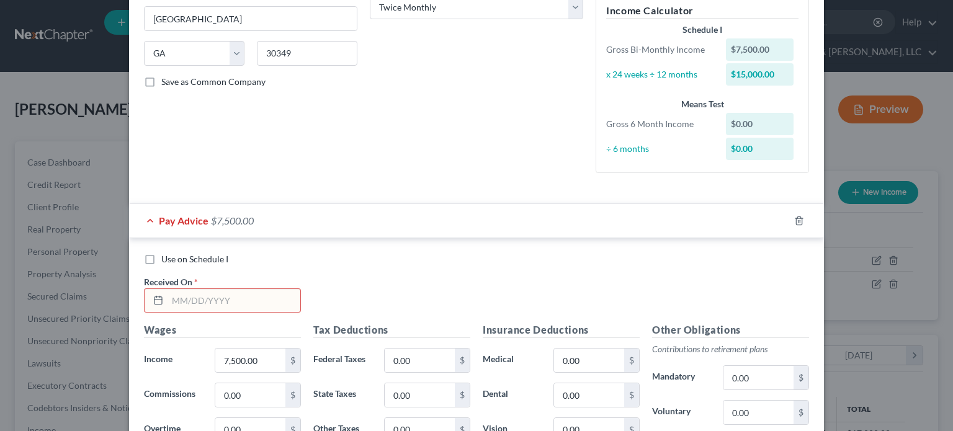
scroll to position [186, 0]
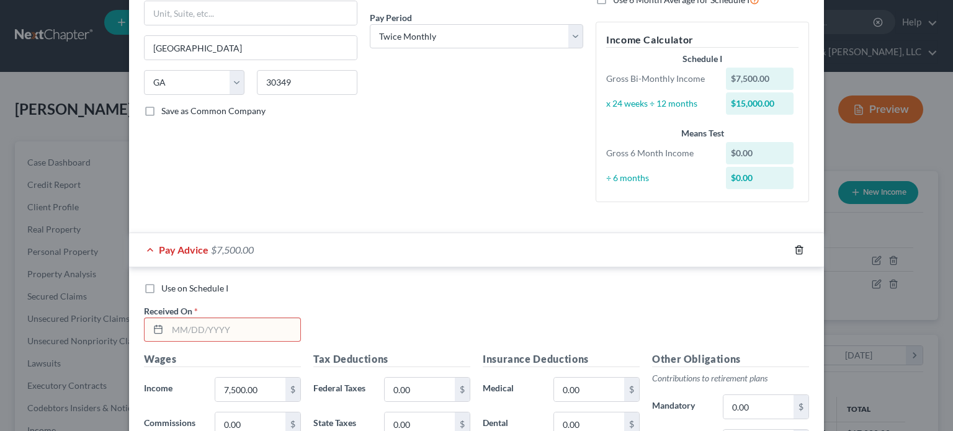
click at [796, 250] on icon "button" at bounding box center [799, 250] width 6 height 8
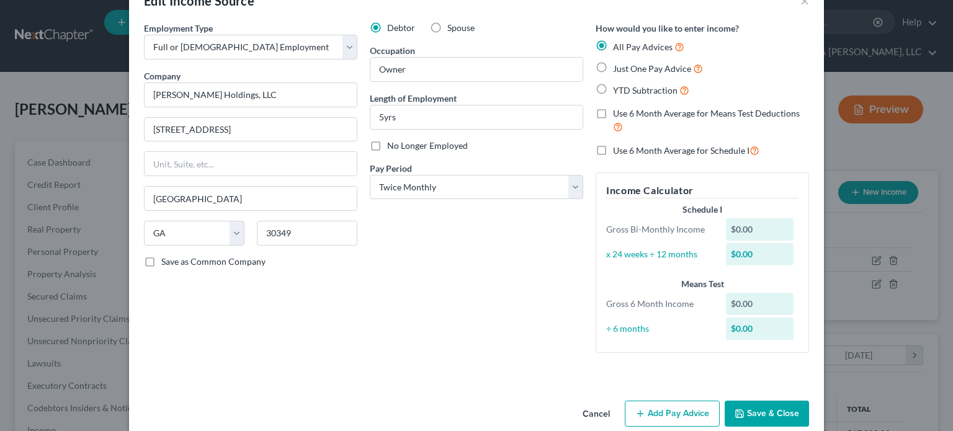
scroll to position [55, 0]
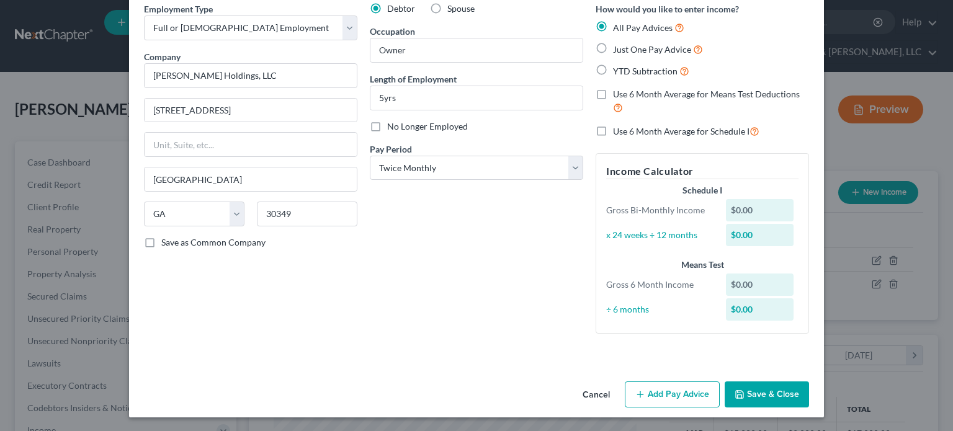
click at [660, 391] on button "Add Pay Advice" at bounding box center [672, 394] width 95 height 26
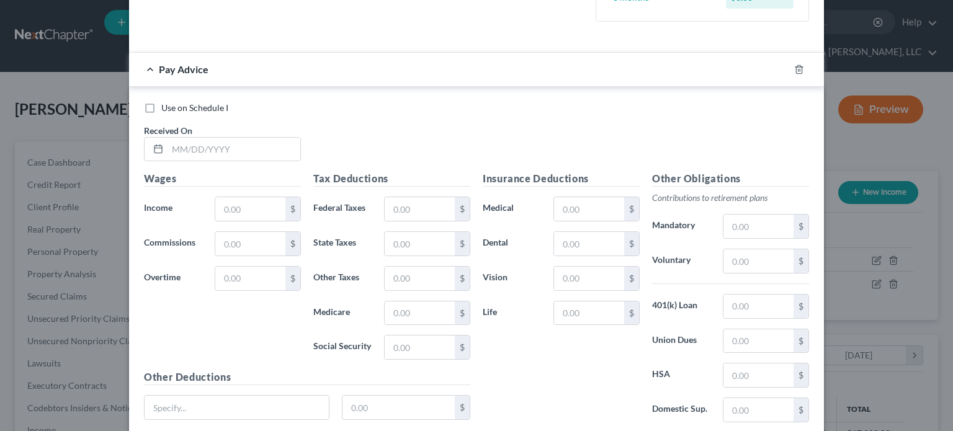
scroll to position [427, 0]
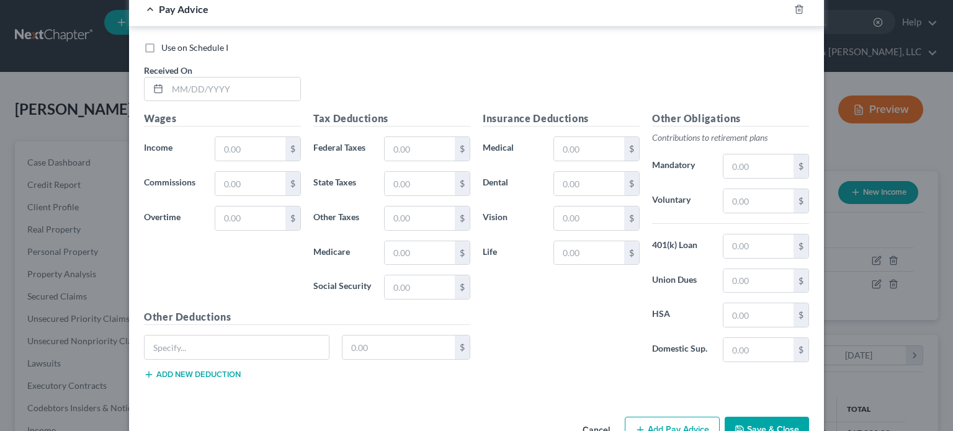
drag, startPoint x: 147, startPoint y: 49, endPoint x: 156, endPoint y: 62, distance: 15.7
click at [161, 48] on label "Use on Schedule I" at bounding box center [194, 48] width 67 height 12
click at [166, 48] on input "Use on Schedule I" at bounding box center [170, 46] width 8 height 8
checkbox input "true"
click at [174, 91] on input "text" at bounding box center [233, 90] width 133 height 24
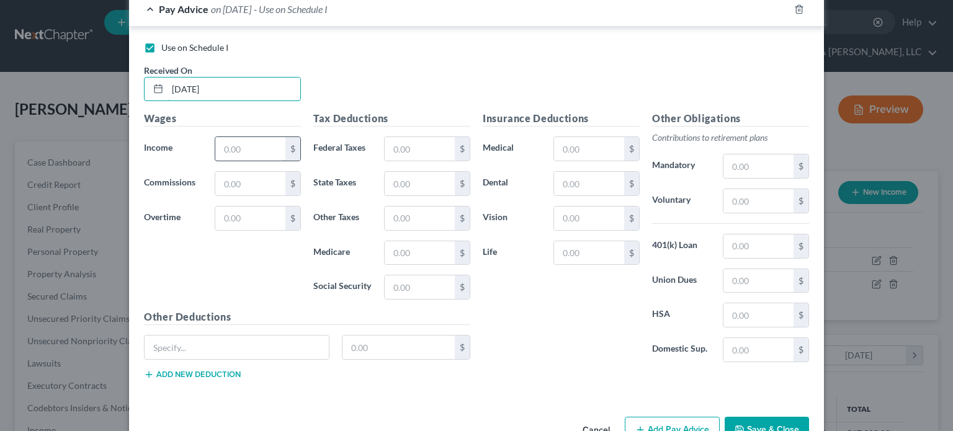
type input "[DATE]"
click at [234, 154] on input "text" at bounding box center [250, 149] width 70 height 24
type input "75,000"
click at [426, 148] on input "text" at bounding box center [420, 149] width 70 height 24
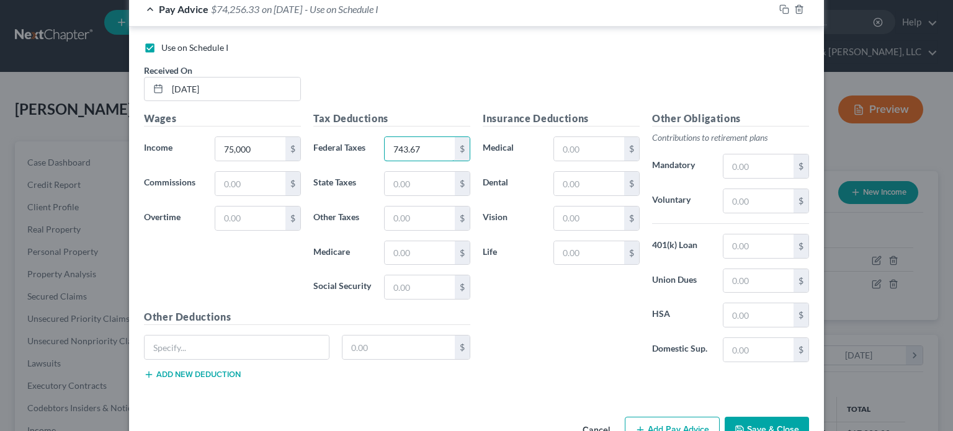
type input "743.67"
type input "309.24"
type input "108.75"
type input "465.00"
click at [734, 238] on input "text" at bounding box center [758, 246] width 70 height 24
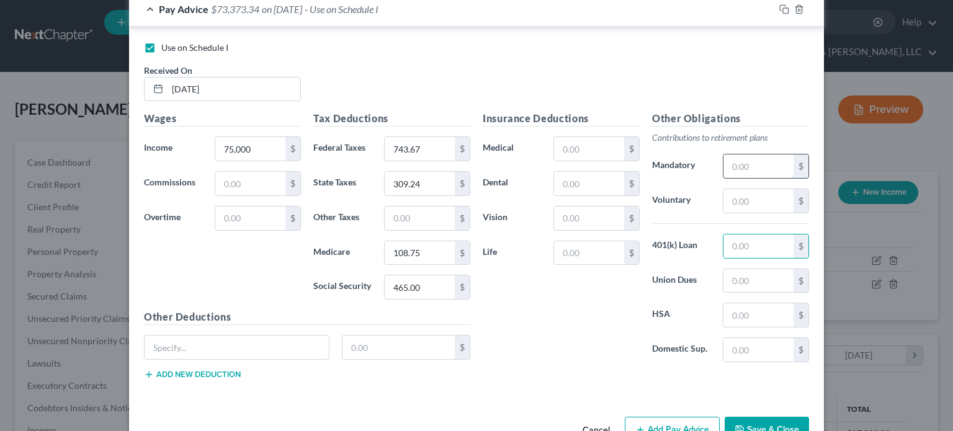
click at [738, 171] on input "text" at bounding box center [758, 166] width 70 height 24
click at [734, 200] on input "text" at bounding box center [758, 201] width 70 height 24
type input "6"
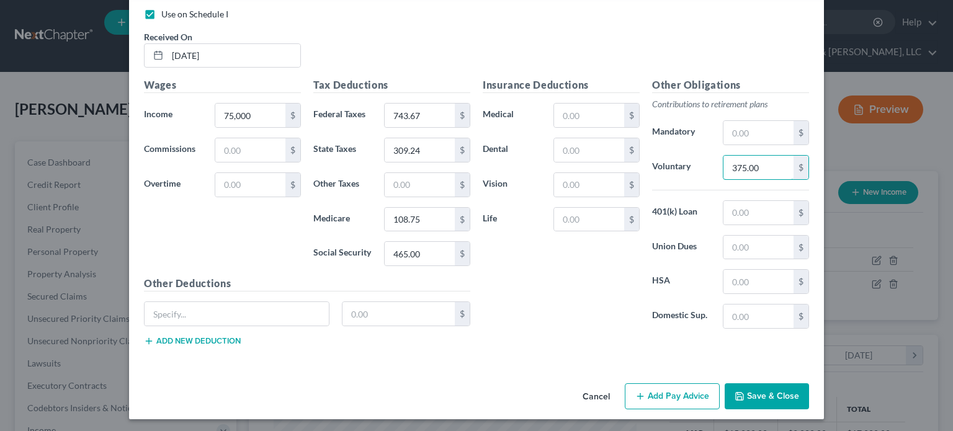
type input "375.00"
click at [659, 393] on button "Add Pay Advice" at bounding box center [672, 396] width 95 height 26
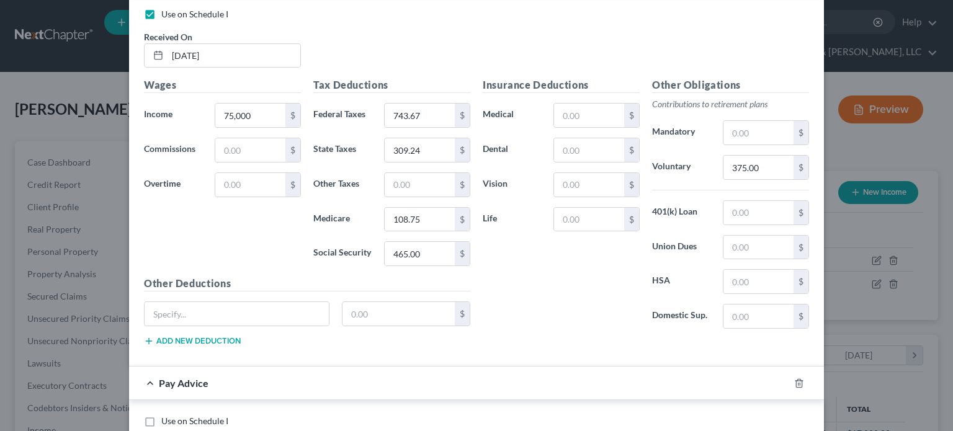
click at [434, 51] on div "Use on Schedule I Received On * [DATE]" at bounding box center [476, 43] width 677 height 70
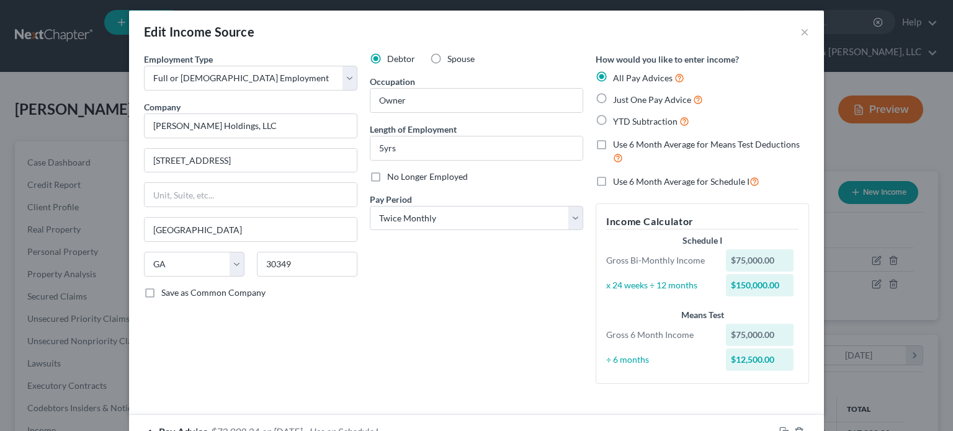
scroll to position [0, 0]
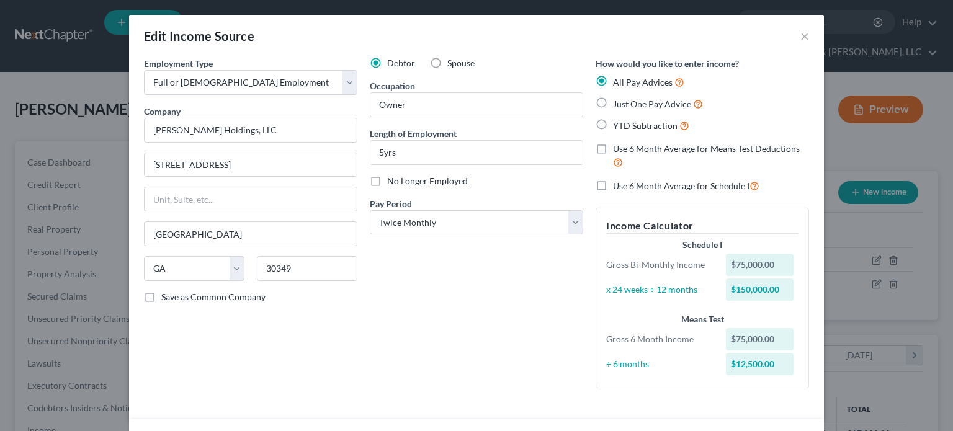
click at [613, 102] on label "Just One Pay Advice" at bounding box center [658, 104] width 90 height 14
click at [618, 102] on input "Just One Pay Advice" at bounding box center [622, 101] width 8 height 8
radio input "true"
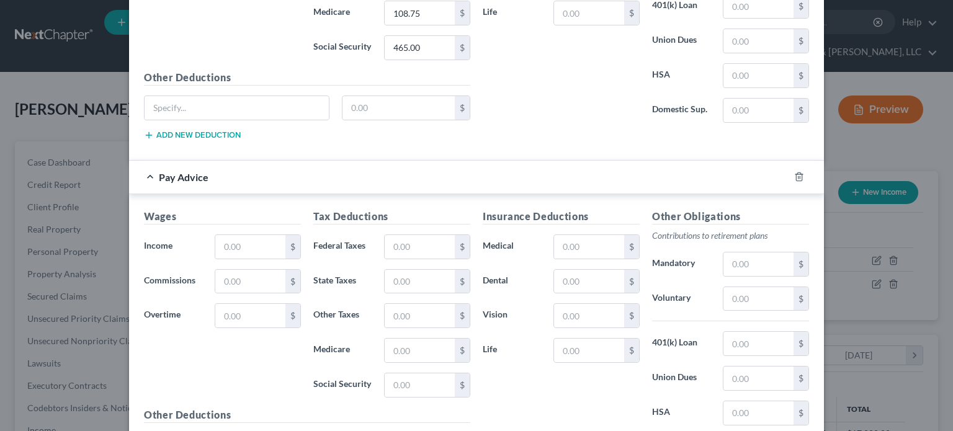
scroll to position [682, 0]
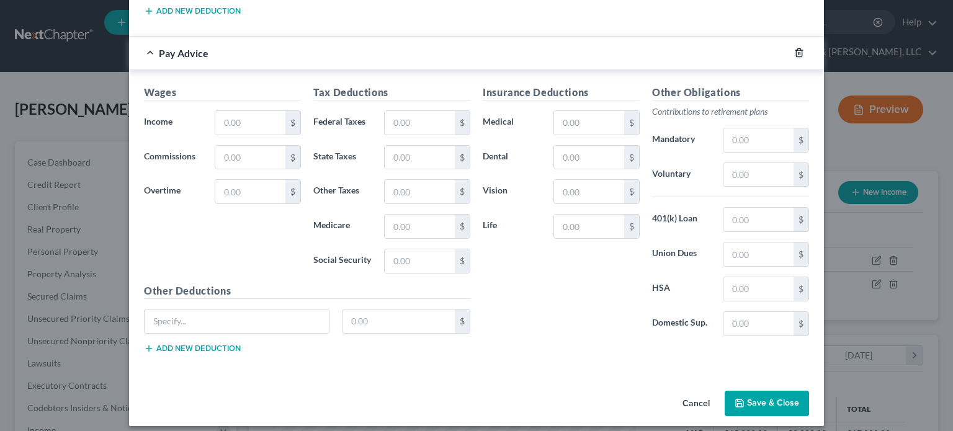
click at [796, 51] on icon "button" at bounding box center [799, 53] width 6 height 8
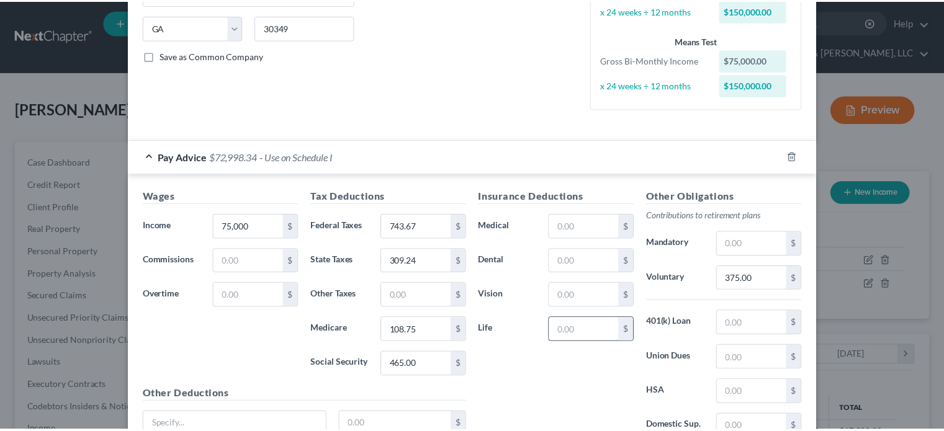
scroll to position [352, 0]
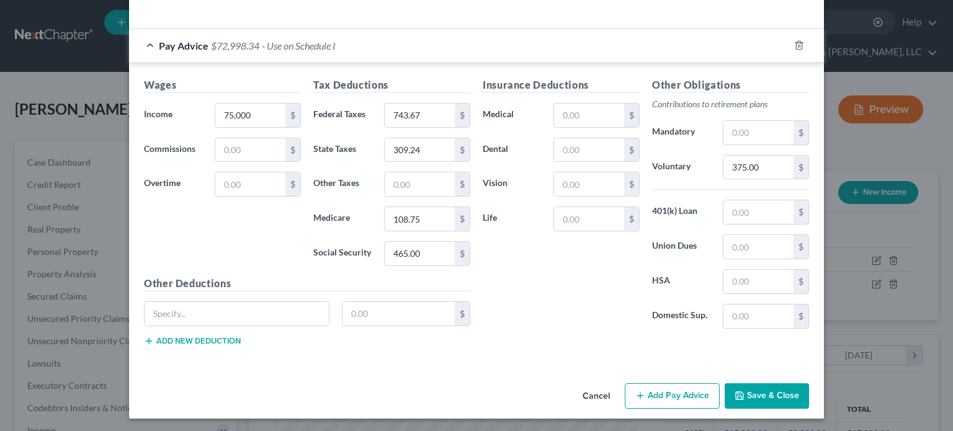
click at [767, 395] on button "Save & Close" at bounding box center [767, 396] width 84 height 26
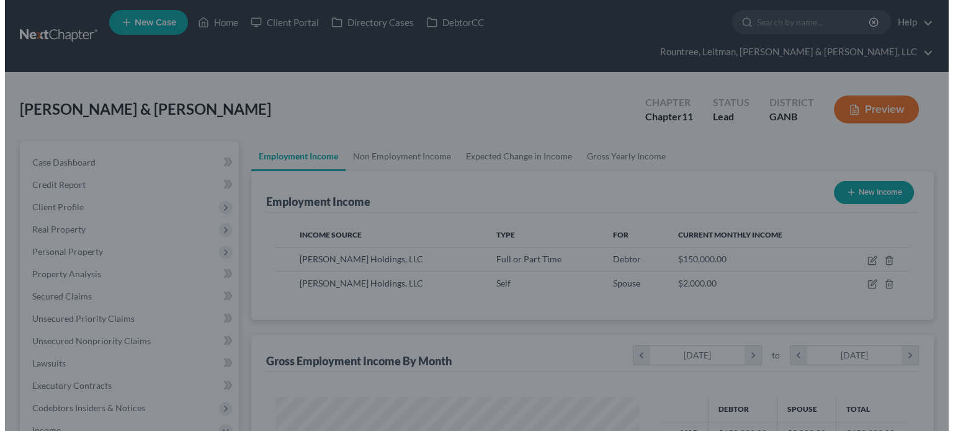
scroll to position [620097, 619935]
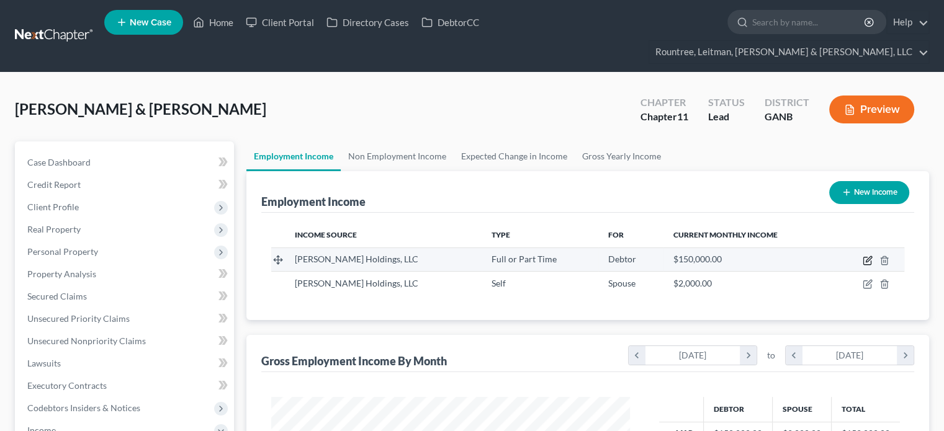
click at [868, 256] on icon "button" at bounding box center [868, 259] width 6 height 6
select select "0"
select select "10"
select select "1"
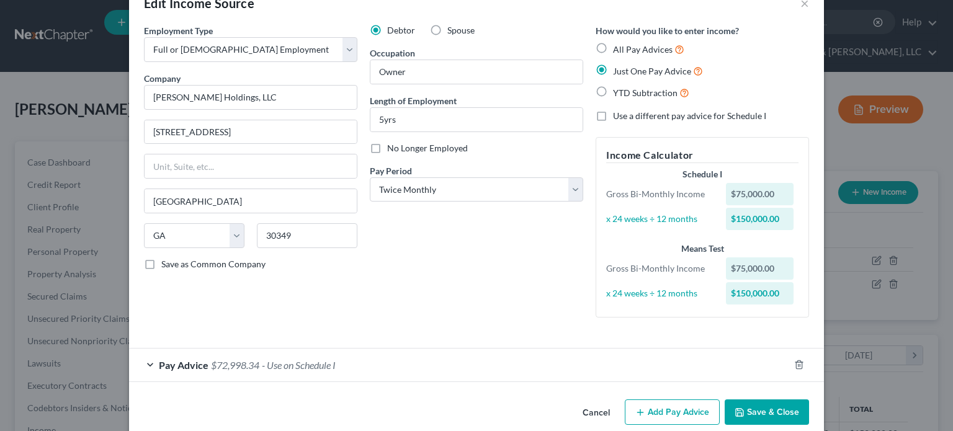
scroll to position [51, 0]
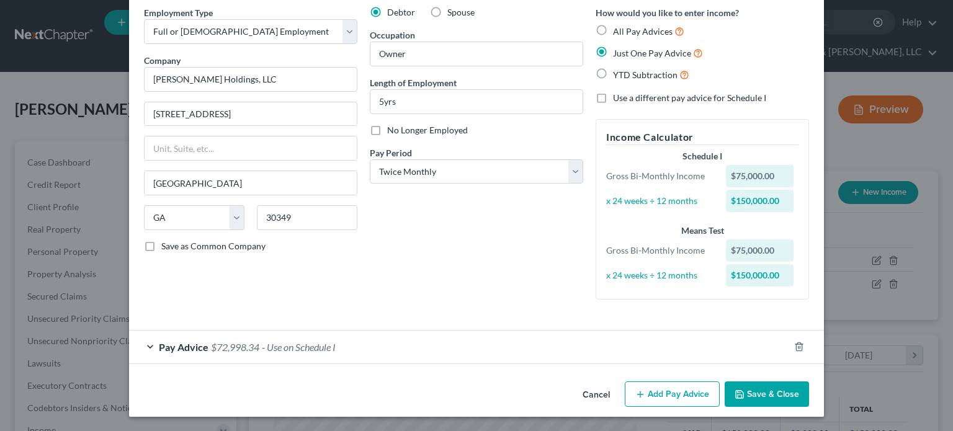
click at [177, 344] on span "Pay Advice" at bounding box center [184, 347] width 50 height 12
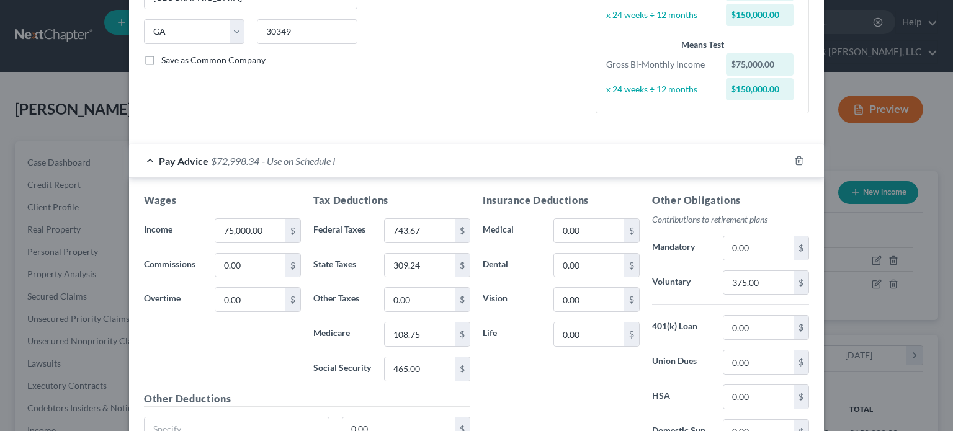
scroll to position [299, 0]
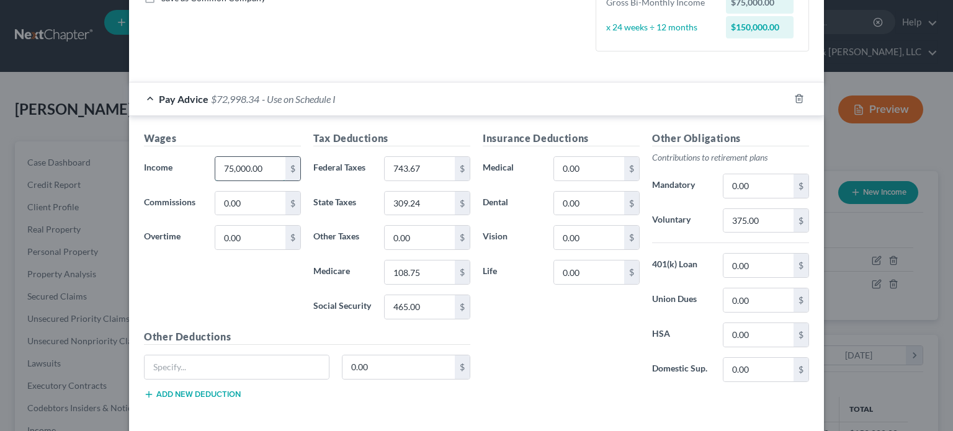
click at [234, 162] on input "75,000.00" at bounding box center [250, 169] width 70 height 24
click at [238, 174] on input "75,000.00" at bounding box center [250, 169] width 70 height 24
click at [252, 288] on div "Wages Income * 75,00.00 $ Commissions 0.00 $ Overtime 0.00 $" at bounding box center [222, 230] width 169 height 199
click at [265, 166] on input "75,00.00" at bounding box center [250, 169] width 70 height 24
type input "0"
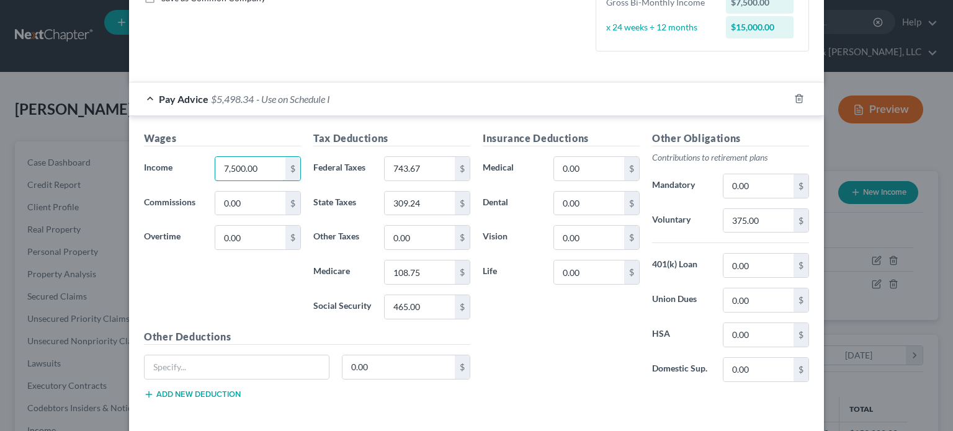
type input "7,500.00"
click at [506, 352] on div "Insurance Deductions Medical 0.00 $ Dental 0.00 $ Vision 0.00 $ Life 0.00 $" at bounding box center [560, 261] width 169 height 261
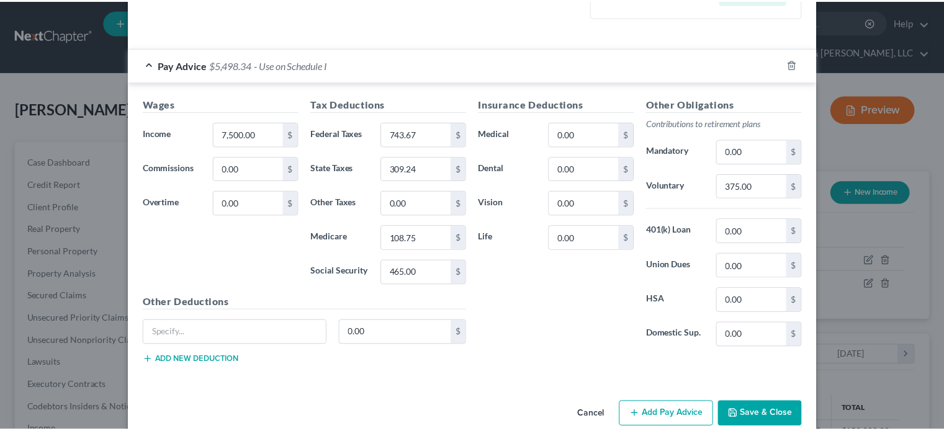
scroll to position [352, 0]
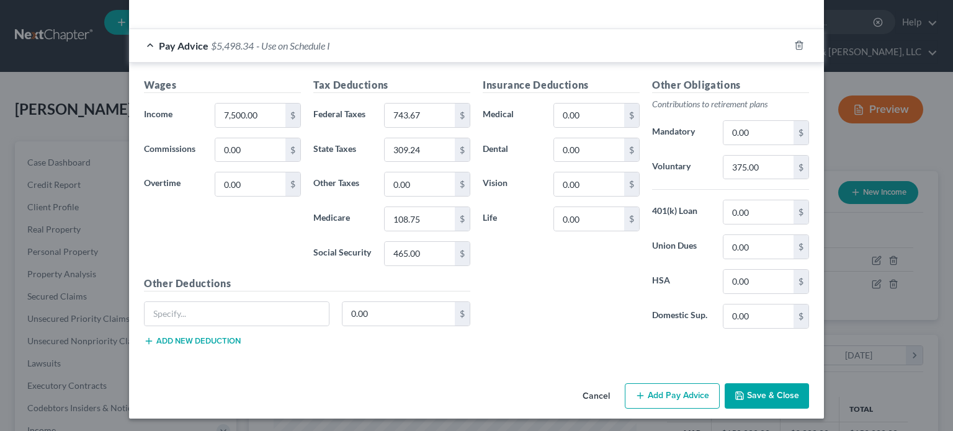
click at [769, 389] on button "Save & Close" at bounding box center [767, 396] width 84 height 26
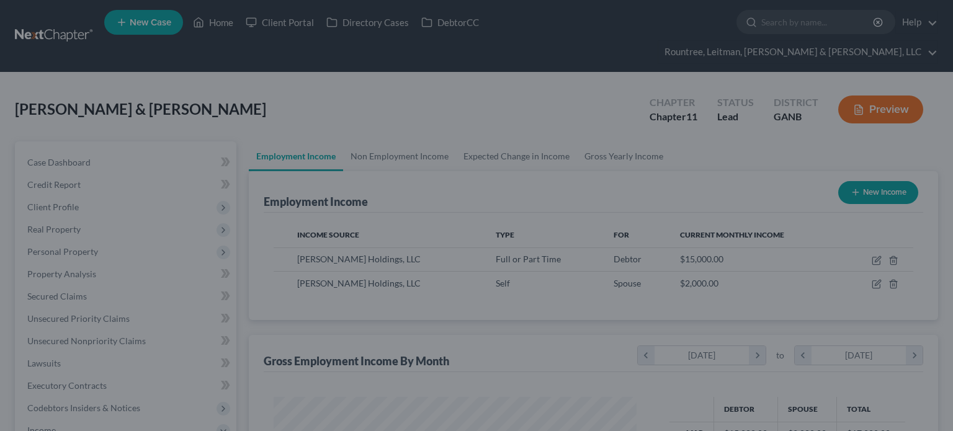
scroll to position [620097, 619935]
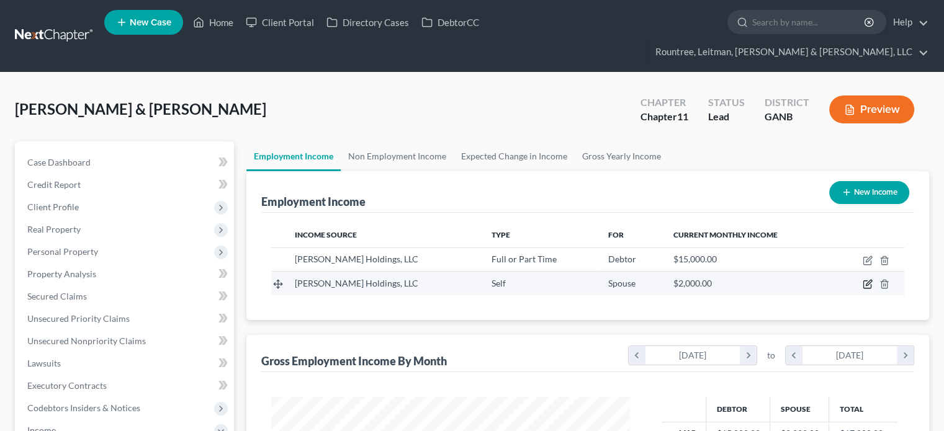
click at [864, 279] on icon "button" at bounding box center [867, 284] width 10 height 10
select select "1"
select select "10"
select select "1"
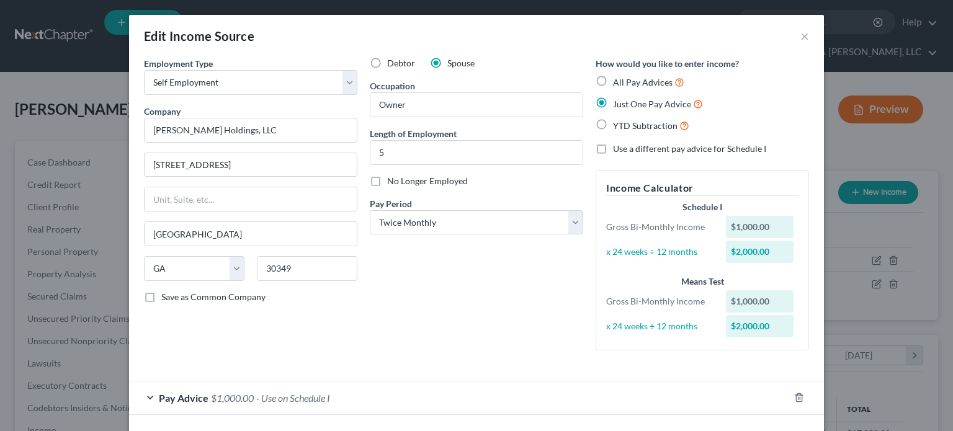
scroll to position [51, 0]
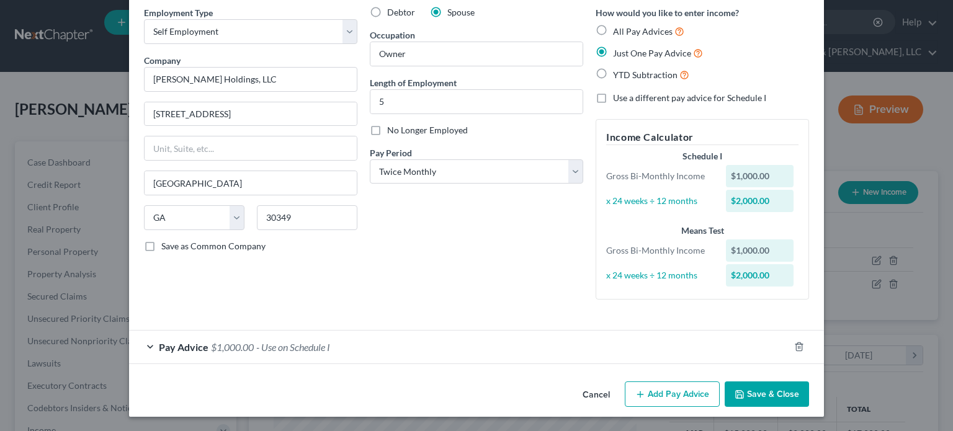
click at [280, 347] on span "- Use on Schedule I" at bounding box center [293, 347] width 74 height 12
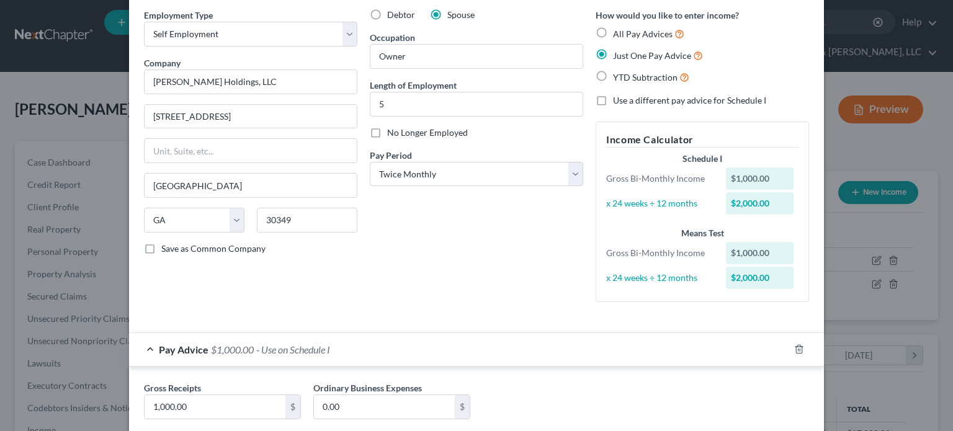
scroll to position [0, 0]
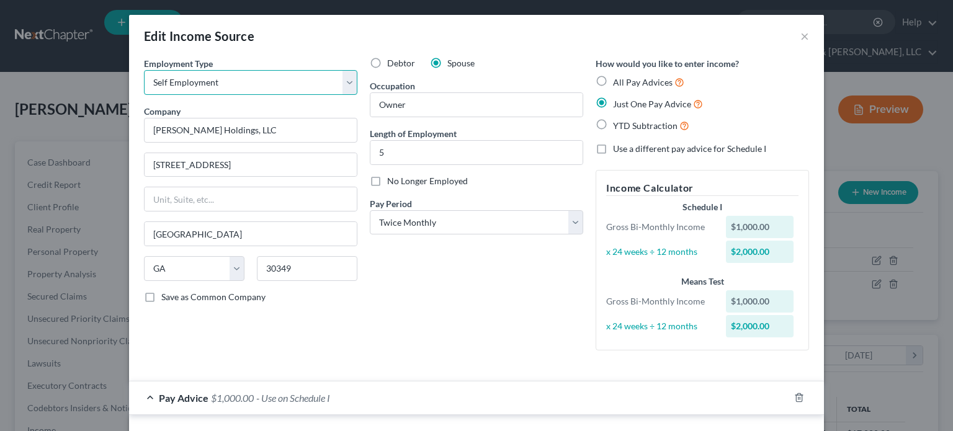
click at [342, 81] on select "Select Full or [DEMOGRAPHIC_DATA] Employment Self Employment" at bounding box center [250, 82] width 213 height 25
select select "0"
click at [144, 70] on select "Select Full or [DEMOGRAPHIC_DATA] Employment Self Employment" at bounding box center [250, 82] width 213 height 25
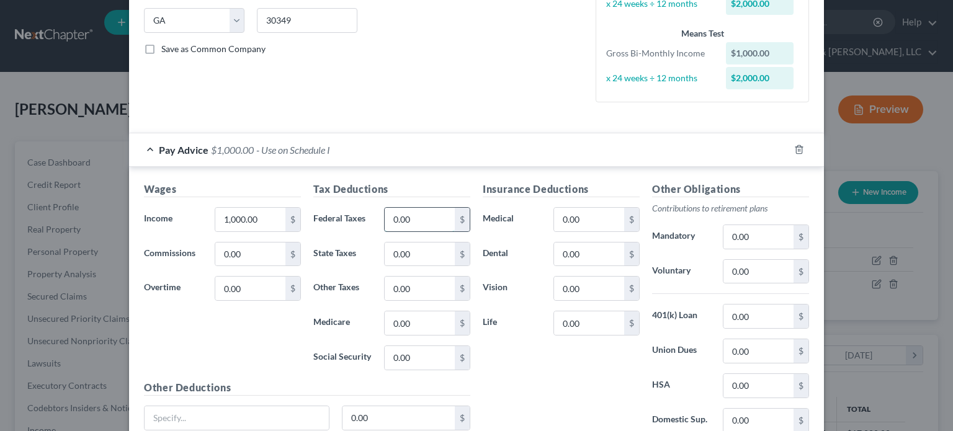
click at [427, 216] on input "0.00" at bounding box center [420, 220] width 70 height 24
type input "71.53"
click at [414, 250] on input "0.00" at bounding box center [420, 255] width 70 height 24
type input "23.36"
click at [432, 362] on input "0.00" at bounding box center [420, 358] width 70 height 24
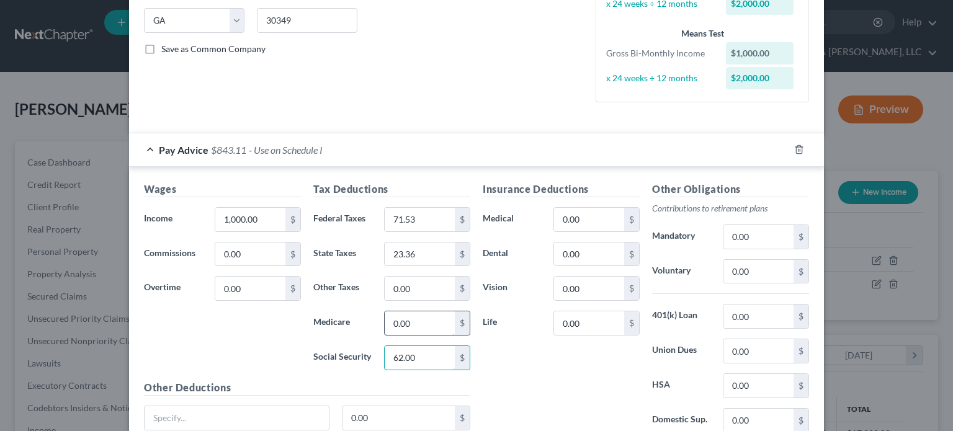
type input "62.00"
click at [420, 326] on input "0.00" at bounding box center [420, 323] width 70 height 24
type input "14.50"
click at [542, 355] on div "Insurance Deductions Medical 0.00 $ Dental 0.00 $ Vision 0.00 $ Life 0.00 $" at bounding box center [560, 312] width 169 height 261
click at [777, 265] on input "0.00" at bounding box center [758, 272] width 70 height 24
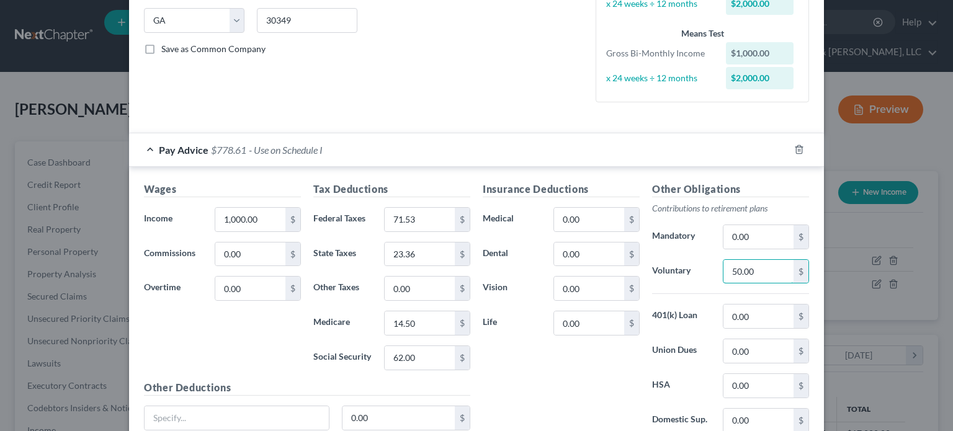
type input "50.00"
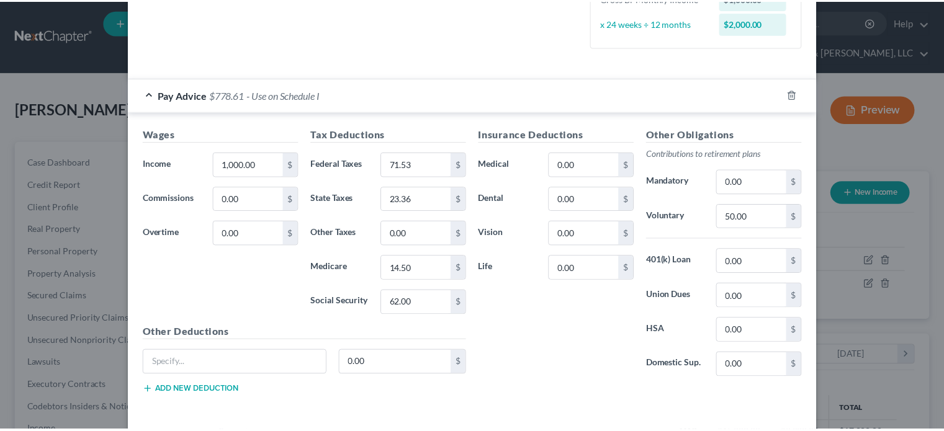
scroll to position [352, 0]
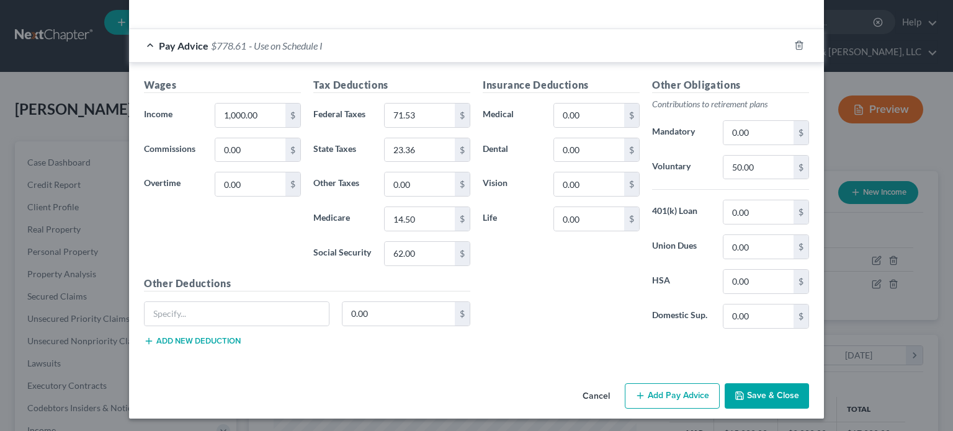
click at [747, 390] on button "Save & Close" at bounding box center [767, 396] width 84 height 26
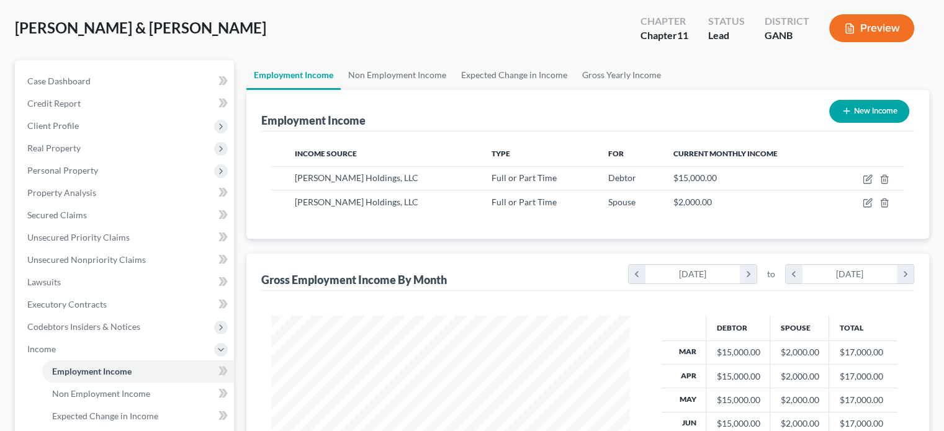
scroll to position [0, 0]
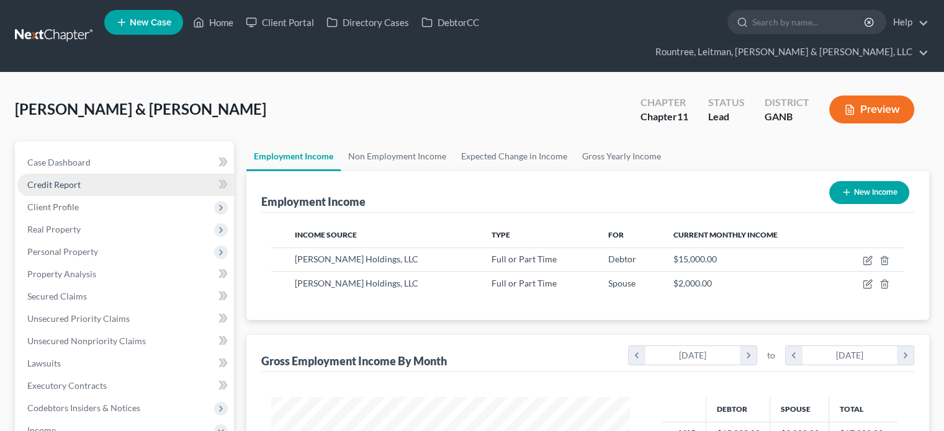
click at [51, 179] on span "Credit Report" at bounding box center [53, 184] width 53 height 11
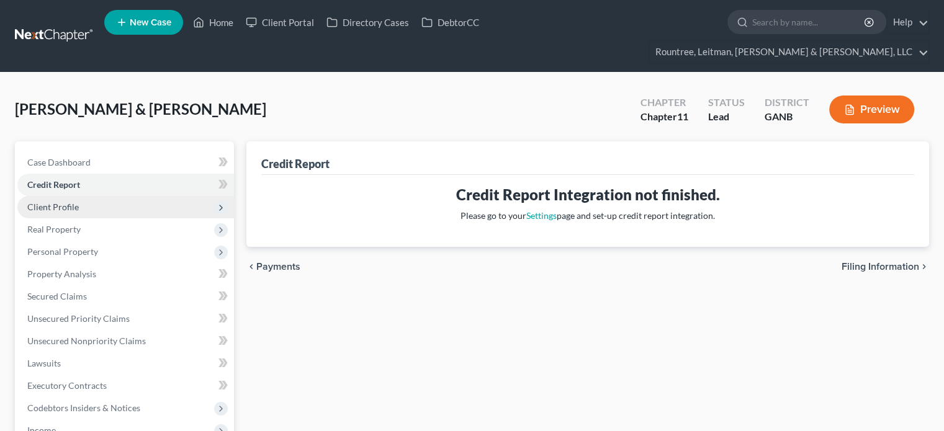
click at [51, 202] on span "Client Profile" at bounding box center [52, 207] width 51 height 11
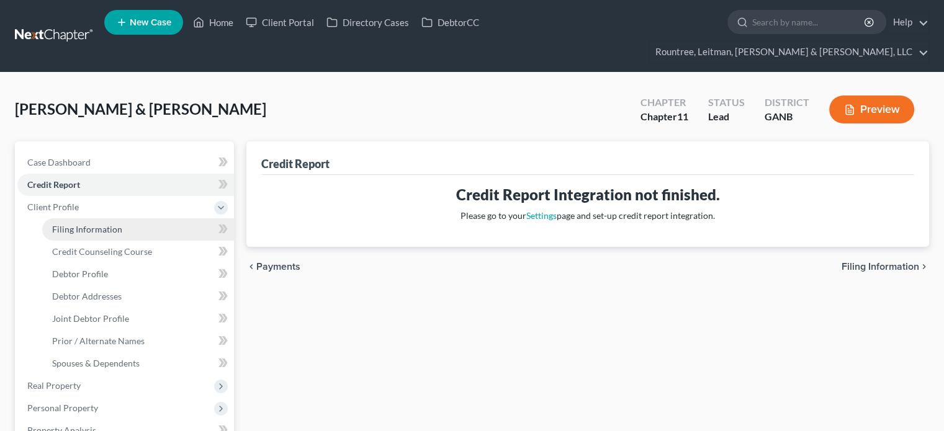
click at [55, 218] on link "Filing Information" at bounding box center [138, 229] width 192 height 22
select select "0"
select select "3"
select select "1"
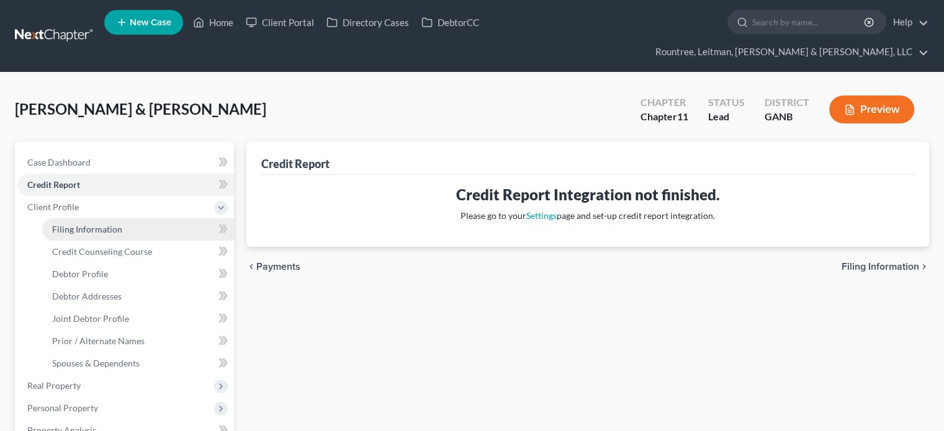
select select "10"
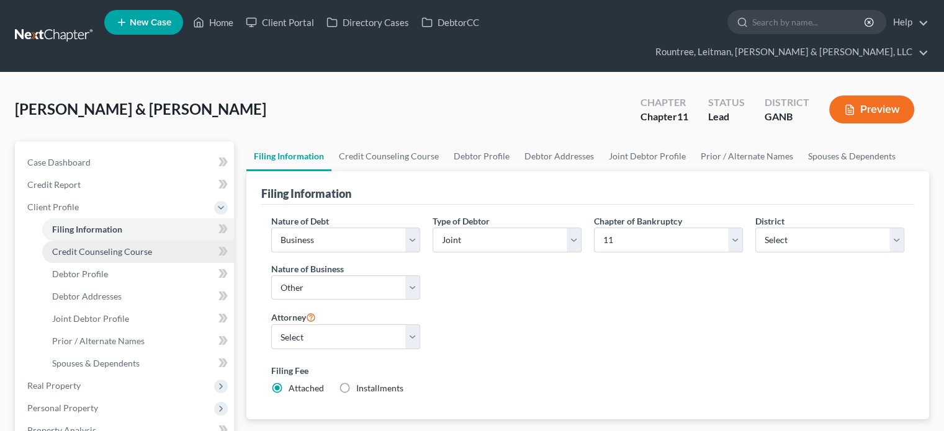
click at [119, 246] on span "Credit Counseling Course" at bounding box center [102, 251] width 100 height 11
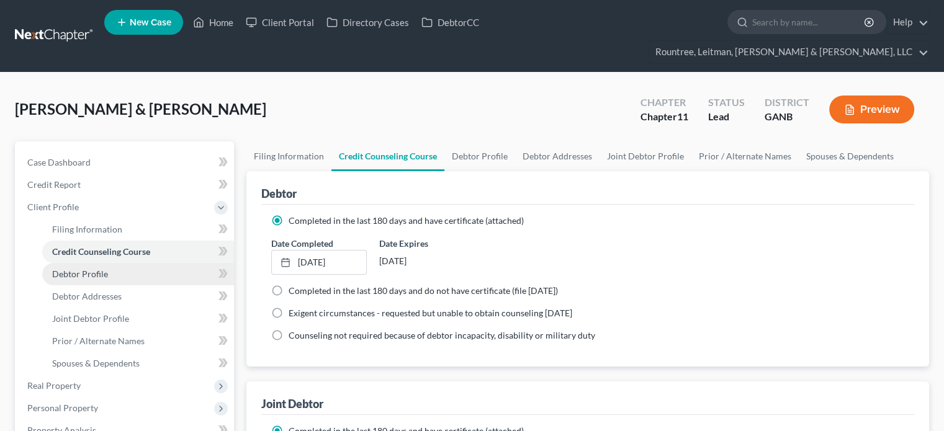
click at [87, 269] on span "Debtor Profile" at bounding box center [80, 274] width 56 height 11
select select "1"
select select "4"
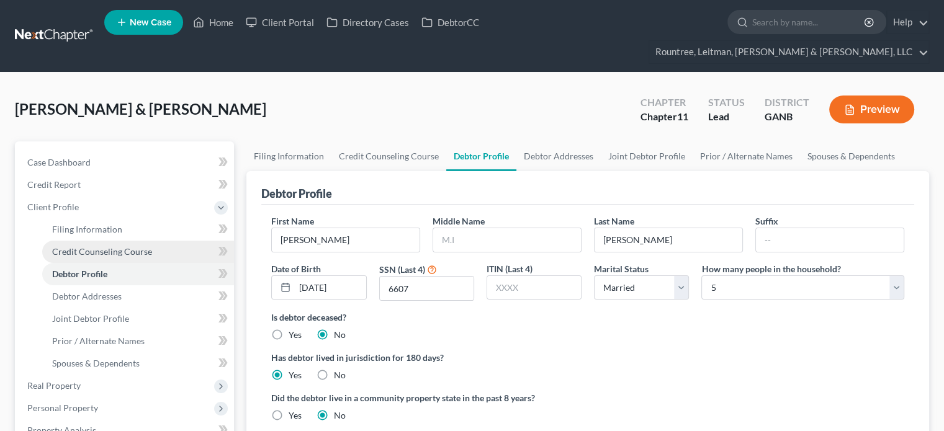
click at [92, 246] on span "Credit Counseling Course" at bounding box center [102, 251] width 100 height 11
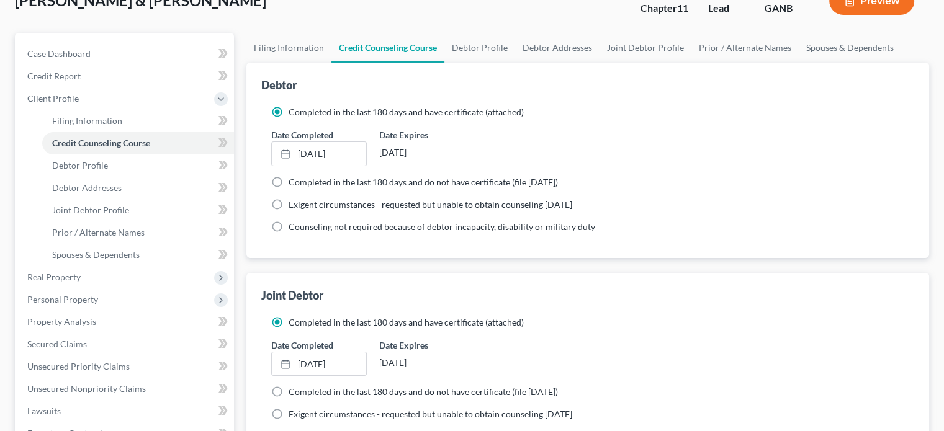
scroll to position [124, 0]
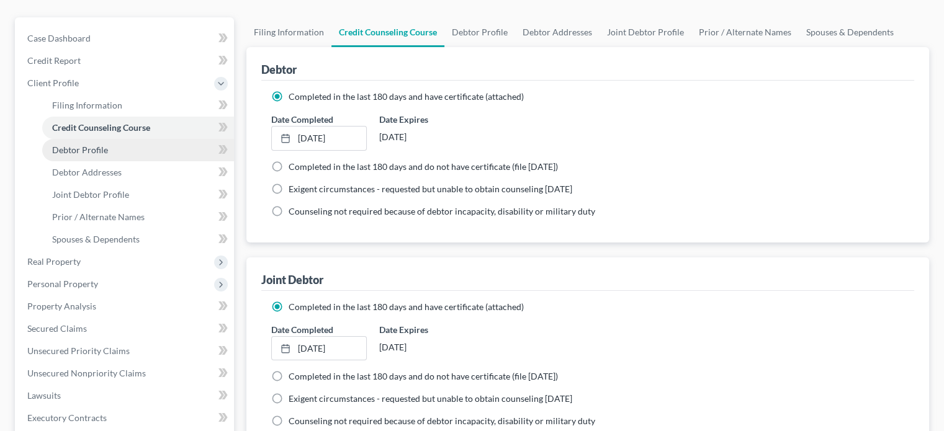
click at [89, 139] on link "Debtor Profile" at bounding box center [138, 150] width 192 height 22
select select "1"
select select "4"
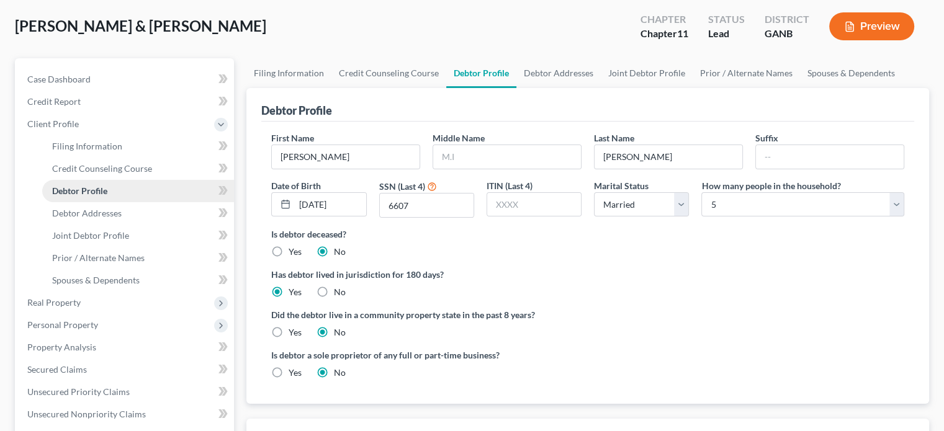
scroll to position [124, 0]
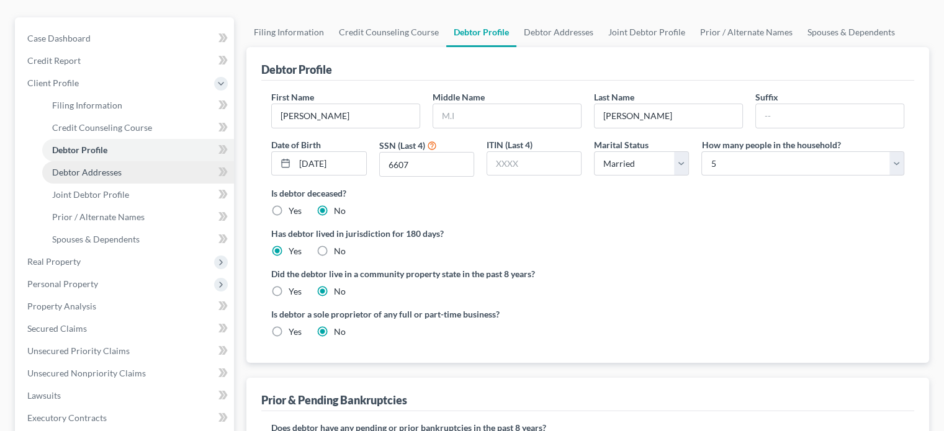
click at [95, 167] on span "Debtor Addresses" at bounding box center [86, 172] width 69 height 11
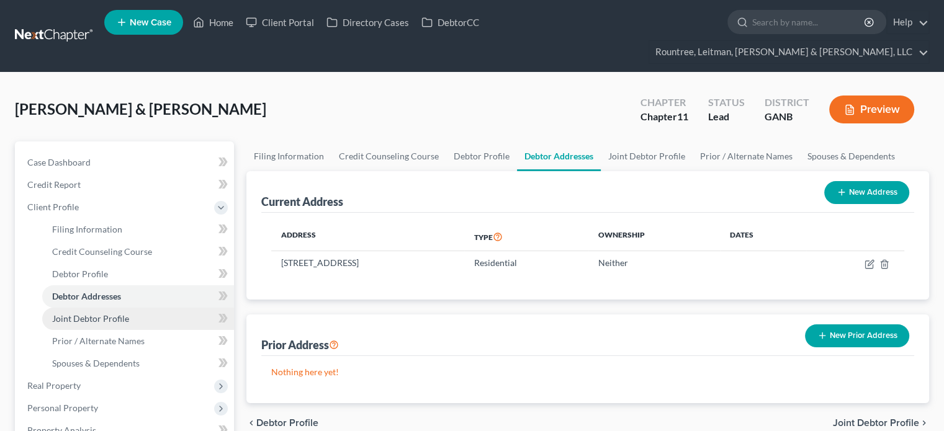
click at [79, 313] on span "Joint Debtor Profile" at bounding box center [90, 318] width 77 height 11
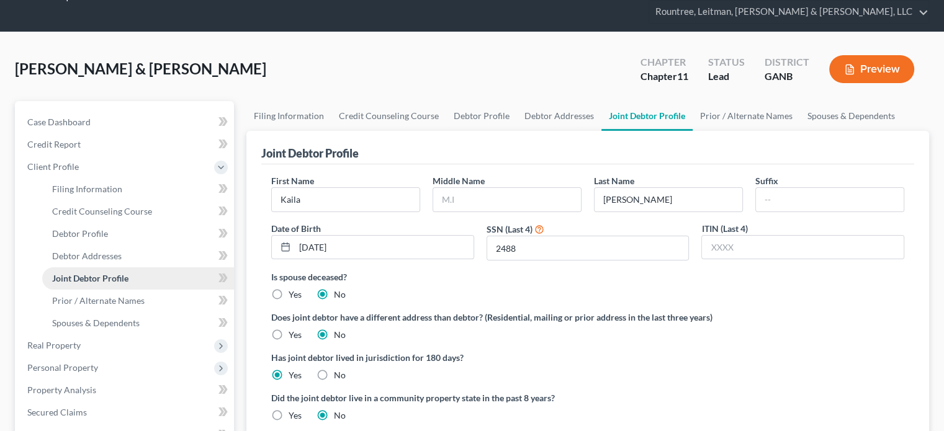
scroll to position [62, 0]
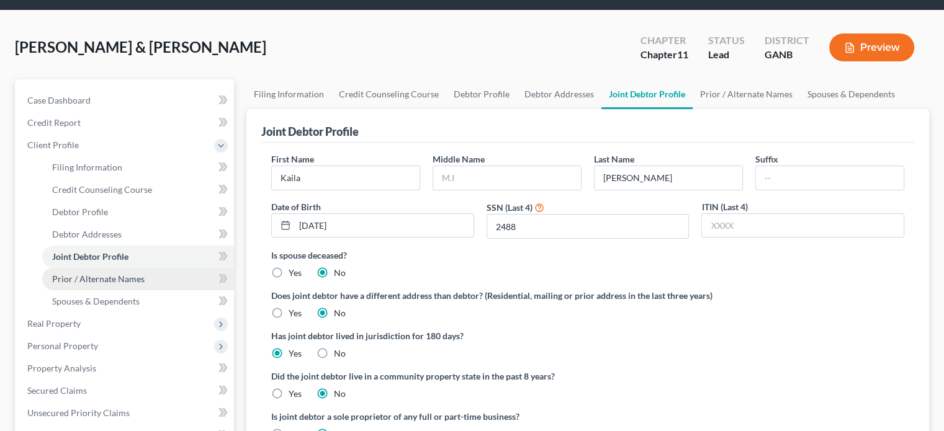
click at [94, 274] on span "Prior / Alternate Names" at bounding box center [98, 279] width 92 height 11
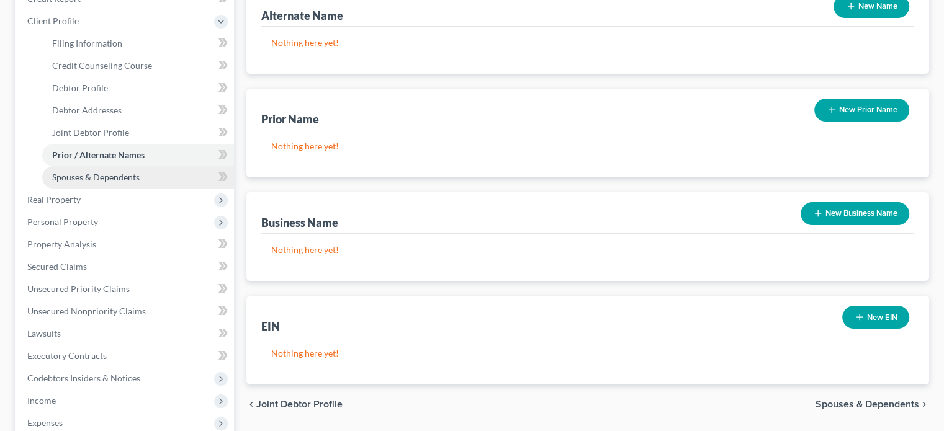
click at [99, 172] on span "Spouses & Dependents" at bounding box center [95, 177] width 87 height 11
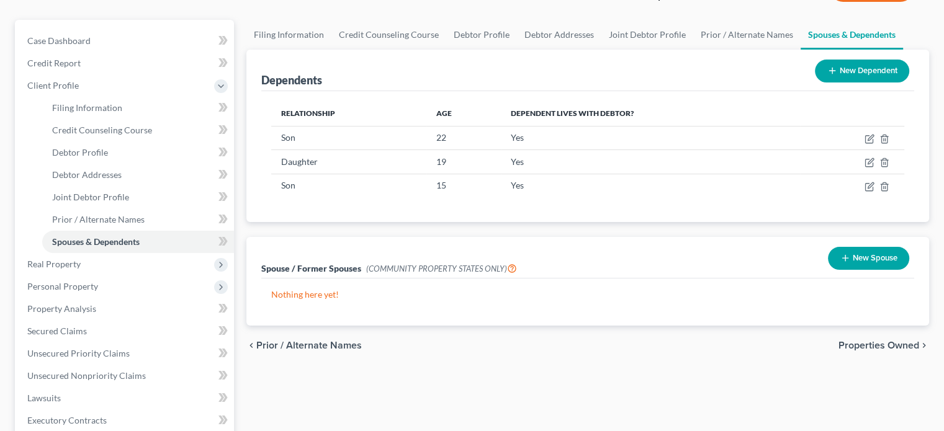
scroll to position [124, 0]
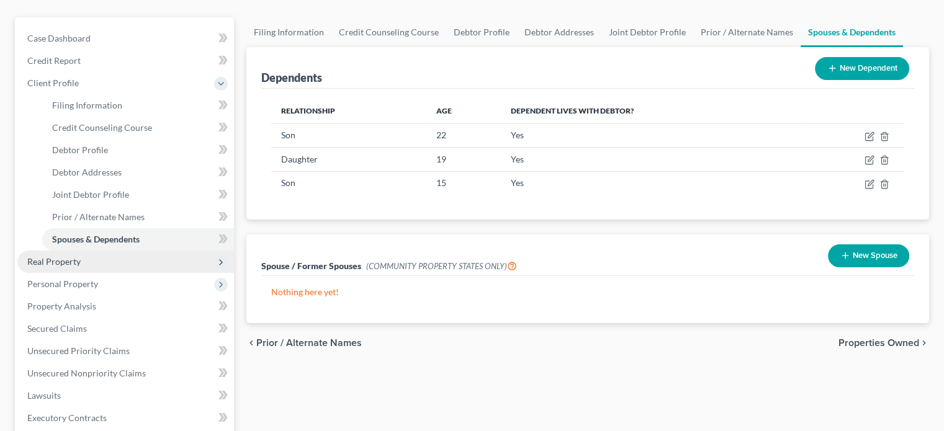
click at [70, 256] on span "Real Property" at bounding box center [53, 261] width 53 height 11
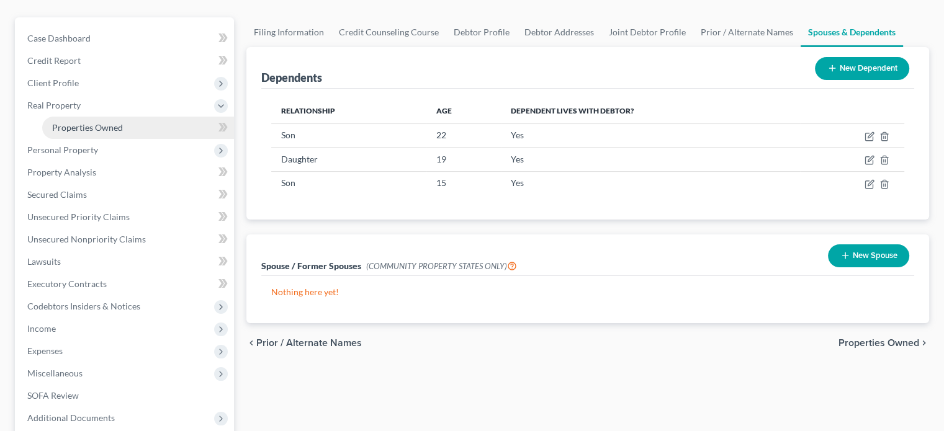
click at [96, 122] on span "Properties Owned" at bounding box center [87, 127] width 71 height 11
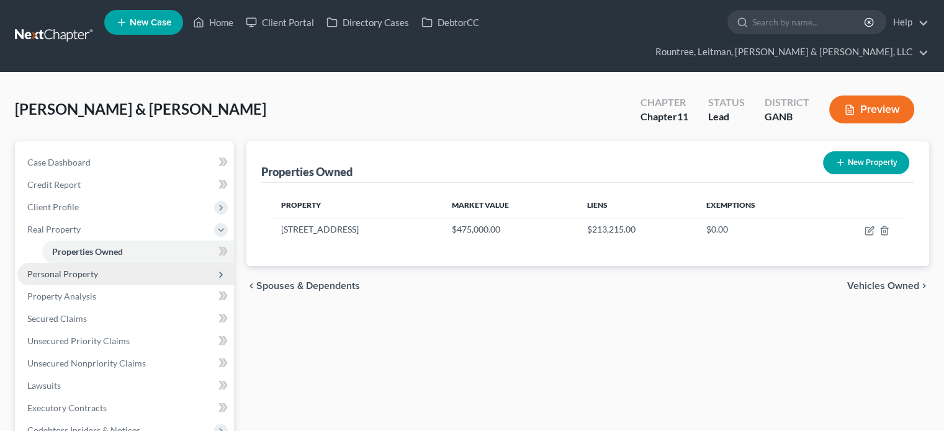
click at [60, 269] on span "Personal Property" at bounding box center [62, 274] width 71 height 11
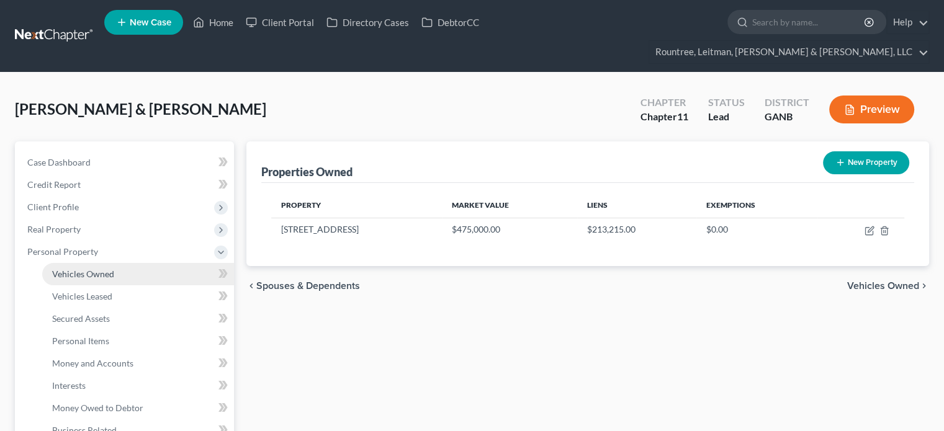
click at [67, 269] on span "Vehicles Owned" at bounding box center [83, 274] width 62 height 11
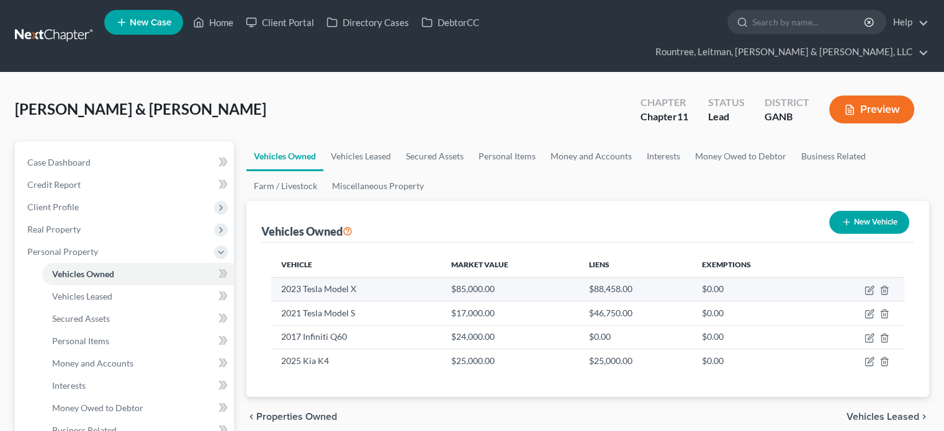
click at [873, 277] on td at bounding box center [859, 289] width 89 height 24
click at [869, 286] on icon "button" at bounding box center [870, 289] width 6 height 6
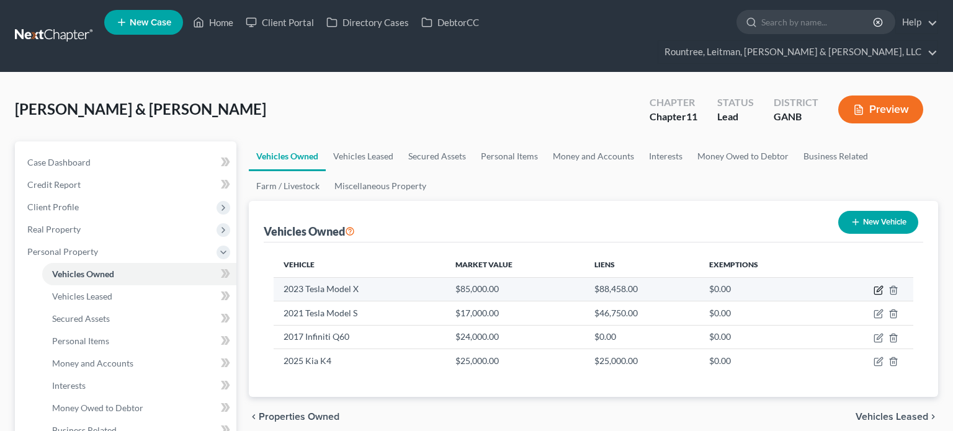
select select "0"
select select "3"
select select "0"
select select "3"
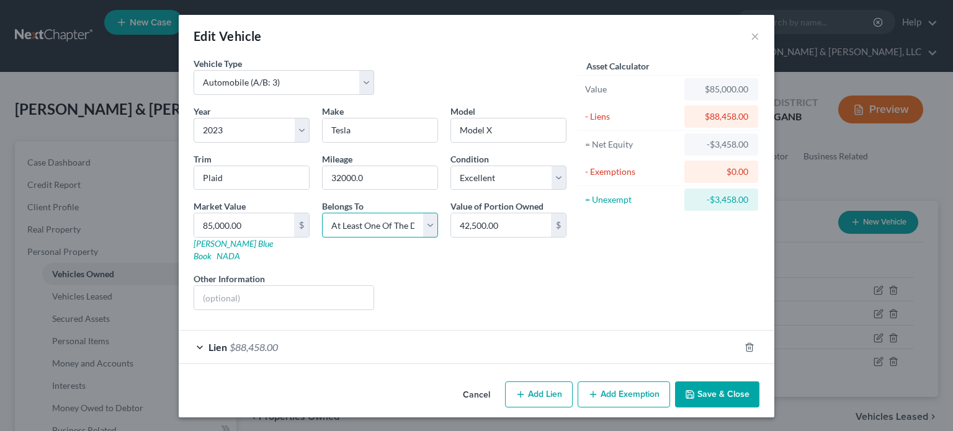
click at [433, 230] on select "Select Debtor 1 Only Debtor 2 Only Debtor 1 And Debtor 2 Only At Least One Of T…" at bounding box center [380, 225] width 116 height 25
click at [715, 381] on button "Save & Close" at bounding box center [717, 394] width 84 height 26
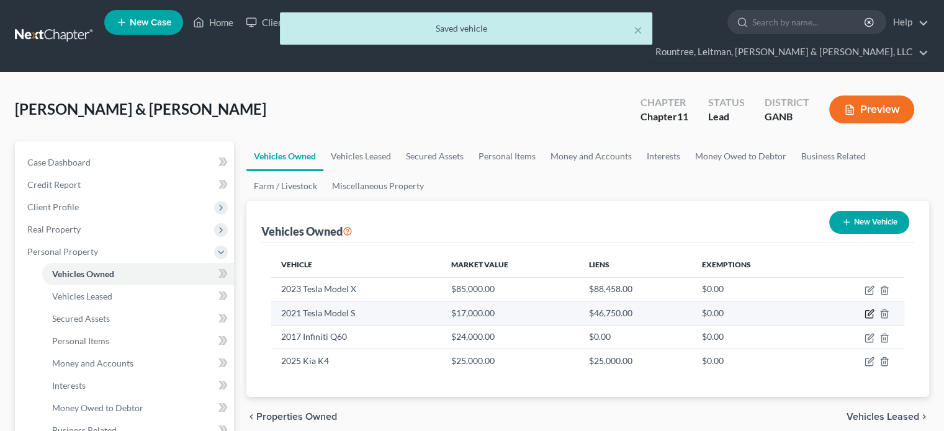
click at [867, 309] on icon "button" at bounding box center [869, 314] width 10 height 10
select select "0"
select select "5"
select select "2"
select select "3"
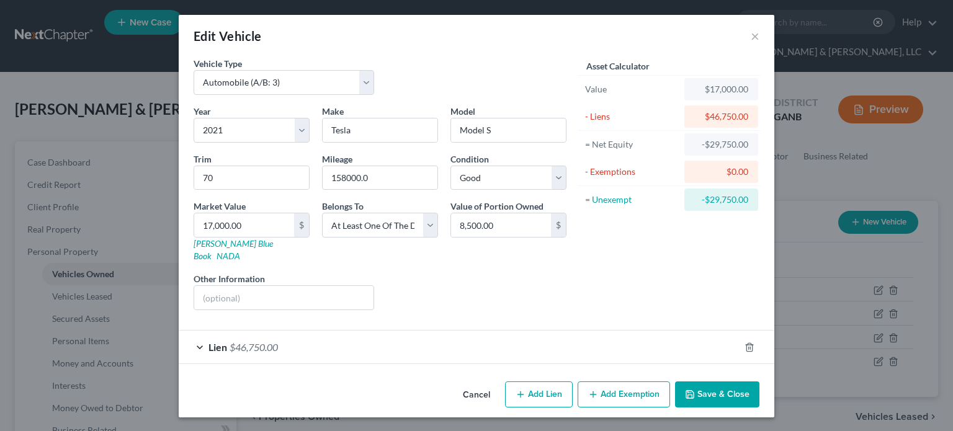
click at [703, 381] on button "Save & Close" at bounding box center [717, 394] width 84 height 26
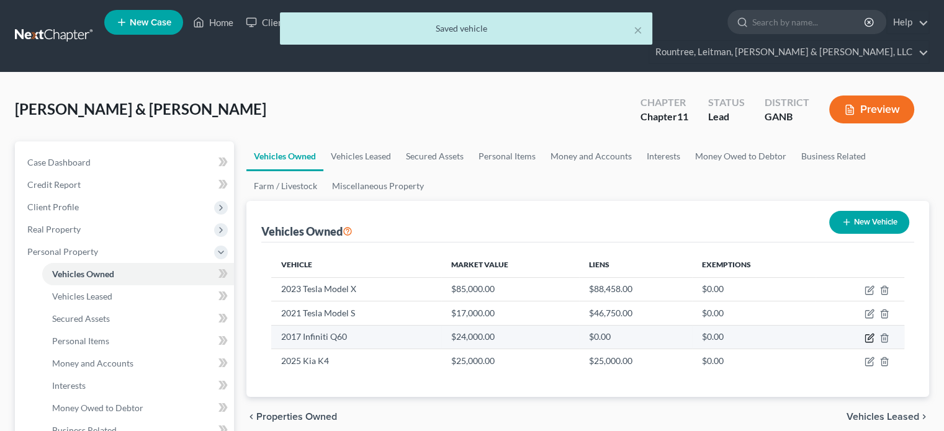
click at [871, 334] on icon "button" at bounding box center [870, 337] width 6 height 6
select select "0"
select select "9"
select select "1"
select select "3"
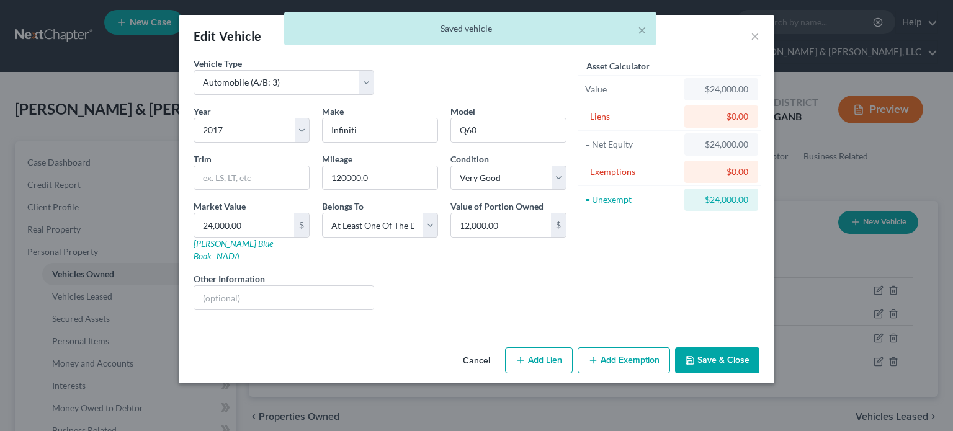
drag, startPoint x: 713, startPoint y: 347, endPoint x: 727, endPoint y: 349, distance: 13.7
click at [713, 347] on button "Save & Close" at bounding box center [717, 360] width 84 height 26
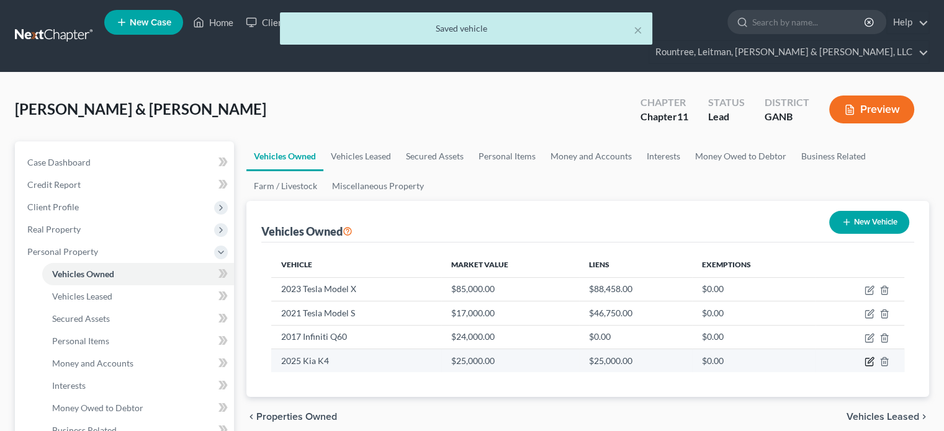
click at [868, 357] on icon "button" at bounding box center [869, 362] width 10 height 10
select select "0"
select select "1"
select select "0"
select select "3"
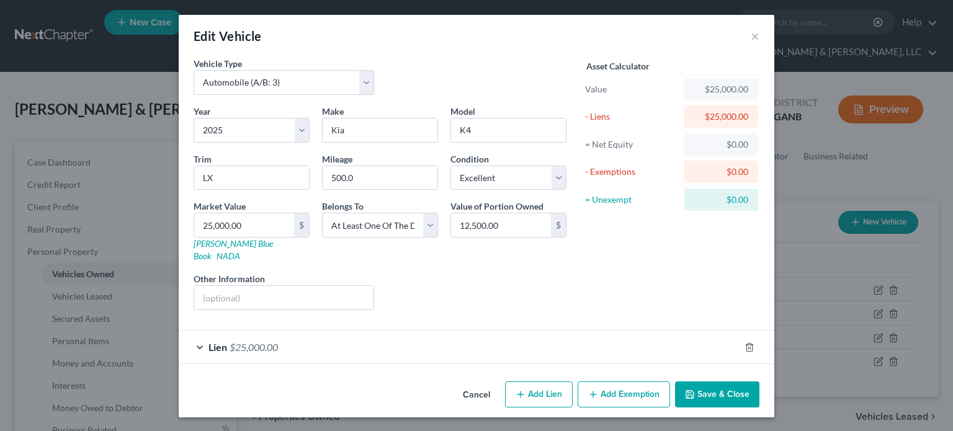
click at [713, 381] on button "Save & Close" at bounding box center [717, 394] width 84 height 26
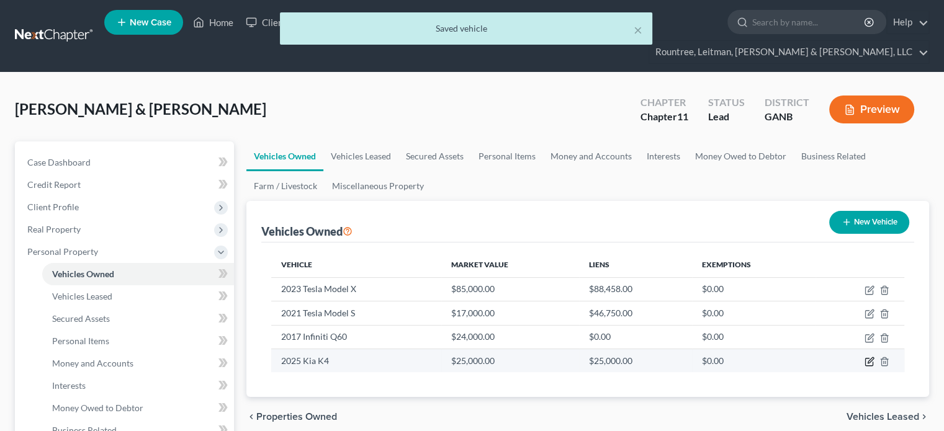
click at [867, 357] on icon "button" at bounding box center [869, 362] width 10 height 10
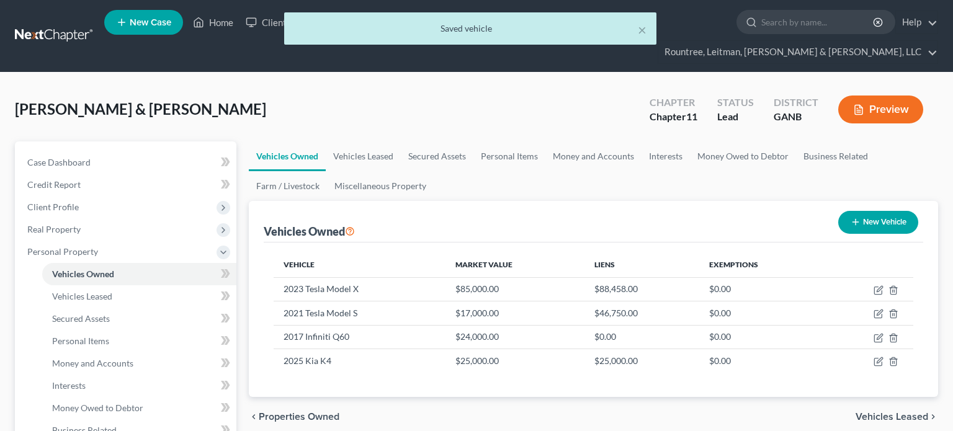
select select "0"
select select "1"
select select "0"
select select "3"
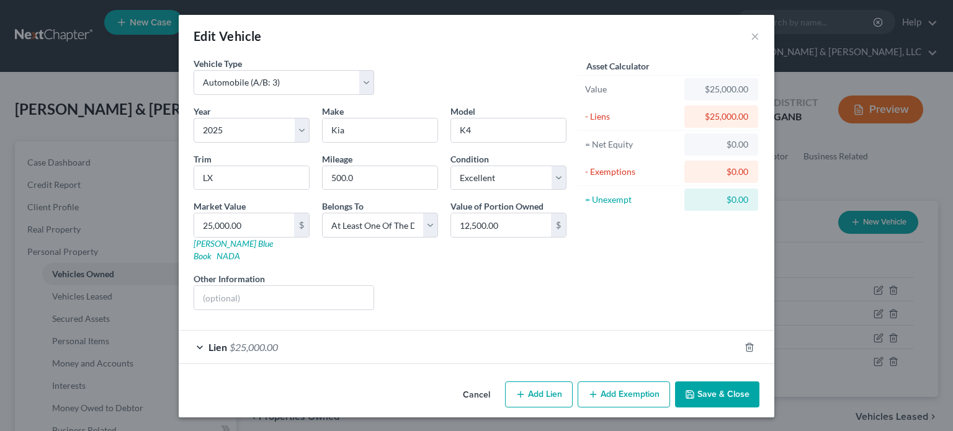
click at [551, 272] on div "Liens Select" at bounding box center [476, 291] width 193 height 38
click at [722, 381] on button "Save & Close" at bounding box center [717, 394] width 84 height 26
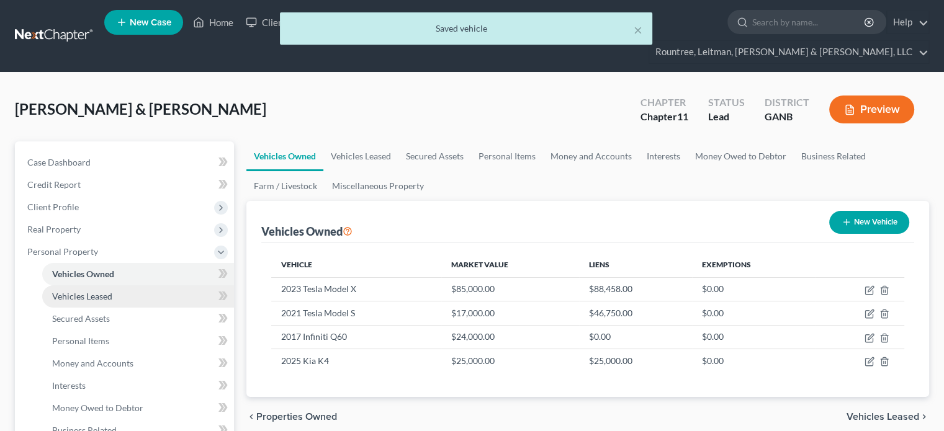
click at [108, 291] on span "Vehicles Leased" at bounding box center [82, 296] width 60 height 11
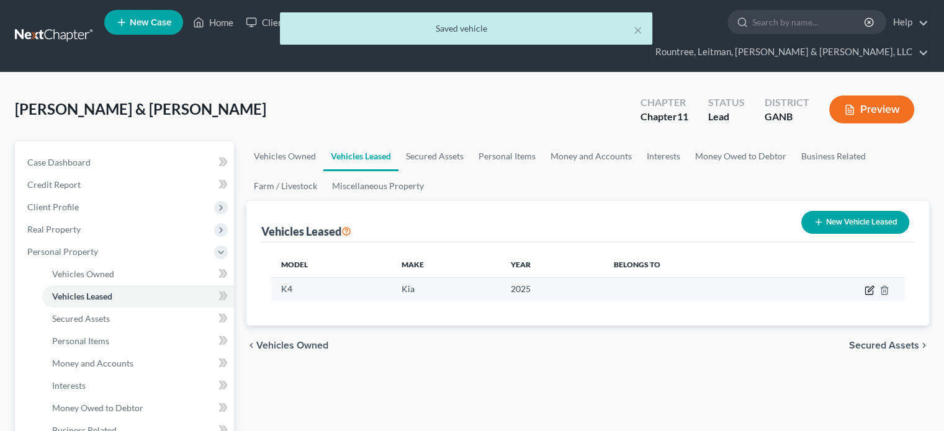
click at [867, 287] on icon "button" at bounding box center [868, 290] width 7 height 7
select select "1"
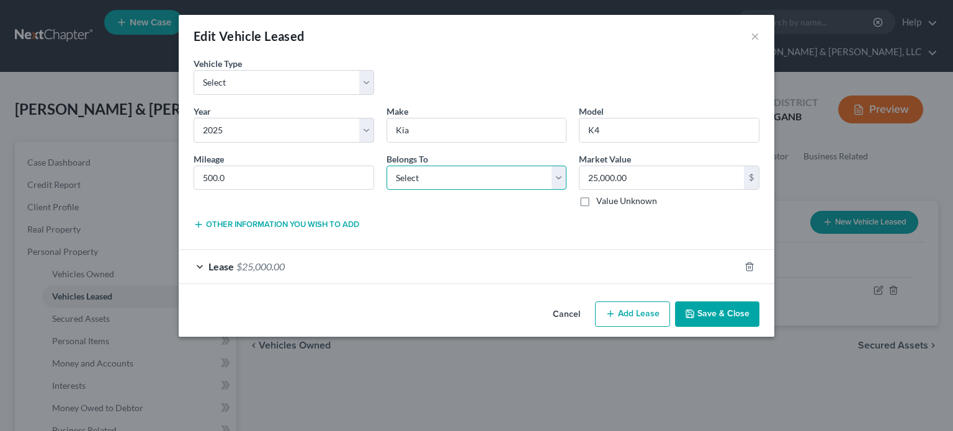
click at [458, 177] on select "Select Debtor 1 Only Debtor 2 Only Debtor 1 And Debtor 2 Only At Least One Of T…" at bounding box center [476, 178] width 181 height 25
select select "3"
click at [386, 166] on select "Select Debtor 1 Only Debtor 2 Only Debtor 1 And Debtor 2 Only At Least One Of T…" at bounding box center [476, 178] width 181 height 25
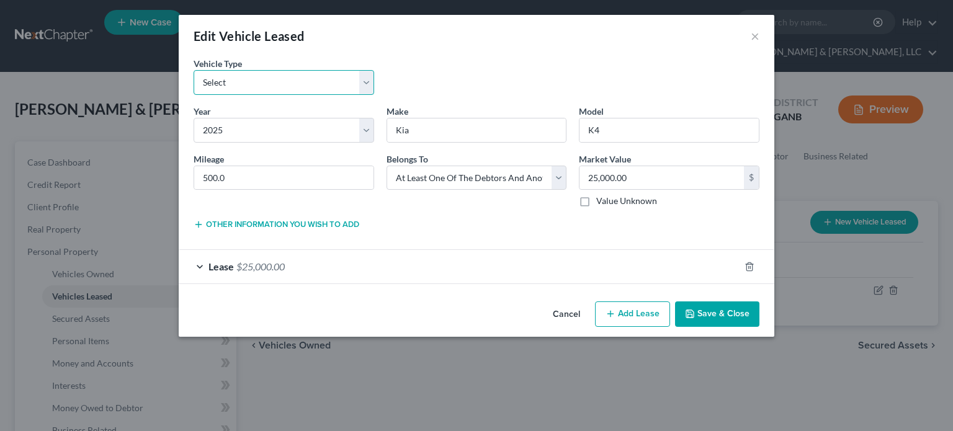
click at [364, 82] on select "Select Automobile (A/B: 3) Truck (A/B: 3) Trailer (A/B: 4) Watercraft (A/B: 4) …" at bounding box center [284, 82] width 181 height 25
select select "0"
click at [194, 70] on select "Select Automobile (A/B: 3) Truck (A/B: 3) Trailer (A/B: 4) Watercraft (A/B: 4) …" at bounding box center [284, 82] width 181 height 25
click at [713, 306] on button "Save & Close" at bounding box center [717, 314] width 84 height 26
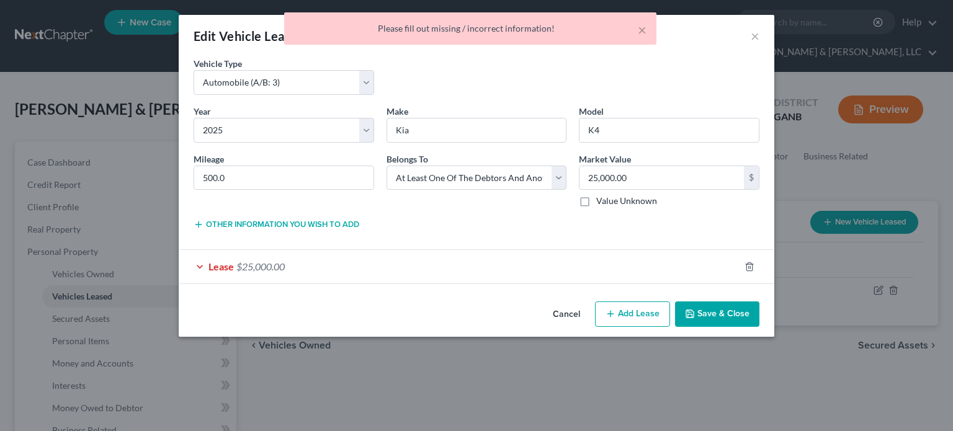
click at [241, 268] on span "$25,000.00" at bounding box center [260, 267] width 48 height 12
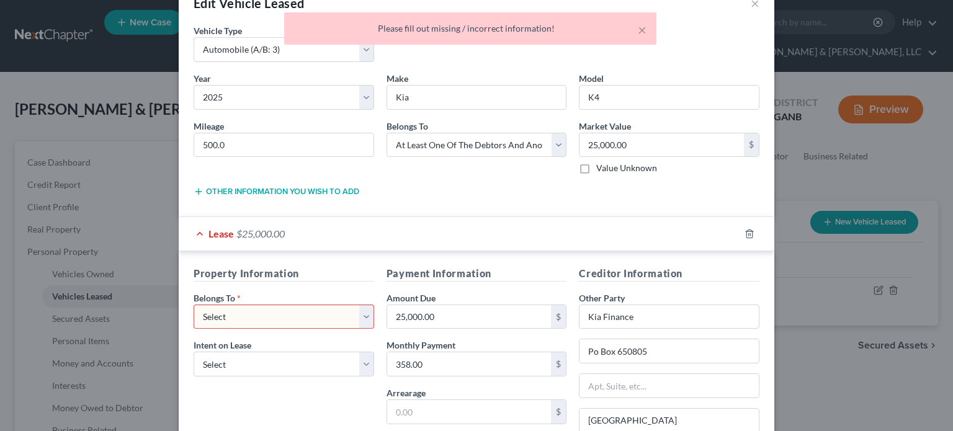
scroll to position [62, 0]
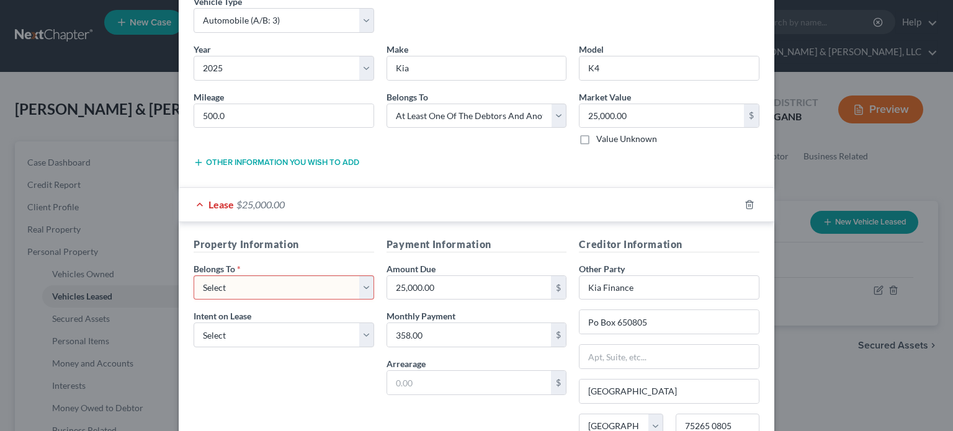
click at [355, 284] on select "Select Debtor 1 Only Debtor 2 Only Debtor 1 And Debtor 2 Only At Least One Of T…" at bounding box center [284, 287] width 181 height 25
select select "3"
click at [194, 275] on select "Select Debtor 1 Only Debtor 2 Only Debtor 1 And Debtor 2 Only At Least One Of T…" at bounding box center [284, 287] width 181 height 25
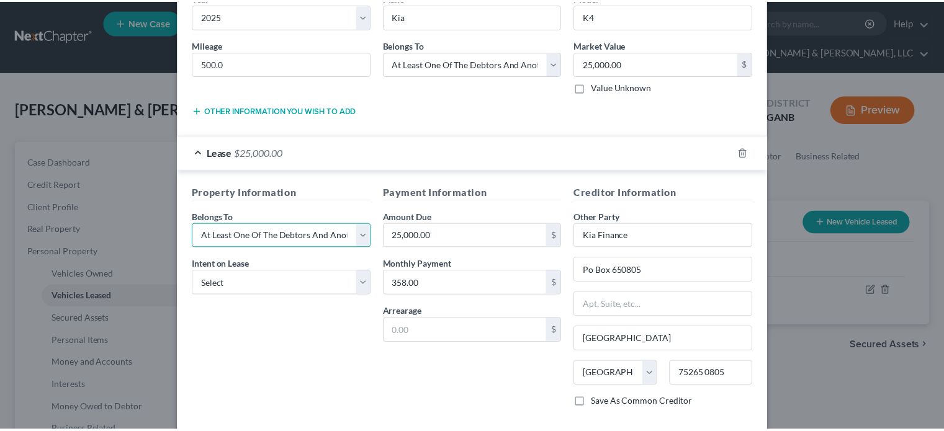
scroll to position [177, 0]
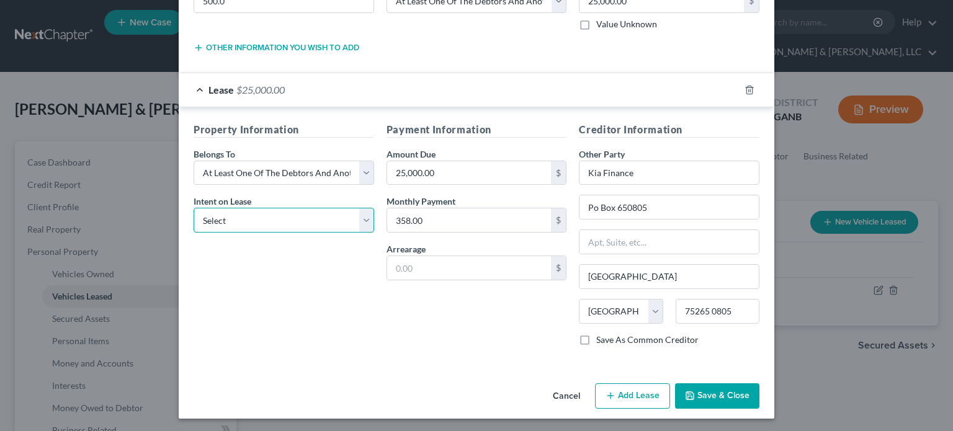
click at [298, 222] on select "Select None Assume Reject" at bounding box center [284, 220] width 181 height 25
drag, startPoint x: 479, startPoint y: 406, endPoint x: 479, endPoint y: 396, distance: 9.9
click at [479, 406] on div "Cancel Add Lien Add Lease Add Exemption Save & Close" at bounding box center [477, 398] width 596 height 41
click at [462, 173] on input "25,000.00" at bounding box center [469, 173] width 164 height 24
type input "16,294.40"
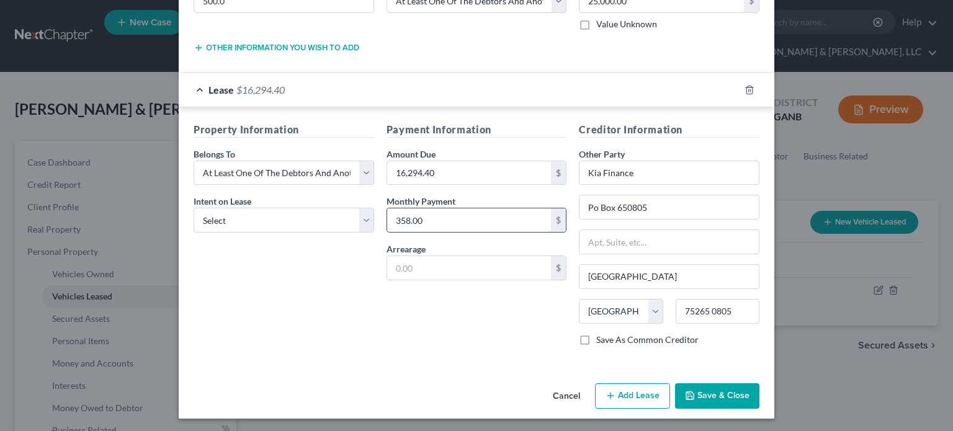
click at [433, 218] on input "358.00" at bounding box center [469, 220] width 164 height 24
type input "355.23"
drag, startPoint x: 715, startPoint y: 391, endPoint x: 734, endPoint y: 391, distance: 19.9
click at [715, 391] on button "Save & Close" at bounding box center [717, 396] width 84 height 26
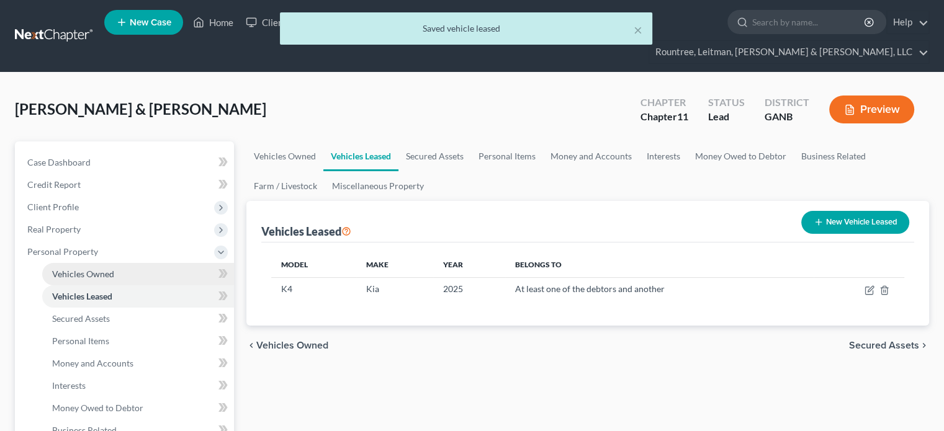
click at [87, 269] on span "Vehicles Owned" at bounding box center [83, 274] width 62 height 11
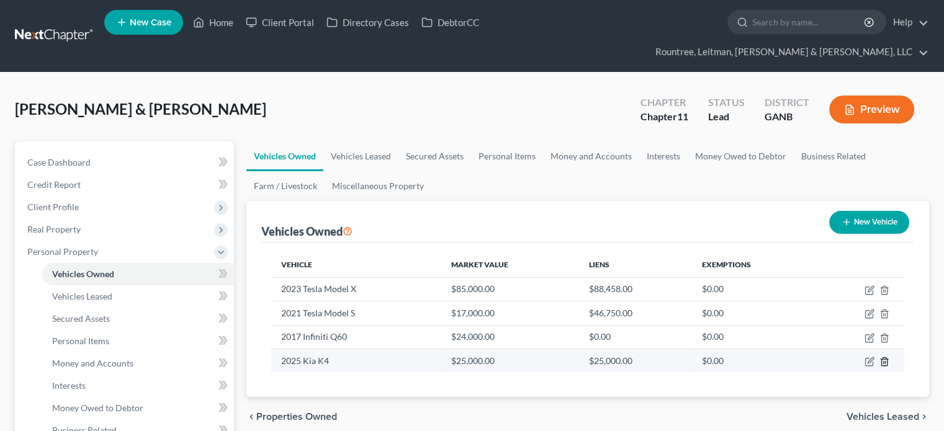
click at [883, 359] on polyline "button" at bounding box center [883, 359] width 7 height 0
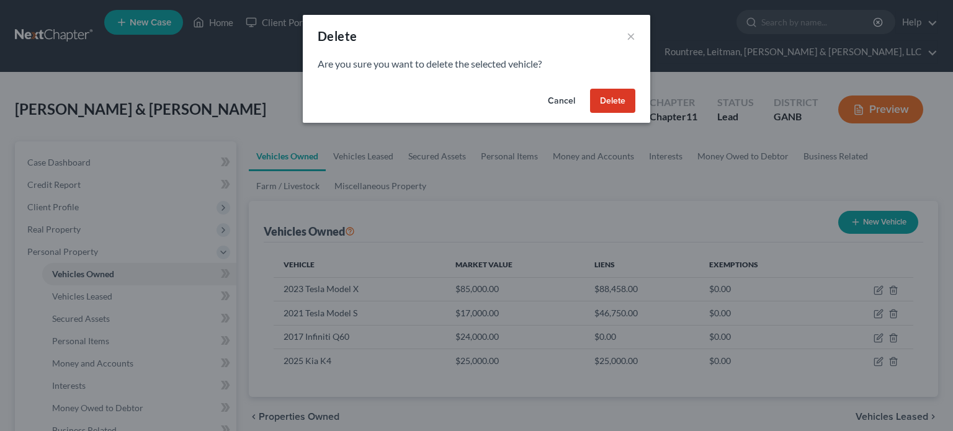
click at [611, 97] on button "Delete" at bounding box center [612, 101] width 45 height 25
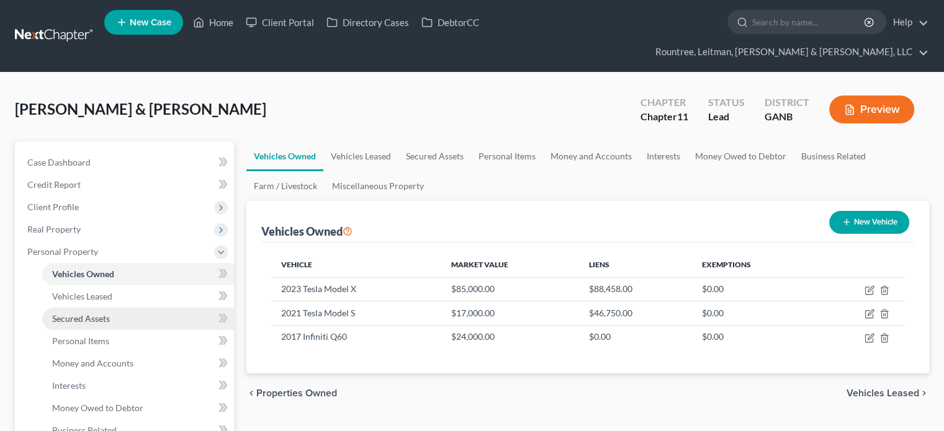
scroll to position [186, 0]
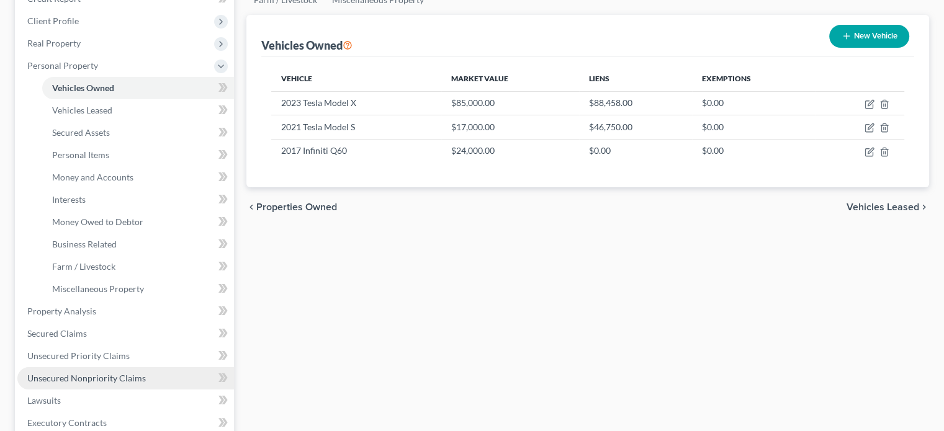
click at [82, 373] on span "Unsecured Nonpriority Claims" at bounding box center [86, 378] width 118 height 11
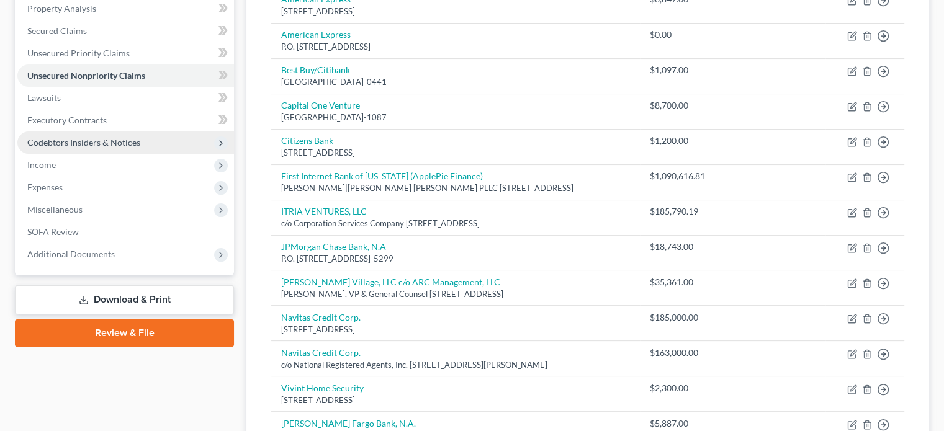
scroll to position [248, 0]
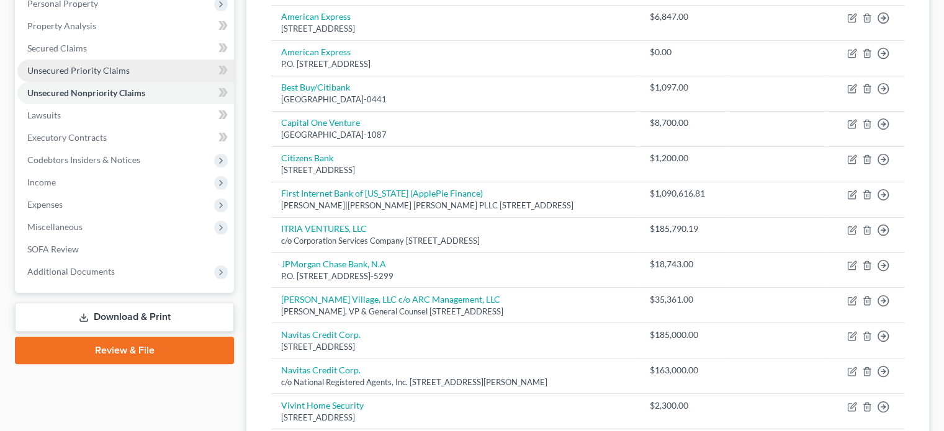
click at [102, 65] on span "Unsecured Priority Claims" at bounding box center [78, 70] width 102 height 11
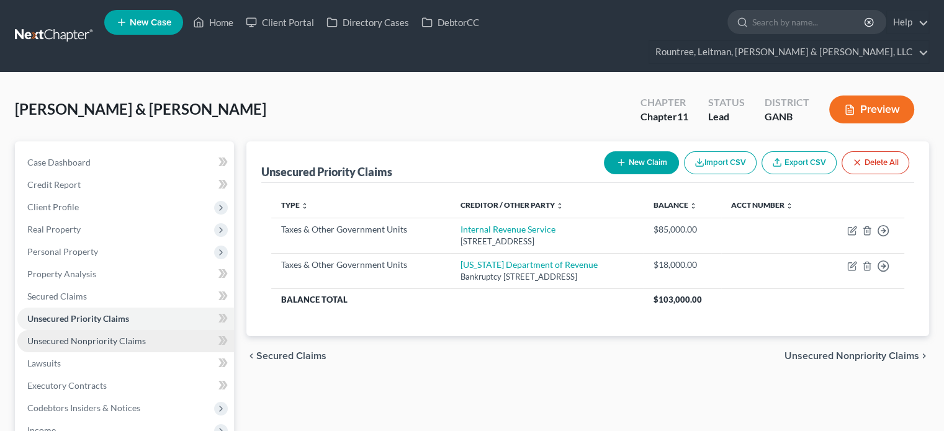
click at [89, 336] on span "Unsecured Nonpriority Claims" at bounding box center [86, 341] width 118 height 11
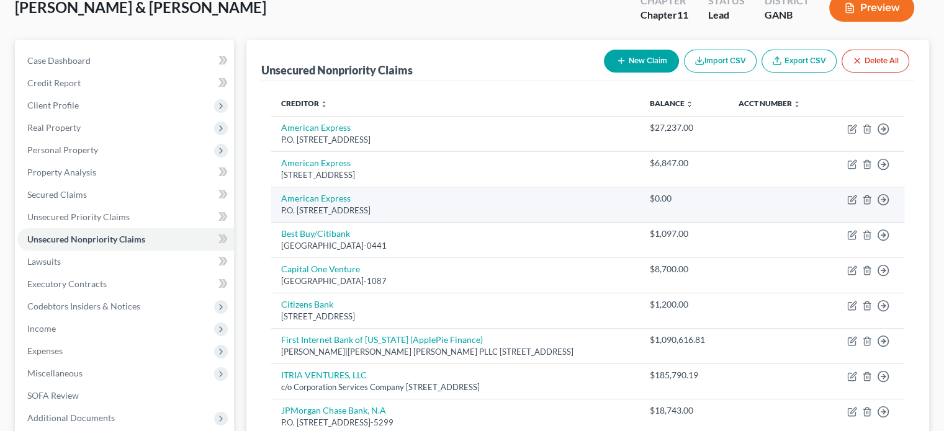
scroll to position [124, 0]
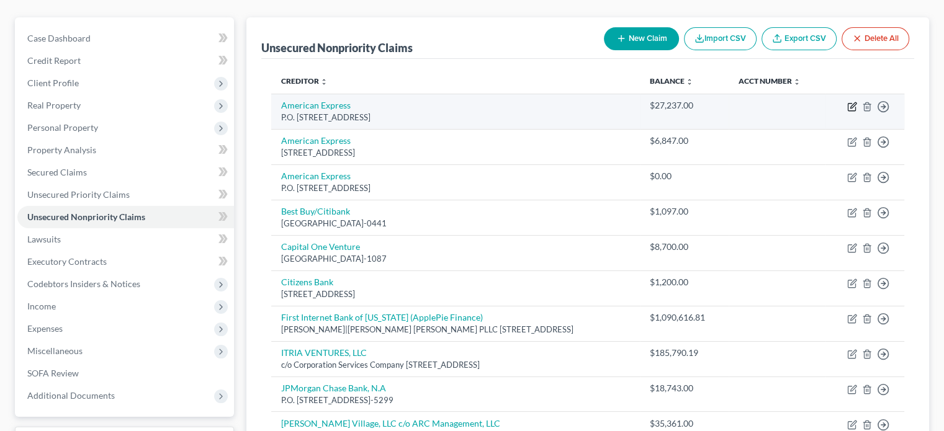
click at [851, 102] on icon "button" at bounding box center [853, 105] width 6 height 6
select select "45"
select select "2"
select select "0"
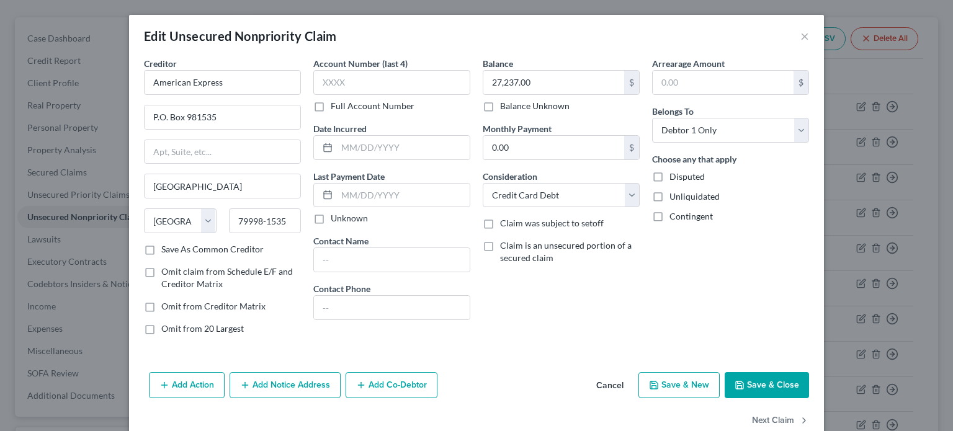
click at [752, 381] on button "Save & Close" at bounding box center [767, 385] width 84 height 26
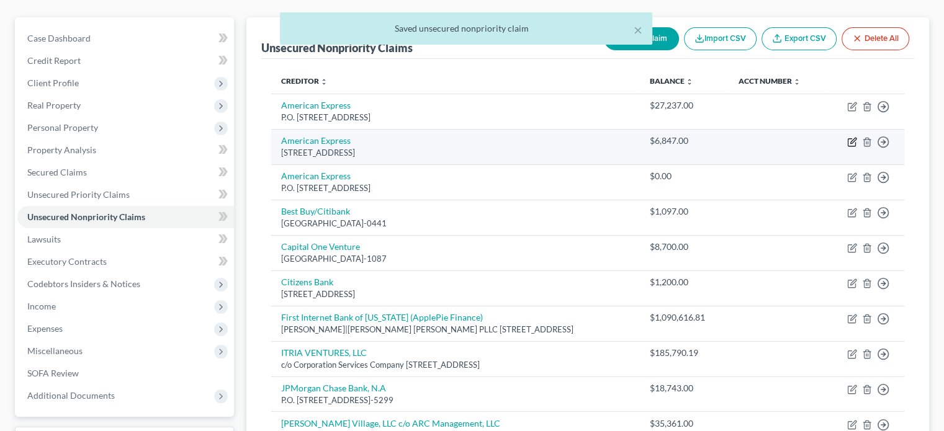
click at [848, 137] on icon "button" at bounding box center [852, 142] width 10 height 10
select select "45"
select select "14"
select select "0"
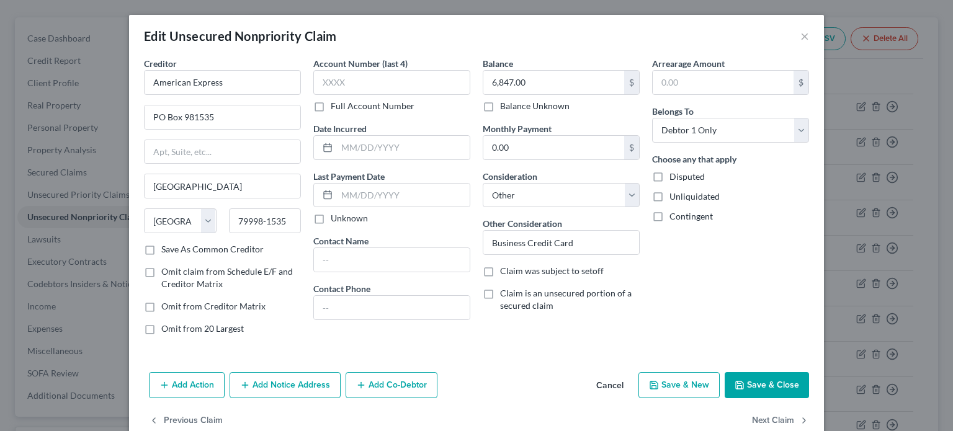
click at [764, 368] on div "Add Action Add Notice Address Add Co-Debtor Cancel Save & New Save & Close" at bounding box center [476, 387] width 695 height 41
click at [766, 385] on button "Save & Close" at bounding box center [767, 385] width 84 height 26
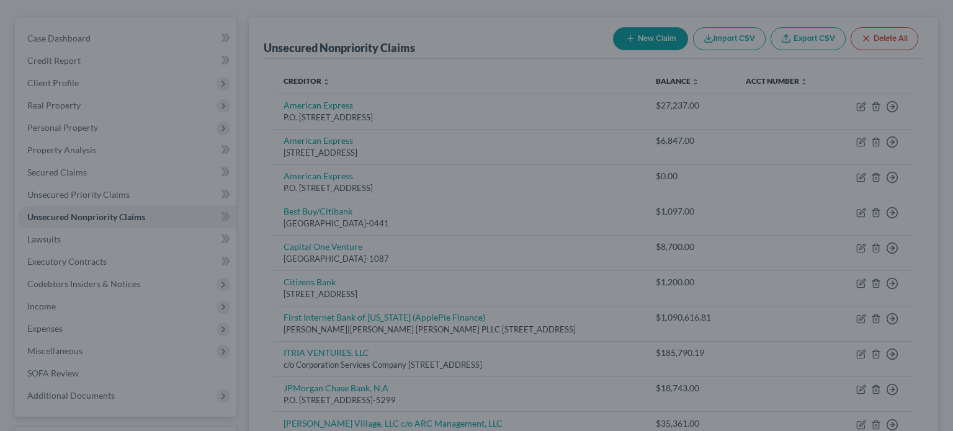
type input "0"
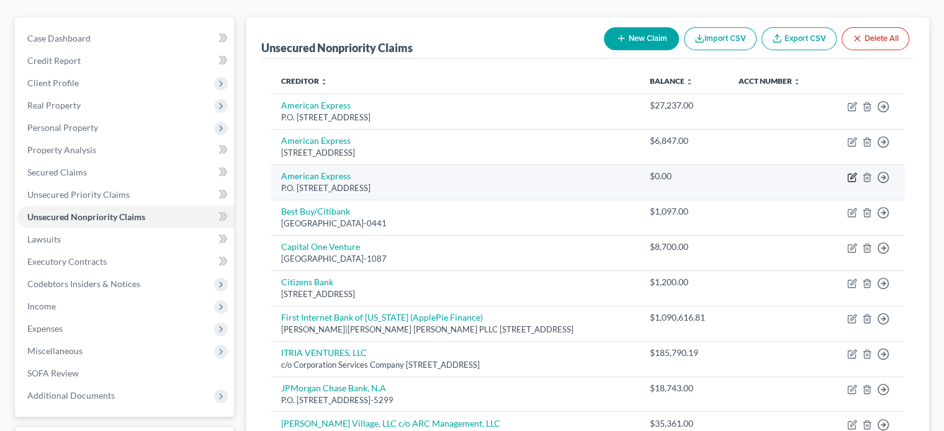
click at [849, 172] on icon "button" at bounding box center [852, 177] width 10 height 10
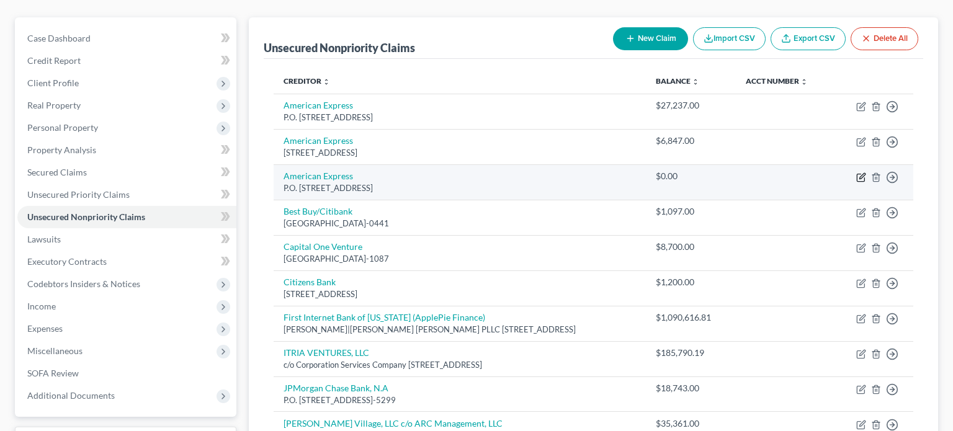
select select "45"
select select "2"
select select "1"
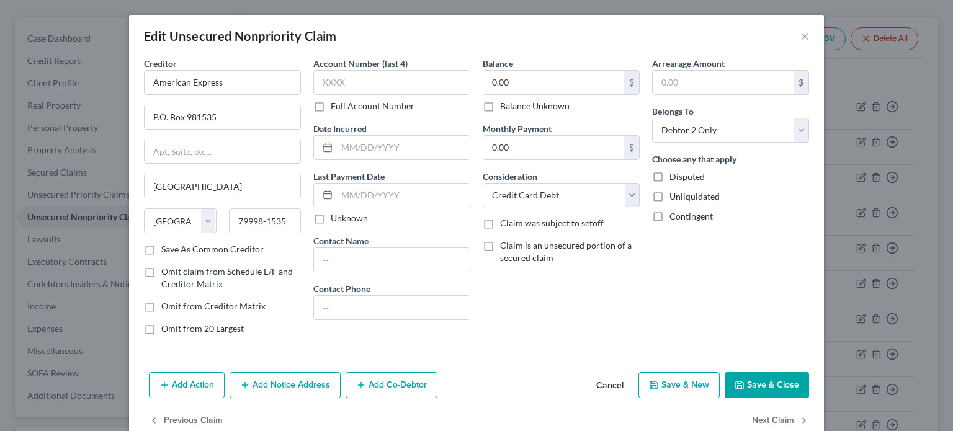
click at [768, 388] on button "Save & Close" at bounding box center [767, 385] width 84 height 26
type input "0"
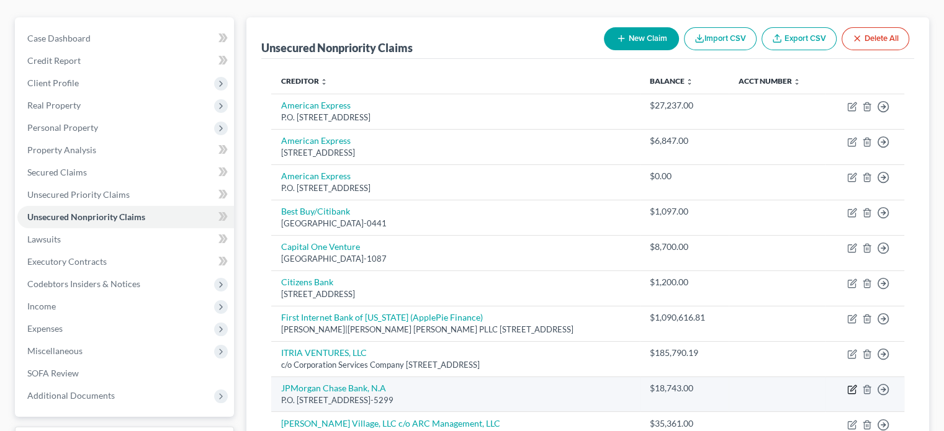
click at [854, 385] on icon "button" at bounding box center [852, 390] width 10 height 10
select select "7"
select select "2"
select select "0"
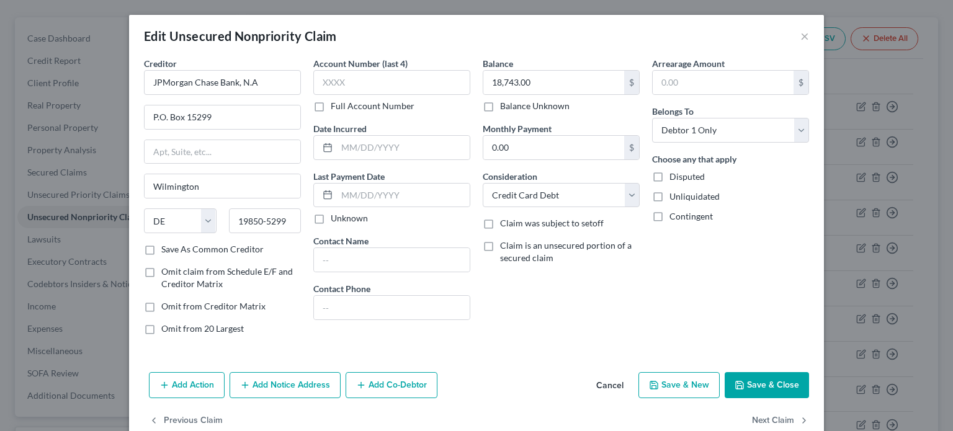
click at [745, 378] on button "Save & Close" at bounding box center [767, 385] width 84 height 26
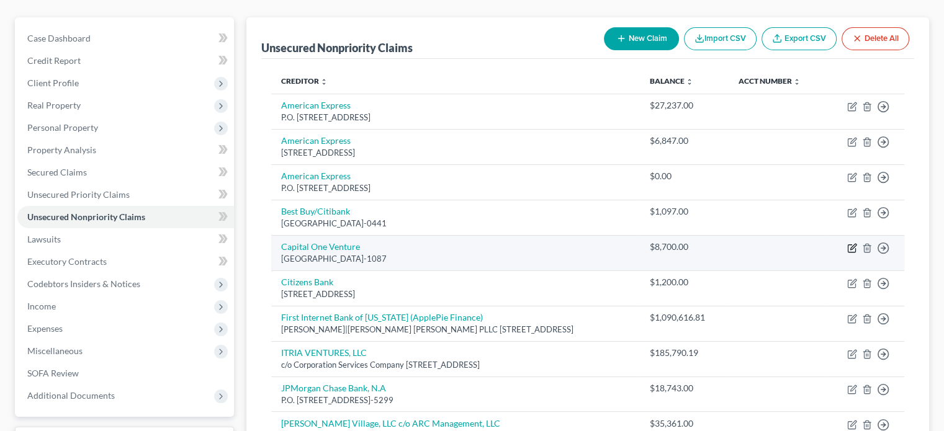
click at [849, 243] on icon "button" at bounding box center [852, 248] width 10 height 10
select select "28"
select select "2"
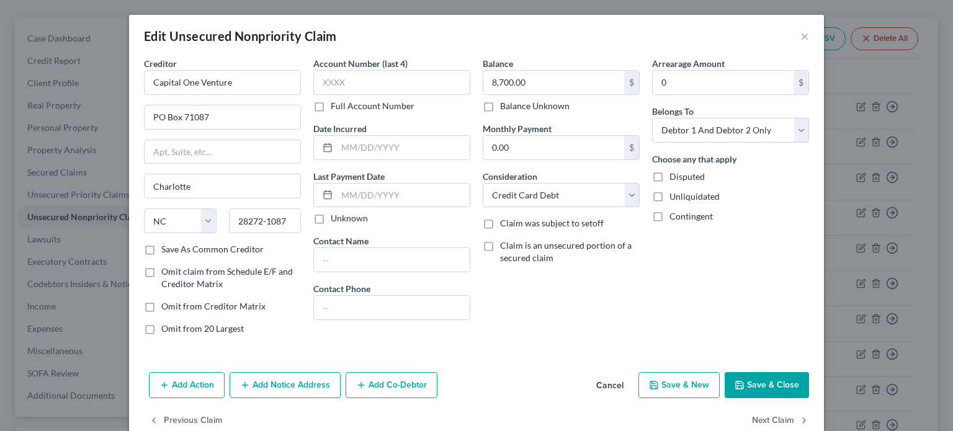
click at [764, 380] on button "Save & Close" at bounding box center [767, 385] width 84 height 26
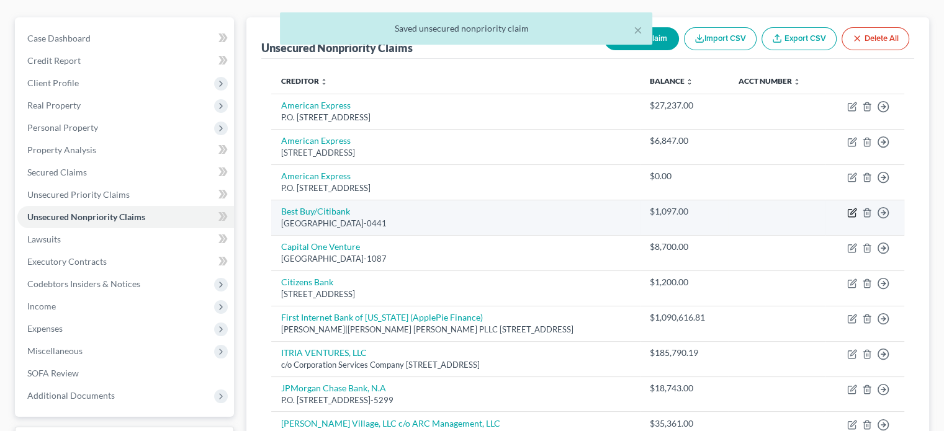
click at [849, 208] on icon "button" at bounding box center [852, 213] width 10 height 10
select select "26"
select select "2"
select select "0"
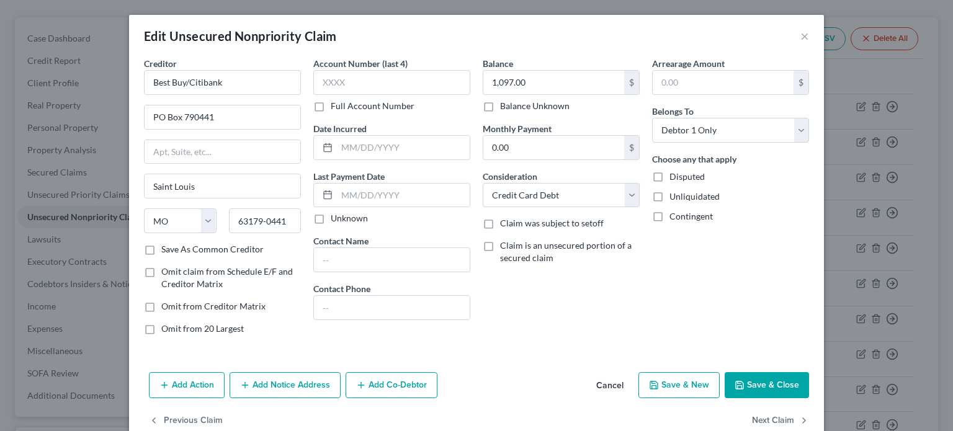
click at [746, 385] on button "Save & Close" at bounding box center [767, 385] width 84 height 26
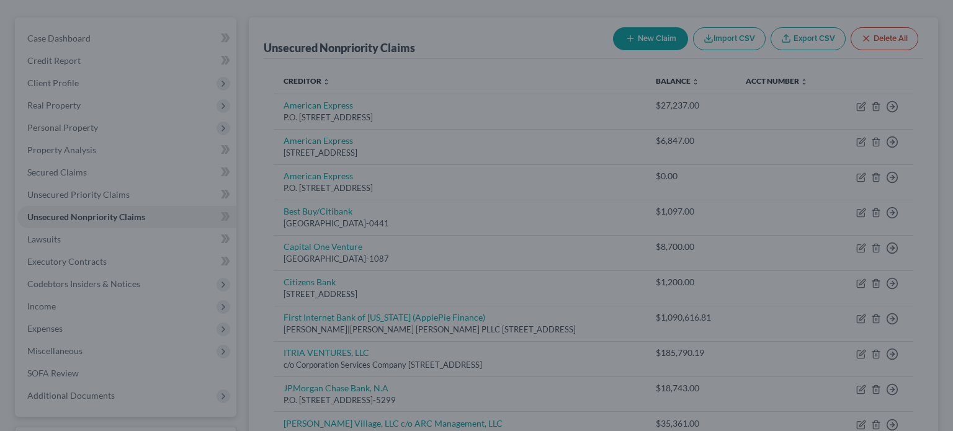
type input "0"
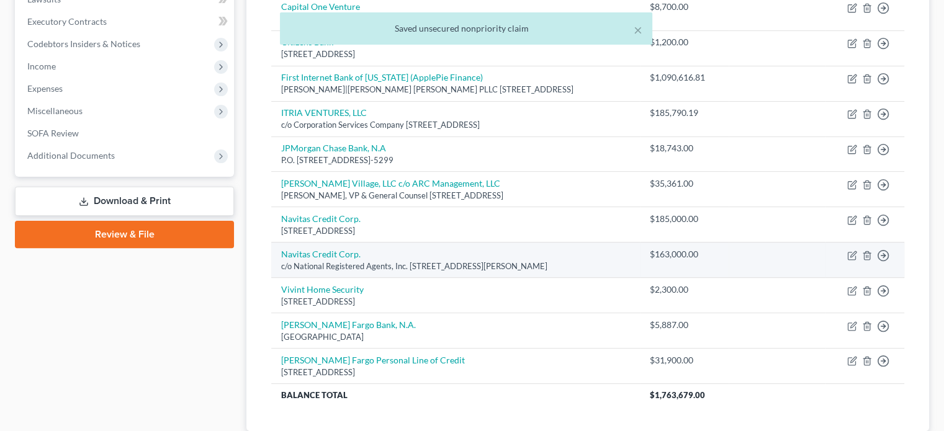
scroll to position [372, 0]
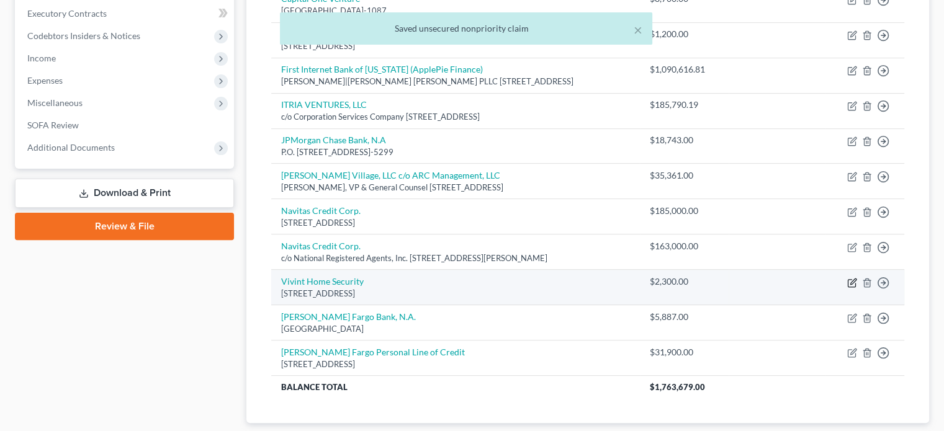
click at [851, 278] on icon "button" at bounding box center [852, 283] width 10 height 10
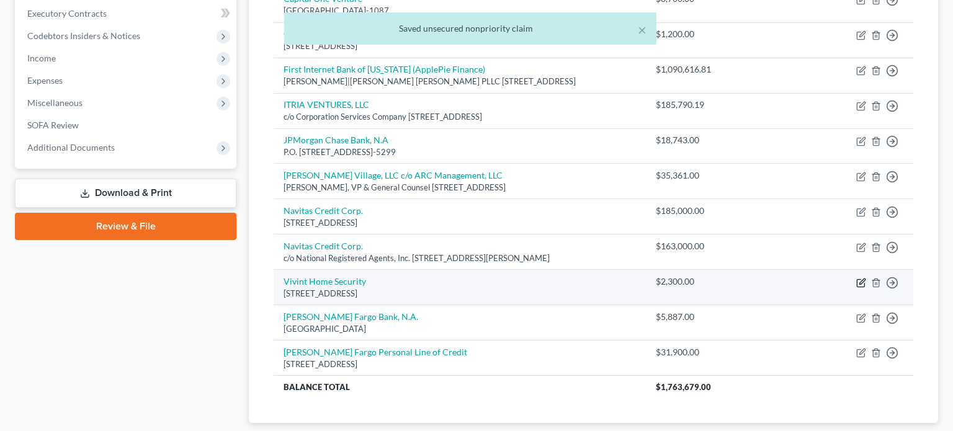
select select "14"
select select "2"
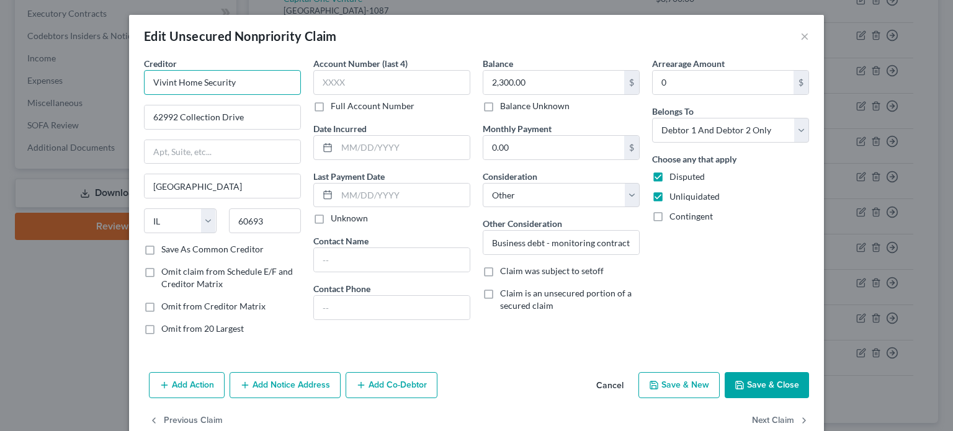
drag, startPoint x: 244, startPoint y: 78, endPoint x: 87, endPoint y: 69, distance: 157.2
click at [87, 69] on div "Edit Unsecured Nonpriority Claim × Creditor * Vivint Home Security 62992 Collec…" at bounding box center [476, 215] width 953 height 431
click at [760, 381] on button "Save & Close" at bounding box center [767, 385] width 84 height 26
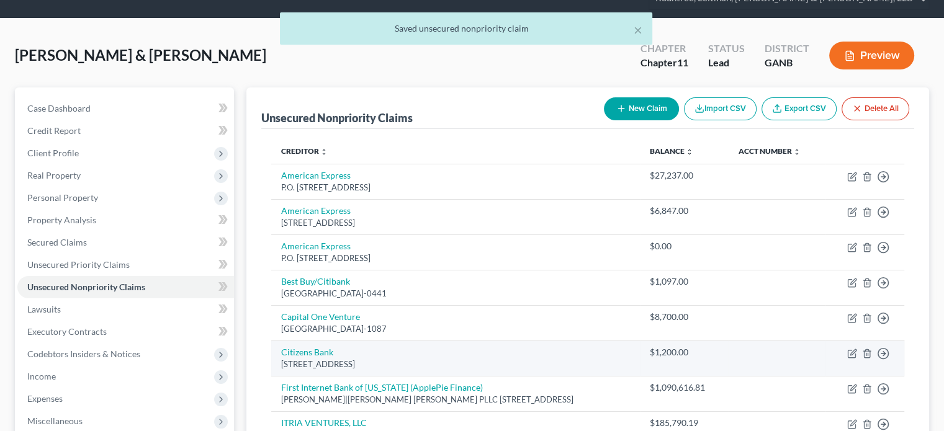
scroll to position [124, 0]
